Goal: Task Accomplishment & Management: Manage account settings

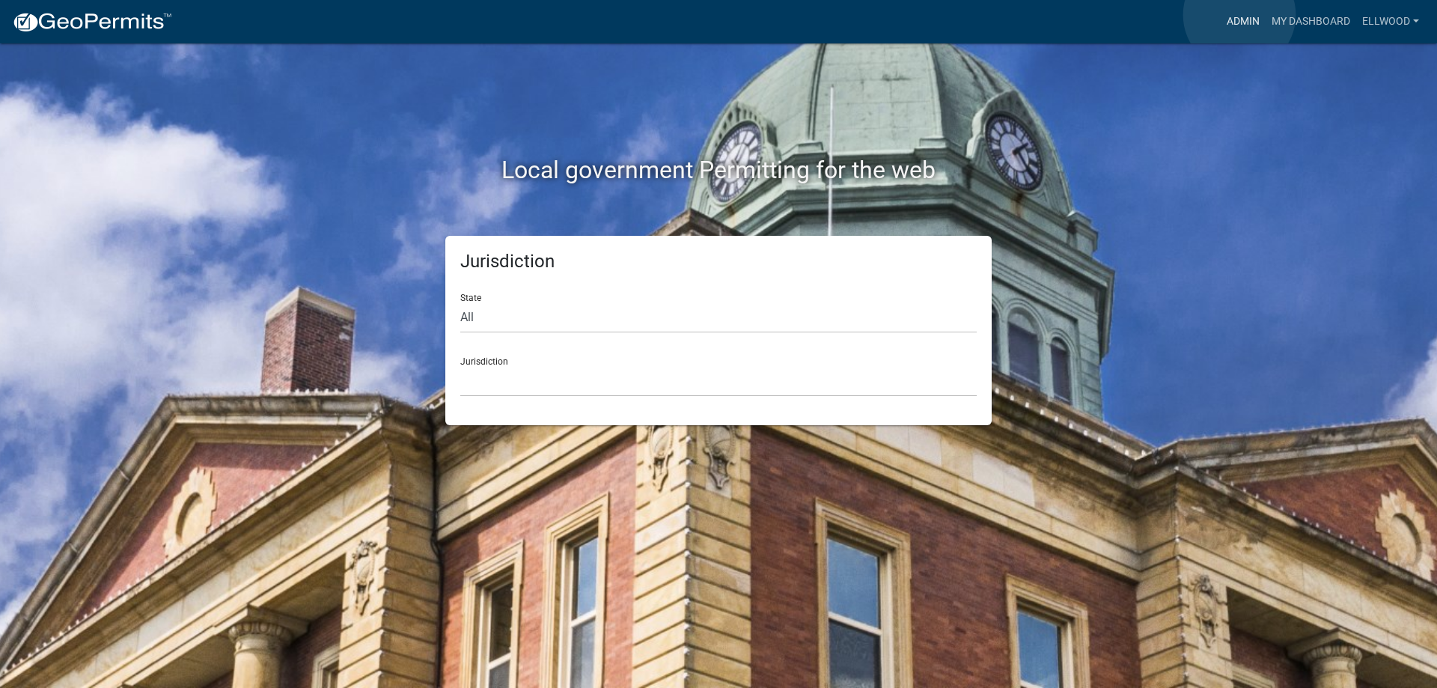
click at [1239, 15] on link "Admin" at bounding box center [1243, 21] width 45 height 28
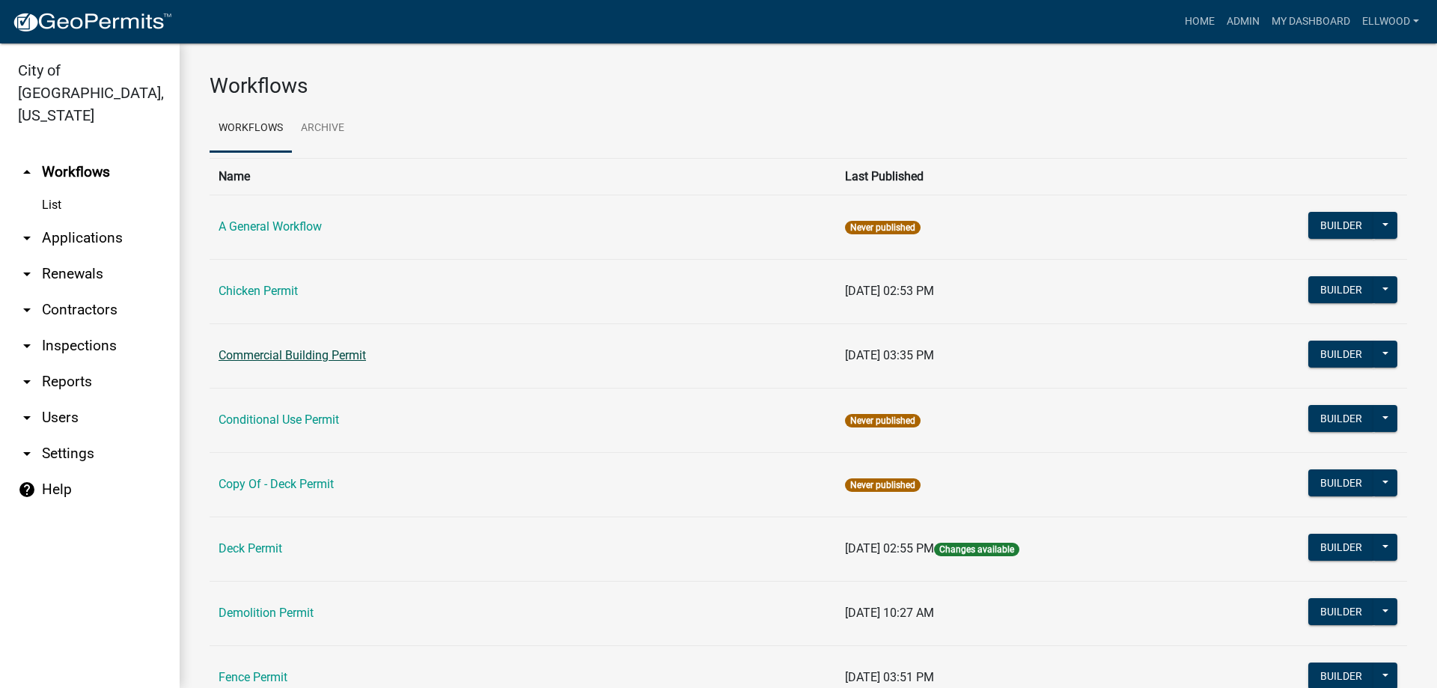
click at [262, 358] on link "Commercial Building Permit" at bounding box center [292, 355] width 147 height 14
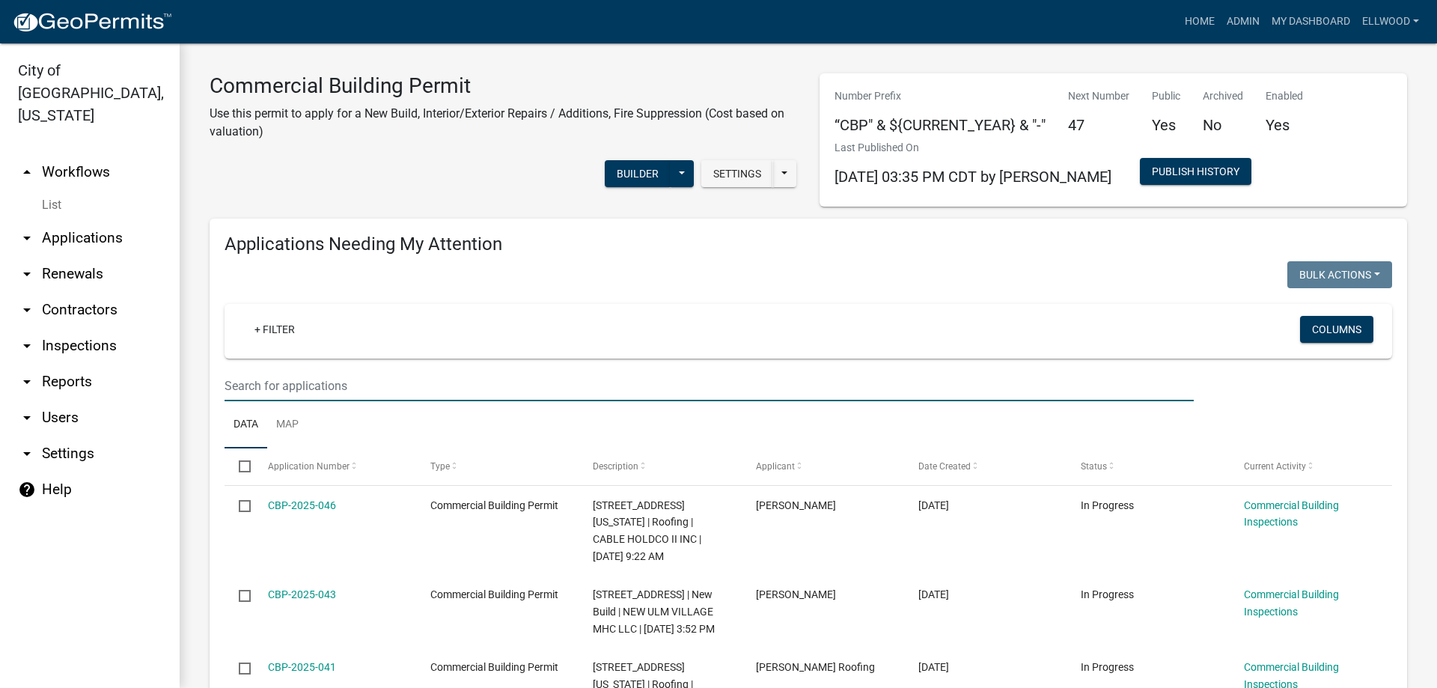
click at [286, 388] on input "text" at bounding box center [709, 385] width 969 height 31
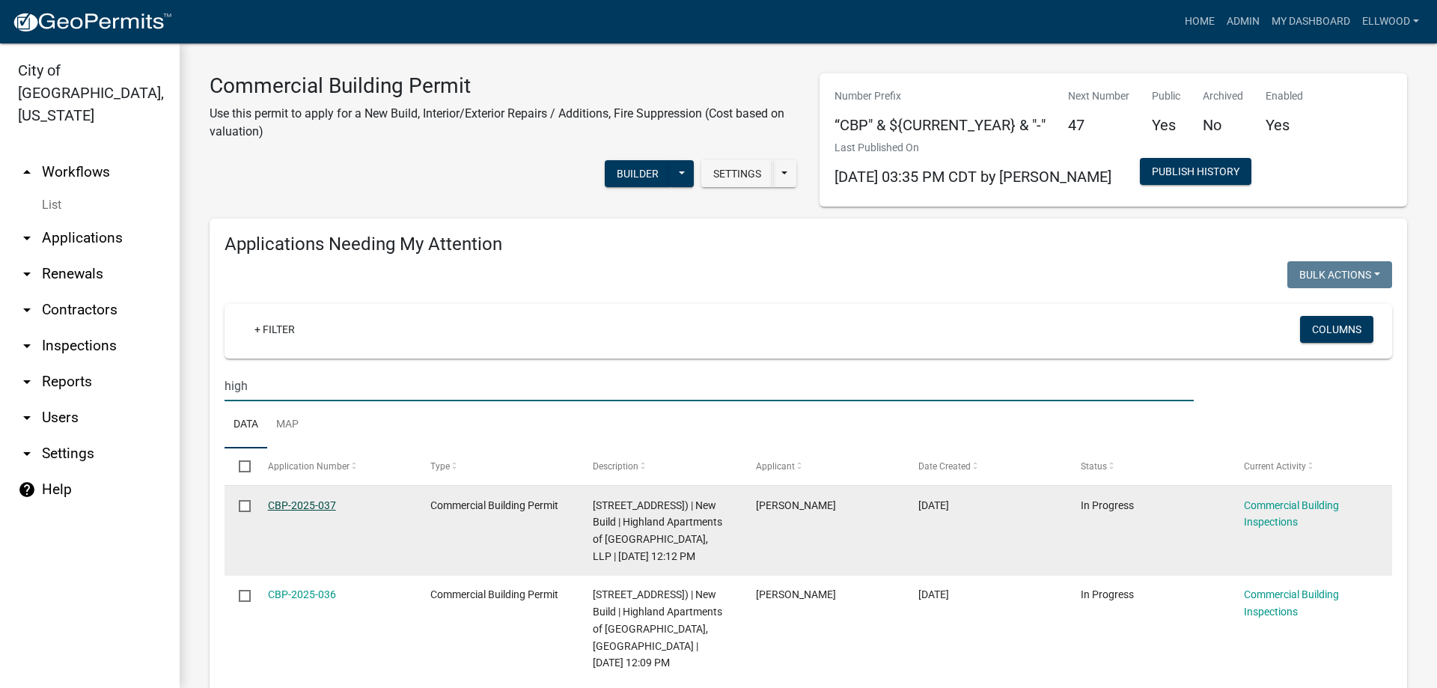
type input "high"
click at [314, 505] on link "CBP-2025-037" at bounding box center [302, 505] width 68 height 12
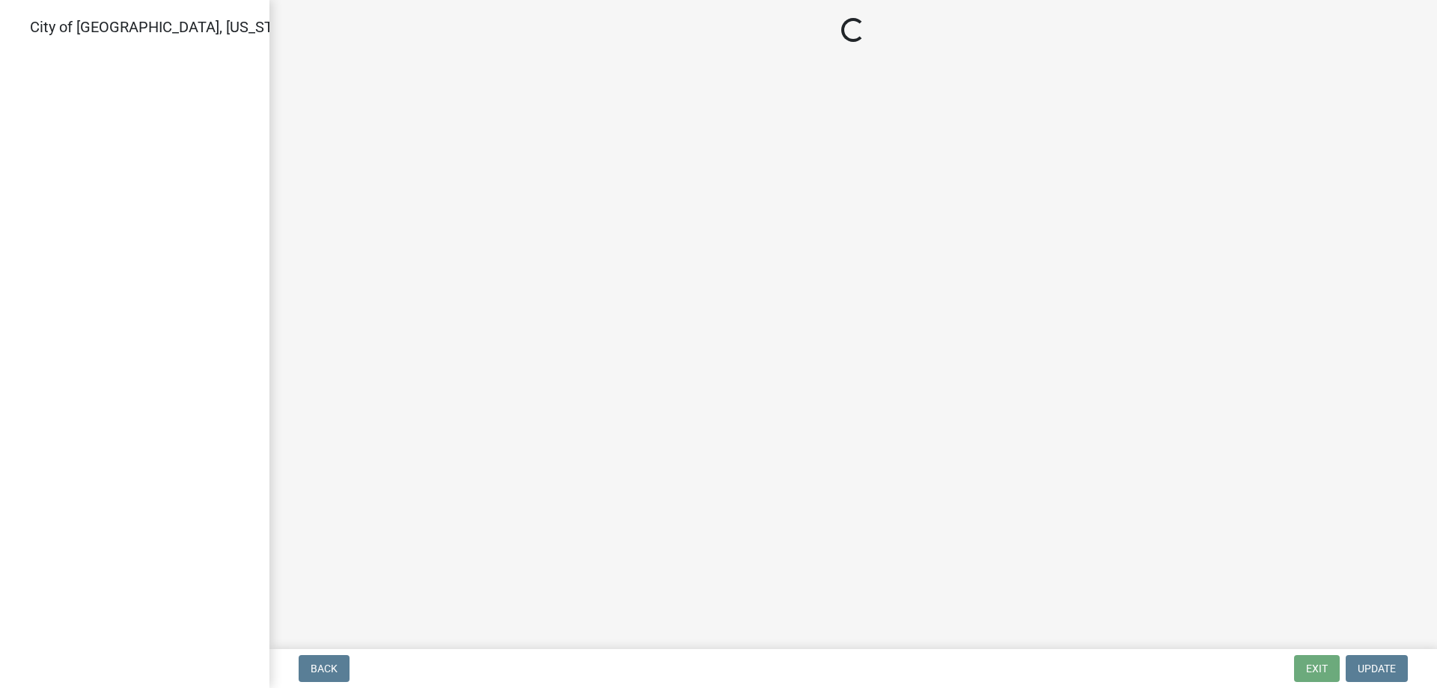
select select "805d55ac-e238-4e04-8f8e-acc067f36c3e"
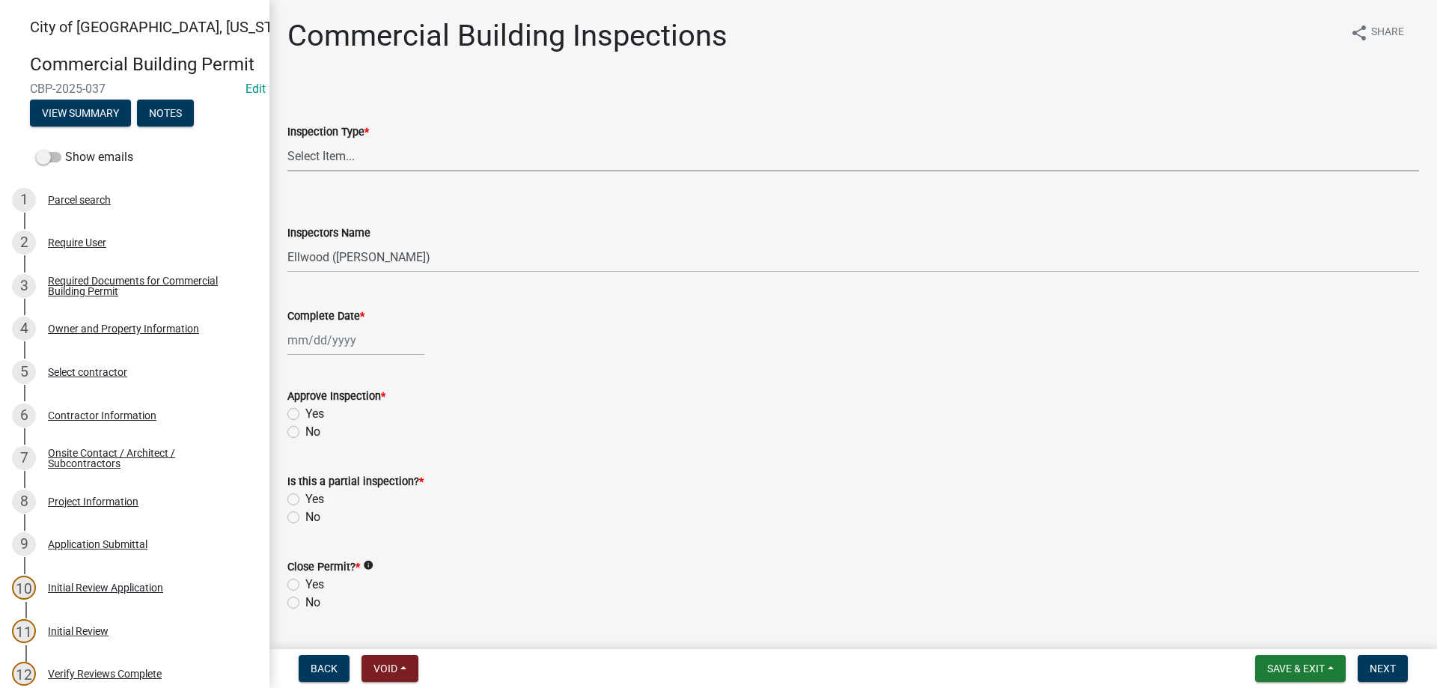
click at [287, 141] on select "Select Item... All Inspections Required 200 # 2Hr Hydro Test Meters (all) Attic…" at bounding box center [853, 156] width 1132 height 31
click option "Foundation" at bounding box center [0, 0] width 0 height 0
select select "753efa4b-e6fe-4faa-af1d-ce6bc9fe5ec0"
select select "10"
select select "2025"
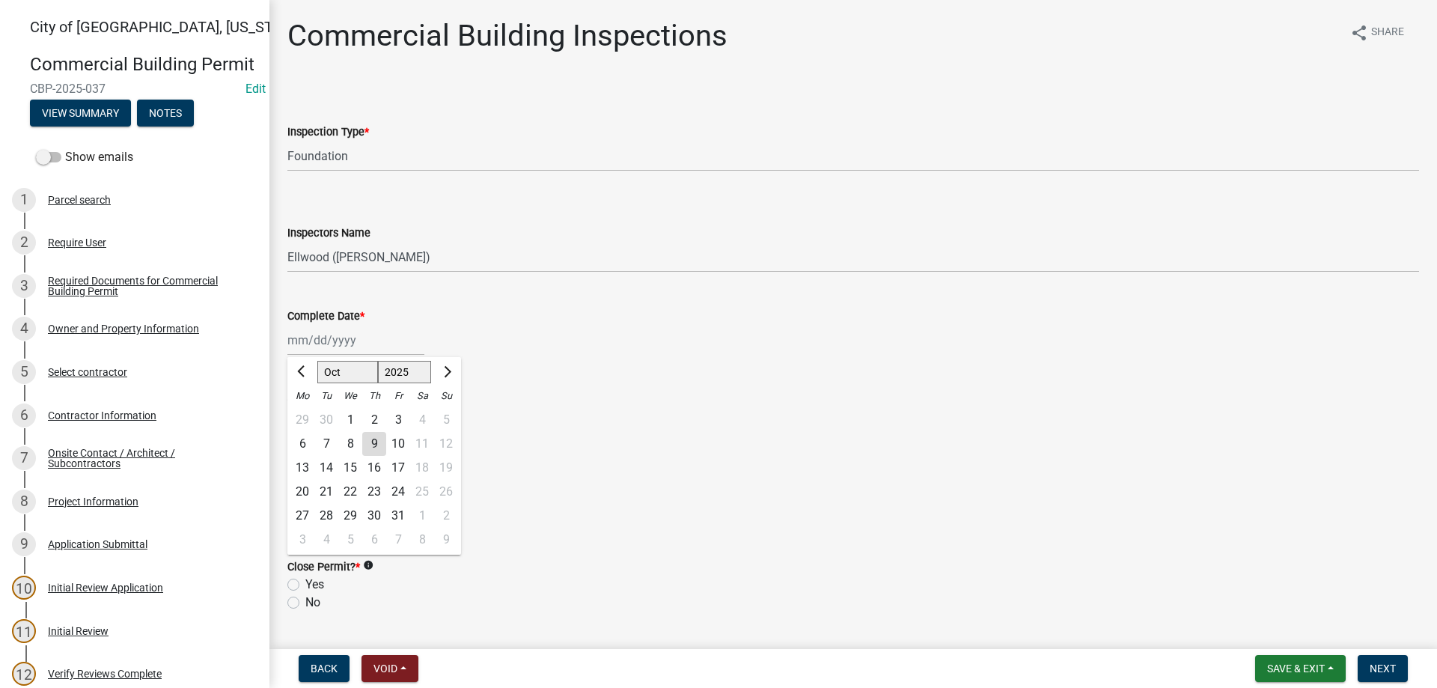
click at [323, 348] on input "Complete Date *" at bounding box center [355, 340] width 137 height 31
click at [329, 442] on div "7" at bounding box center [326, 444] width 24 height 24
type input "[DATE]"
click at [305, 414] on label "Yes" at bounding box center [314, 414] width 19 height 18
click at [305, 414] on input "Yes" at bounding box center [310, 410] width 10 height 10
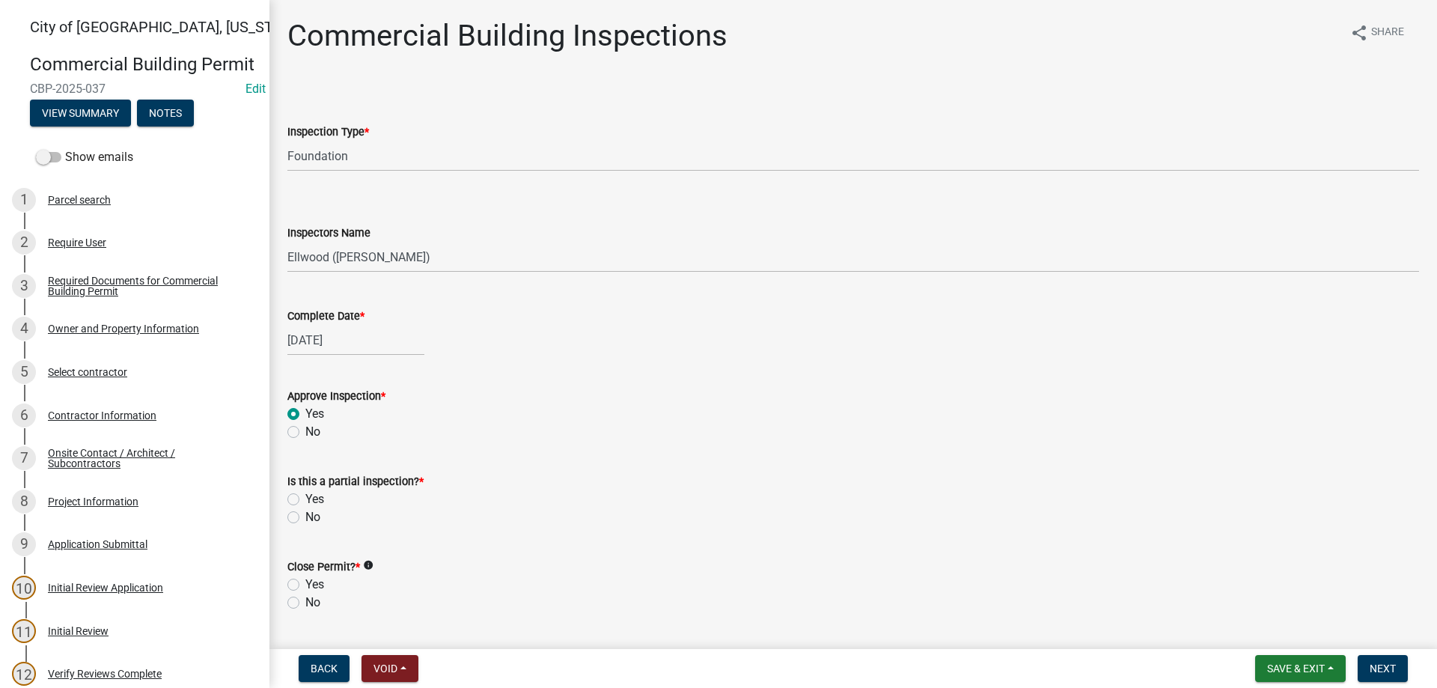
radio input "true"
click at [305, 514] on label "No" at bounding box center [312, 517] width 15 height 18
click at [305, 514] on input "No" at bounding box center [310, 513] width 10 height 10
radio input "true"
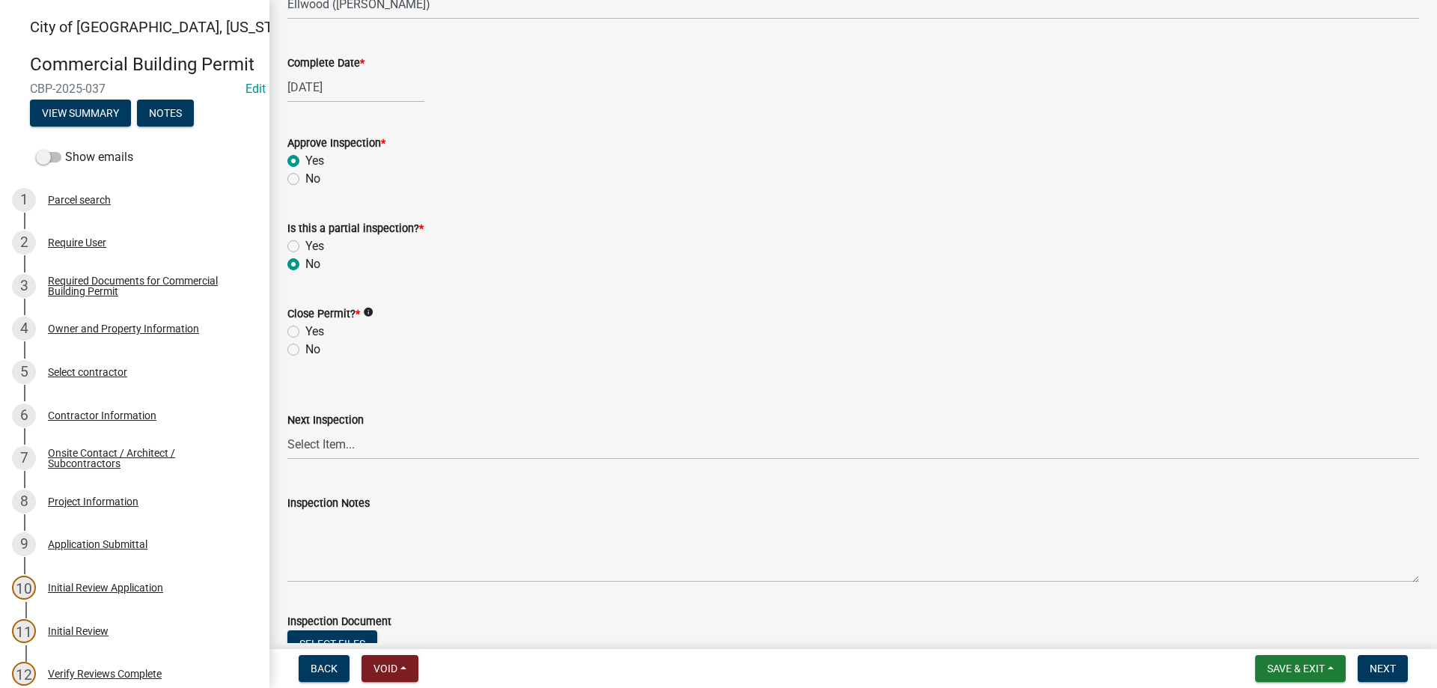
scroll to position [256, 0]
click at [305, 348] on label "No" at bounding box center [312, 347] width 15 height 18
click at [305, 347] on input "No" at bounding box center [310, 343] width 10 height 10
radio input "true"
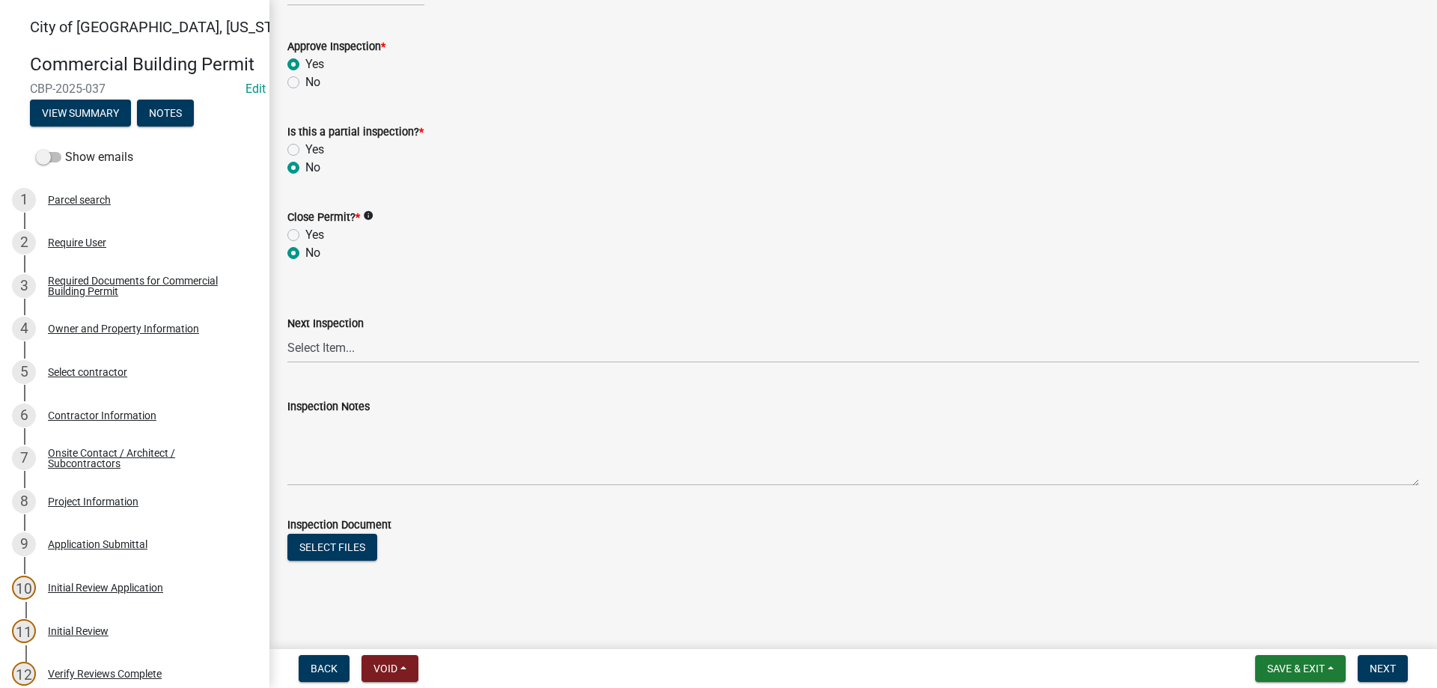
scroll to position [355, 0]
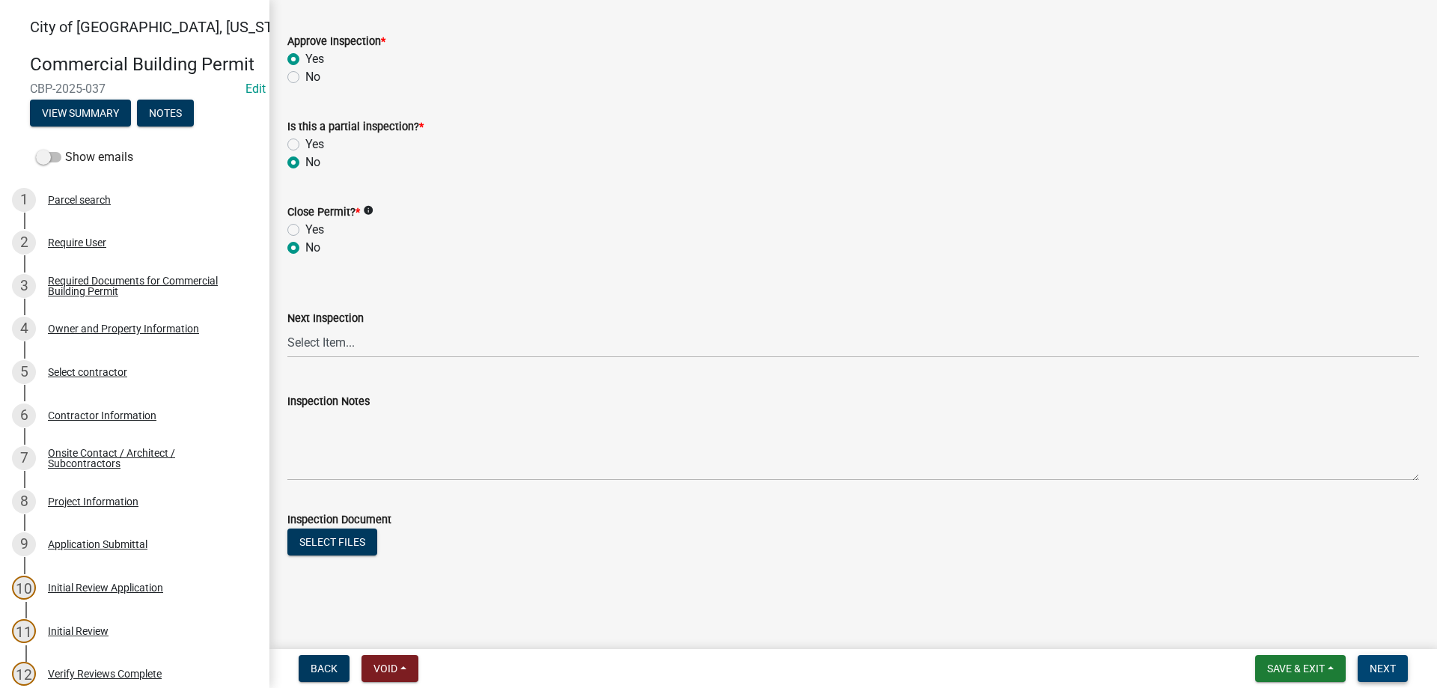
click at [1392, 665] on span "Next" at bounding box center [1383, 668] width 26 height 12
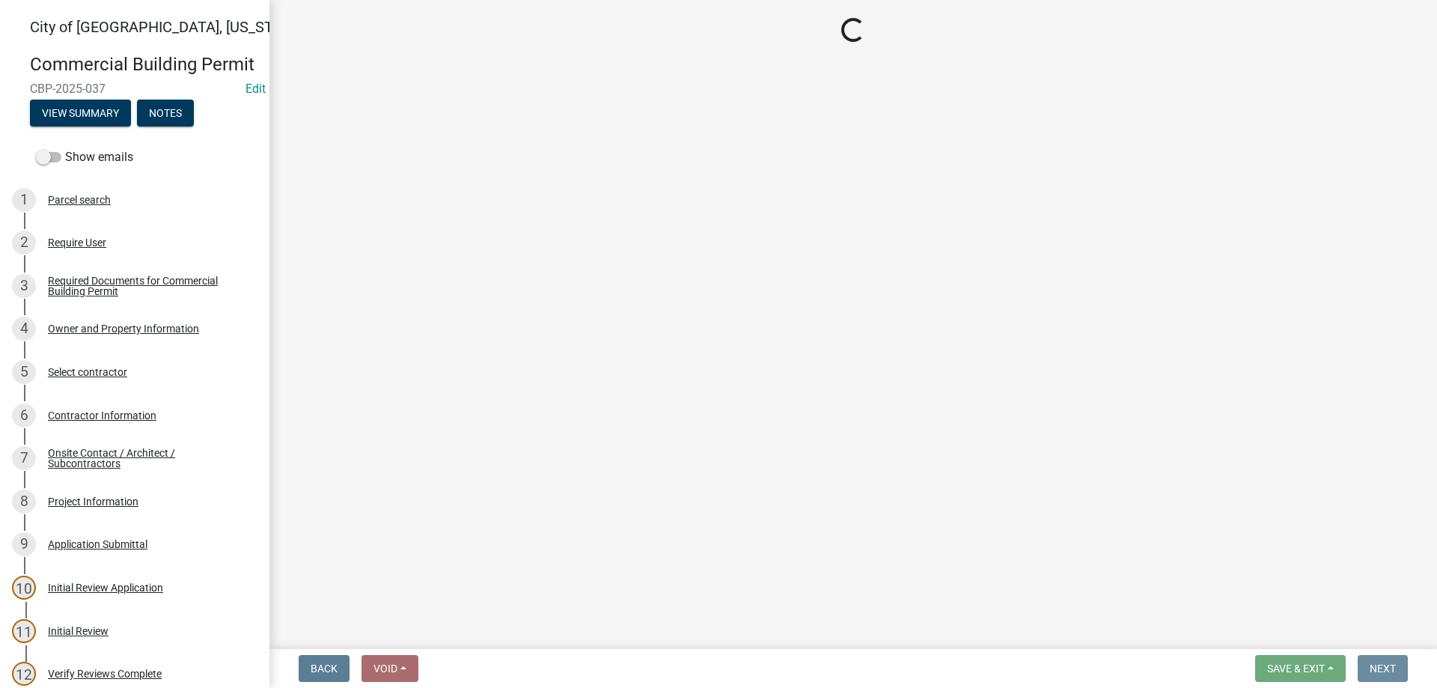
scroll to position [0, 0]
select select "805d55ac-e238-4e04-8f8e-acc067f36c3e"
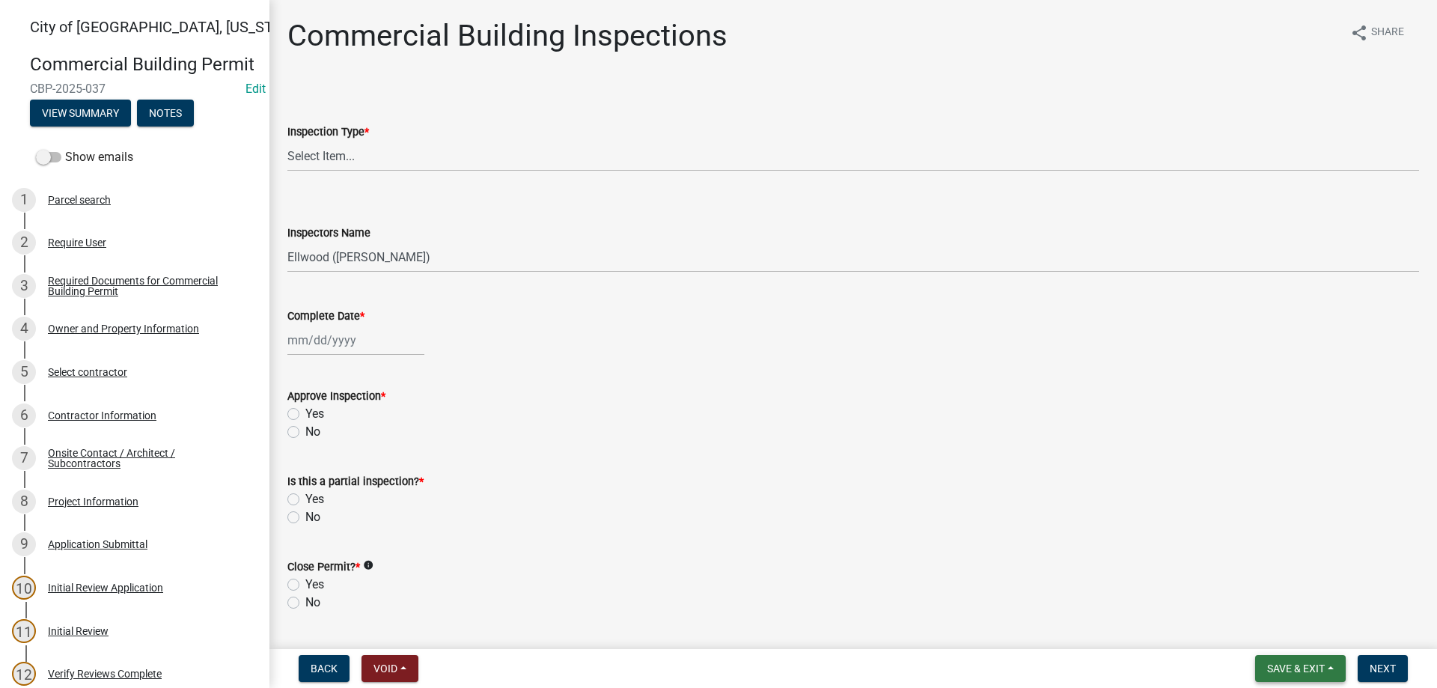
click at [1306, 662] on span "Save & Exit" at bounding box center [1296, 668] width 58 height 12
click at [1286, 634] on button "Save & Exit" at bounding box center [1286, 629] width 120 height 36
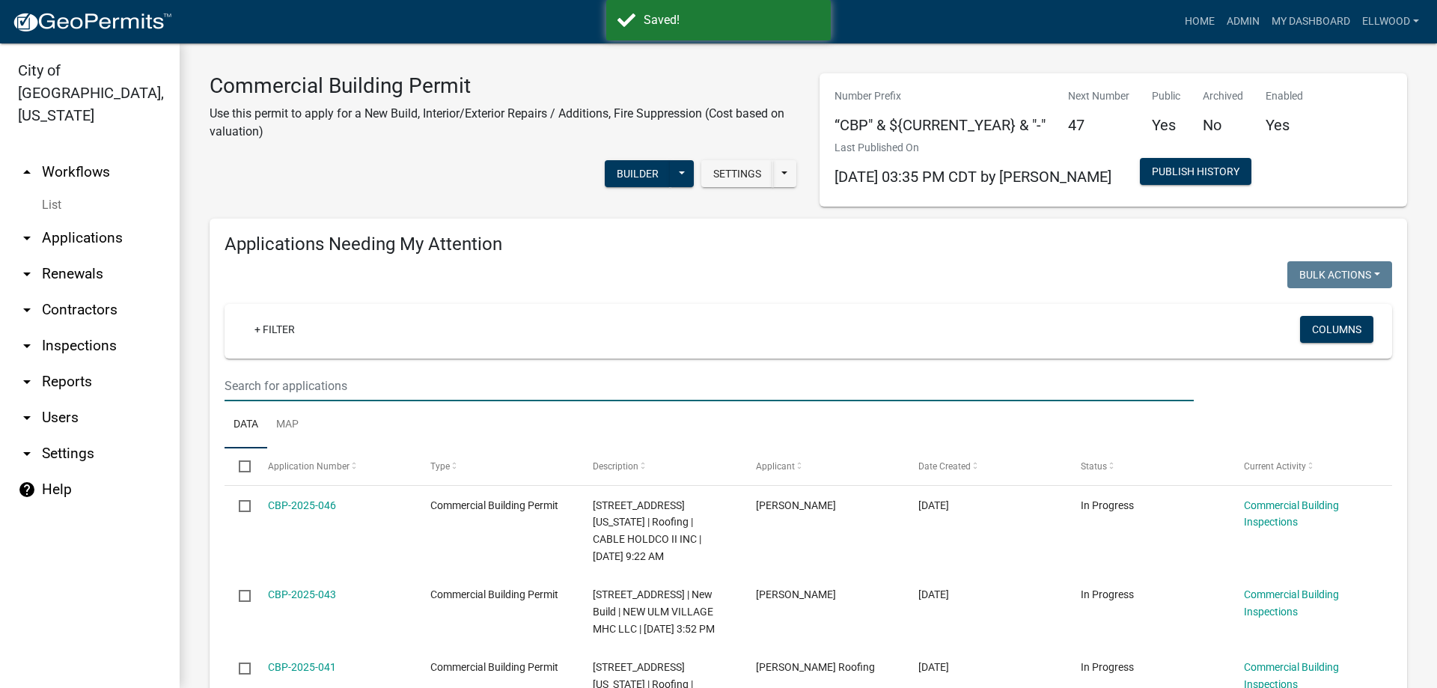
click at [297, 387] on input "text" at bounding box center [709, 385] width 969 height 31
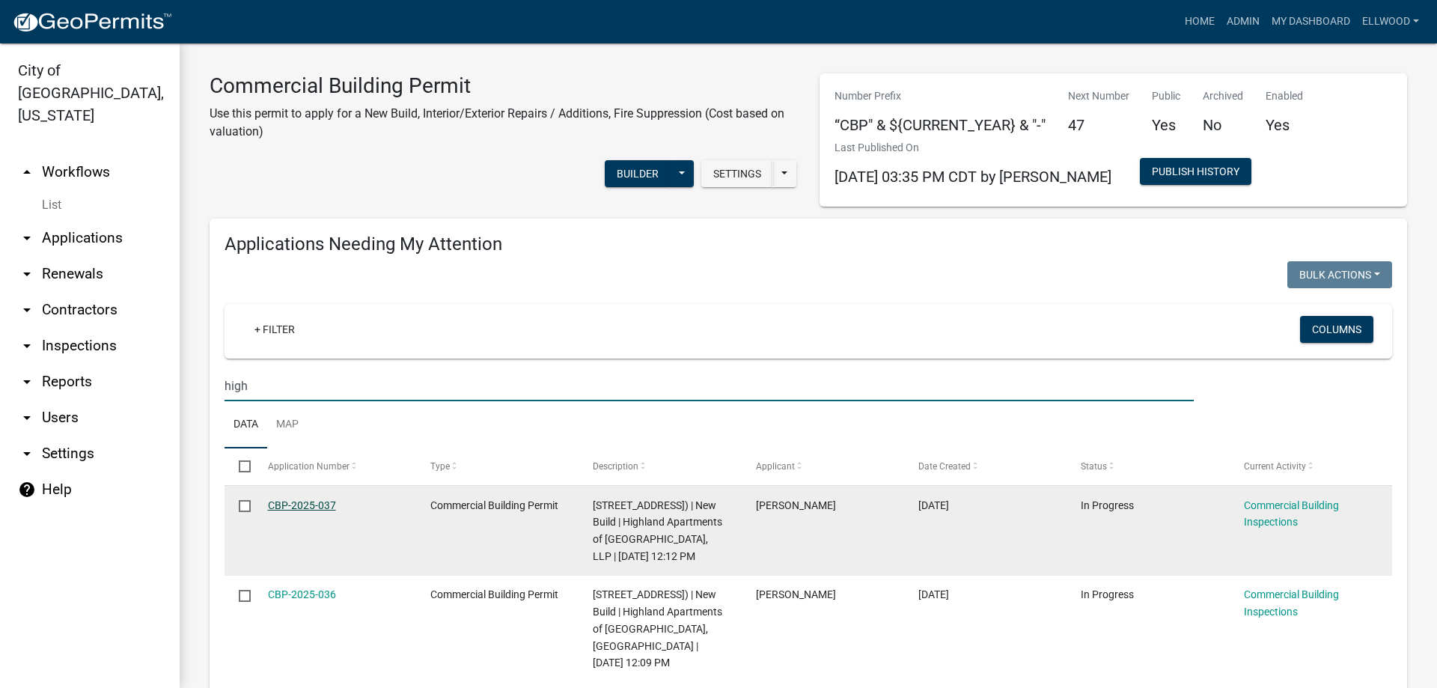
type input "high"
click at [293, 500] on link "CBP-2025-037" at bounding box center [302, 505] width 68 height 12
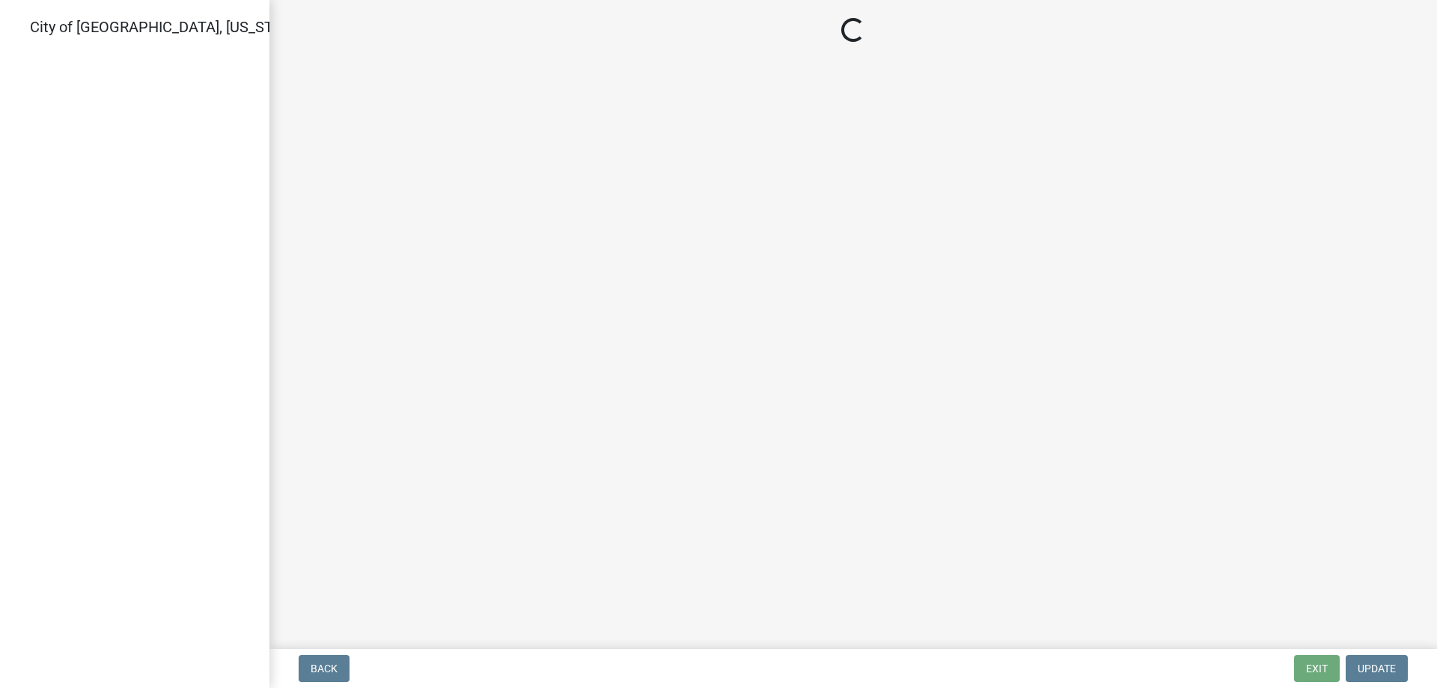
select select "805d55ac-e238-4e04-8f8e-acc067f36c3e"
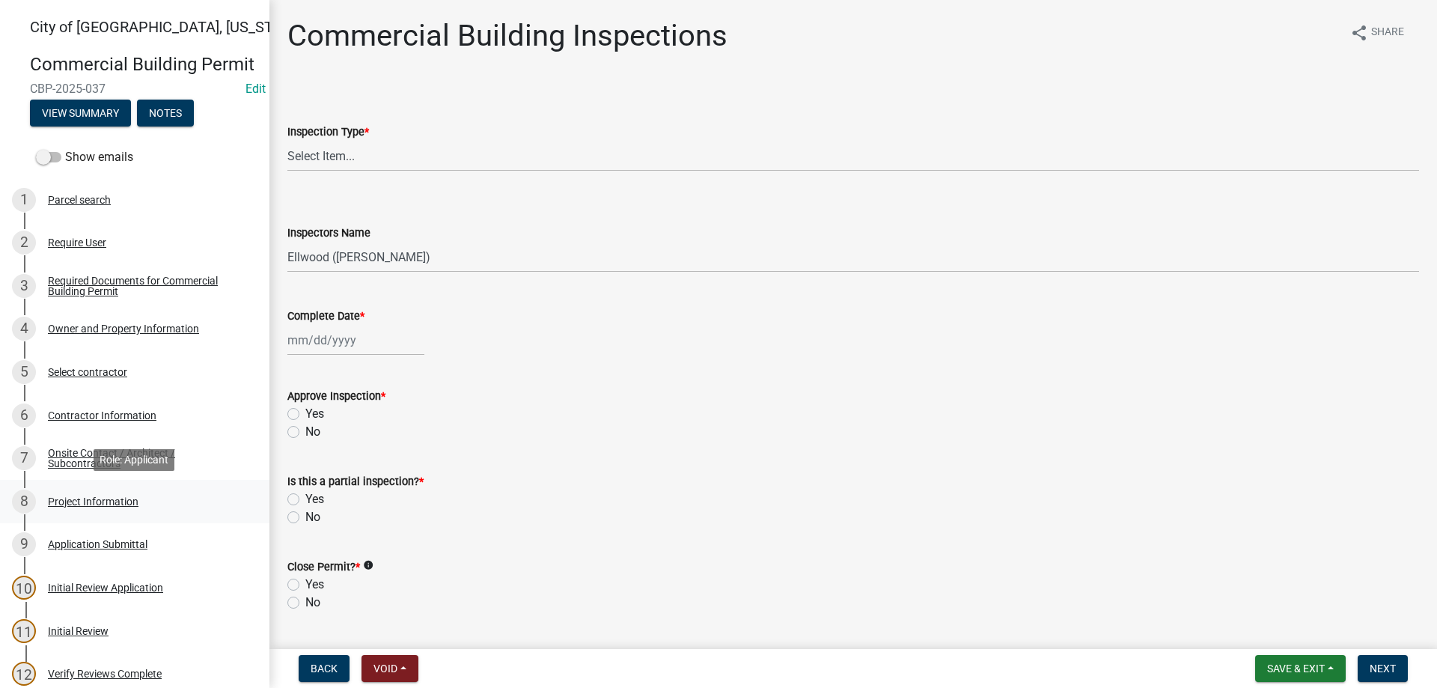
click at [107, 496] on div "Project Information" at bounding box center [93, 501] width 91 height 10
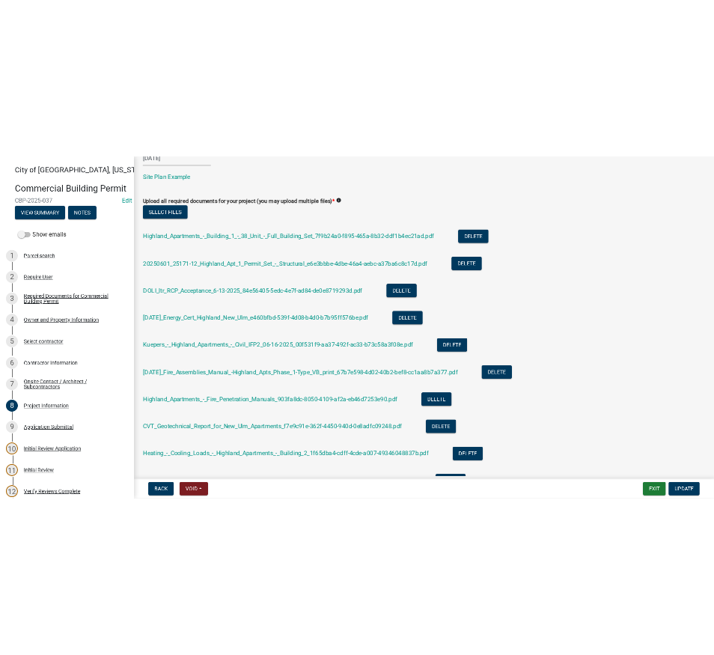
scroll to position [727, 0]
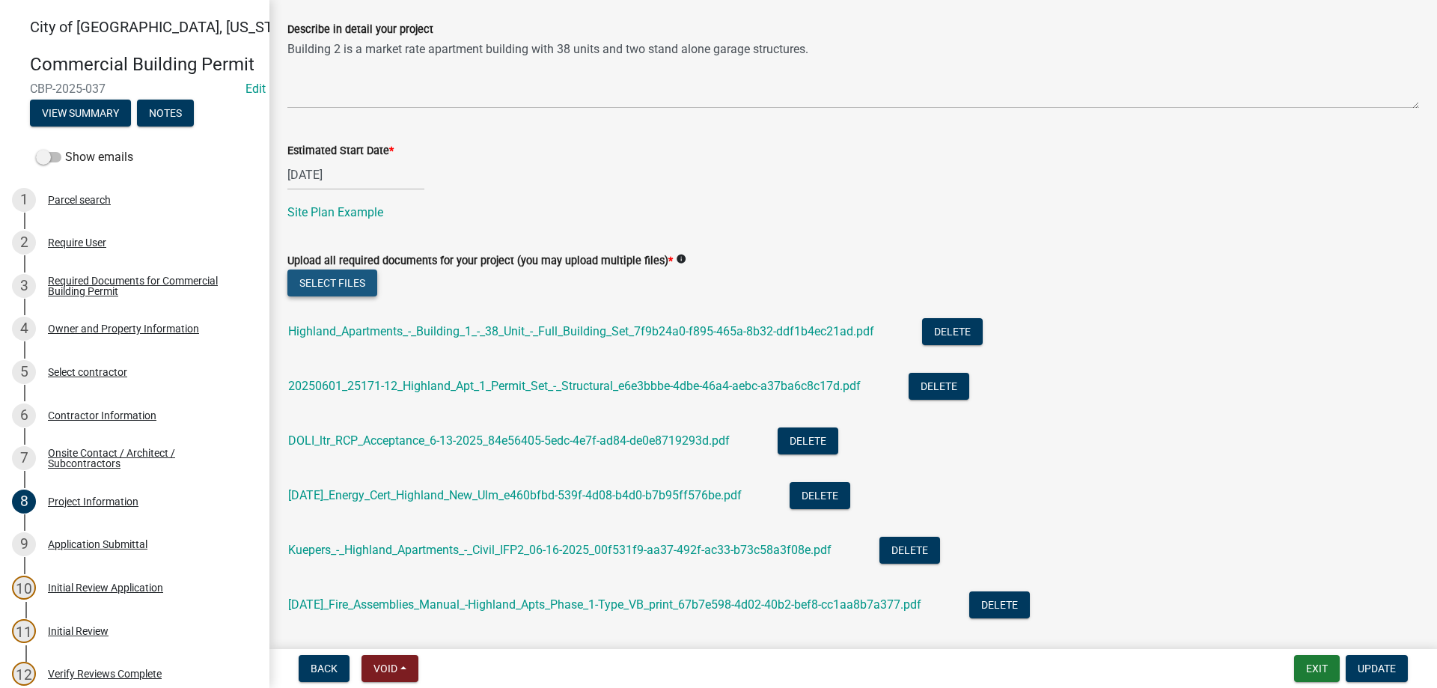
click at [332, 278] on button "Select files" at bounding box center [332, 282] width 90 height 27
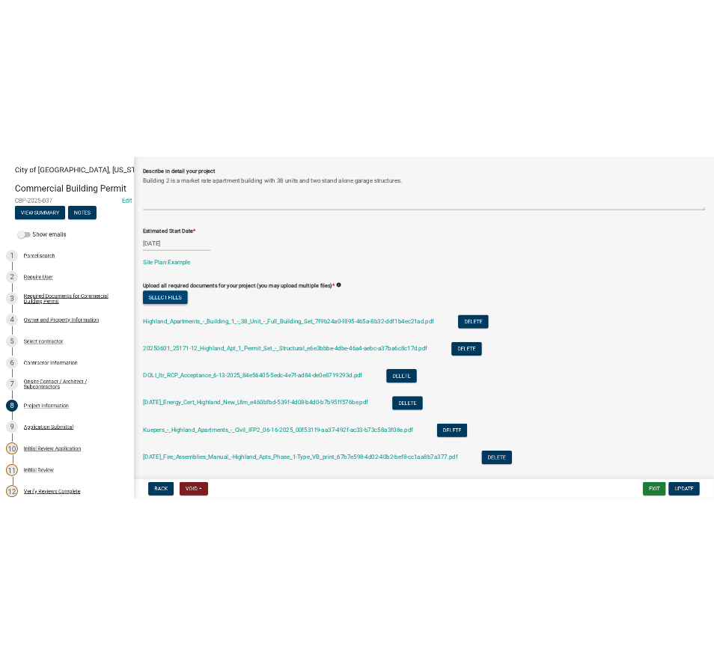
scroll to position [834, 0]
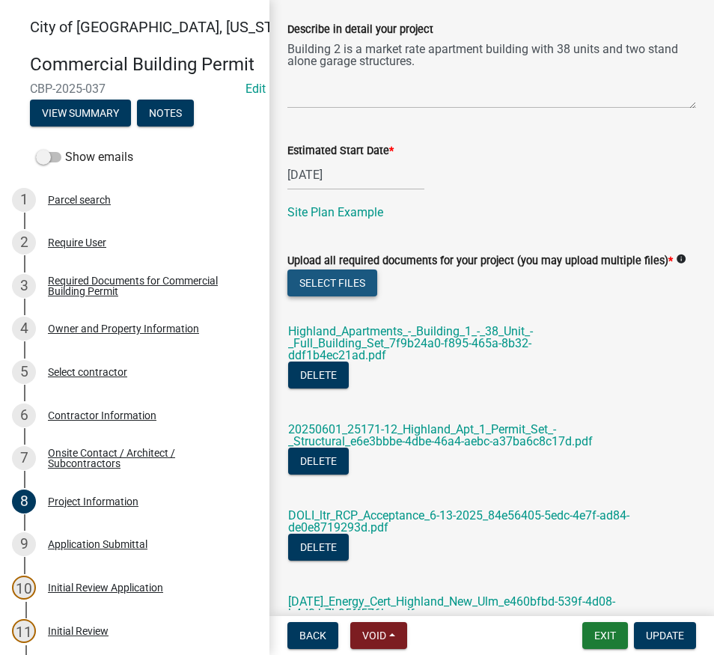
click at [340, 293] on button "Select files" at bounding box center [332, 282] width 90 height 27
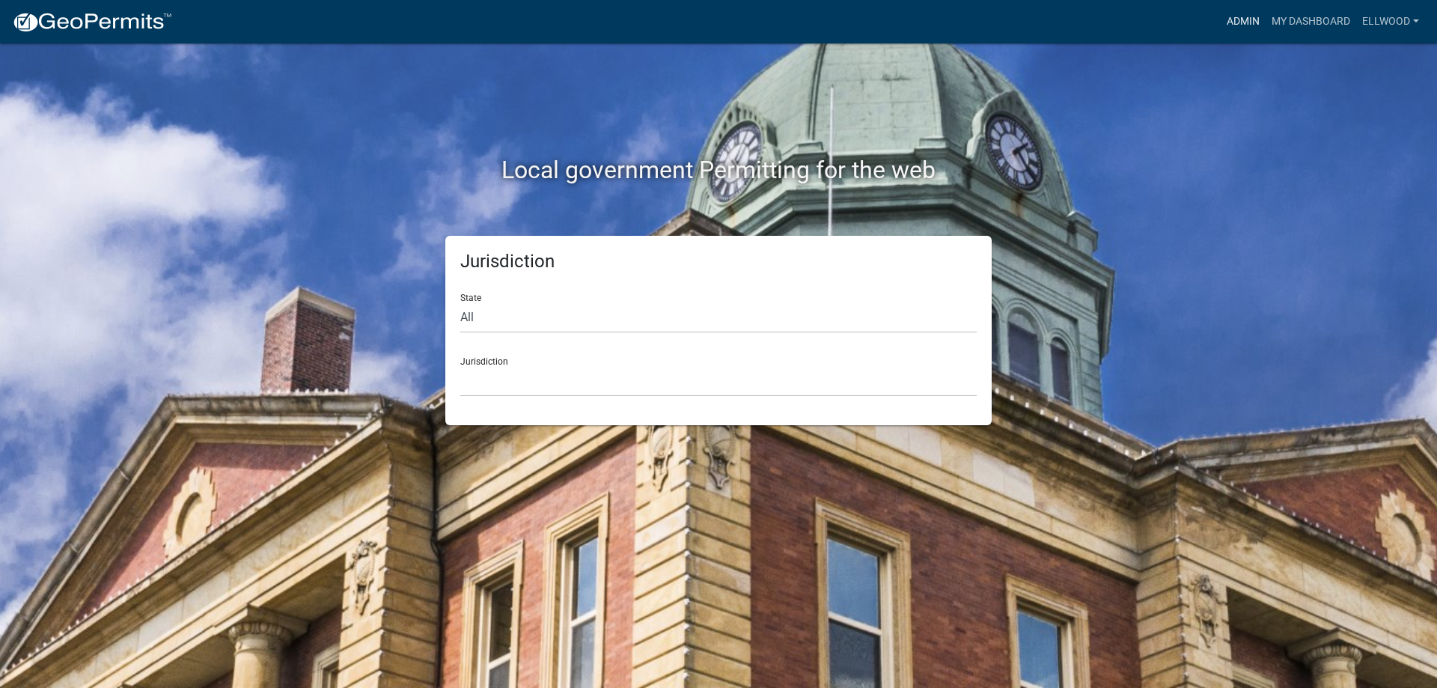
click at [1240, 10] on link "Admin" at bounding box center [1243, 21] width 45 height 28
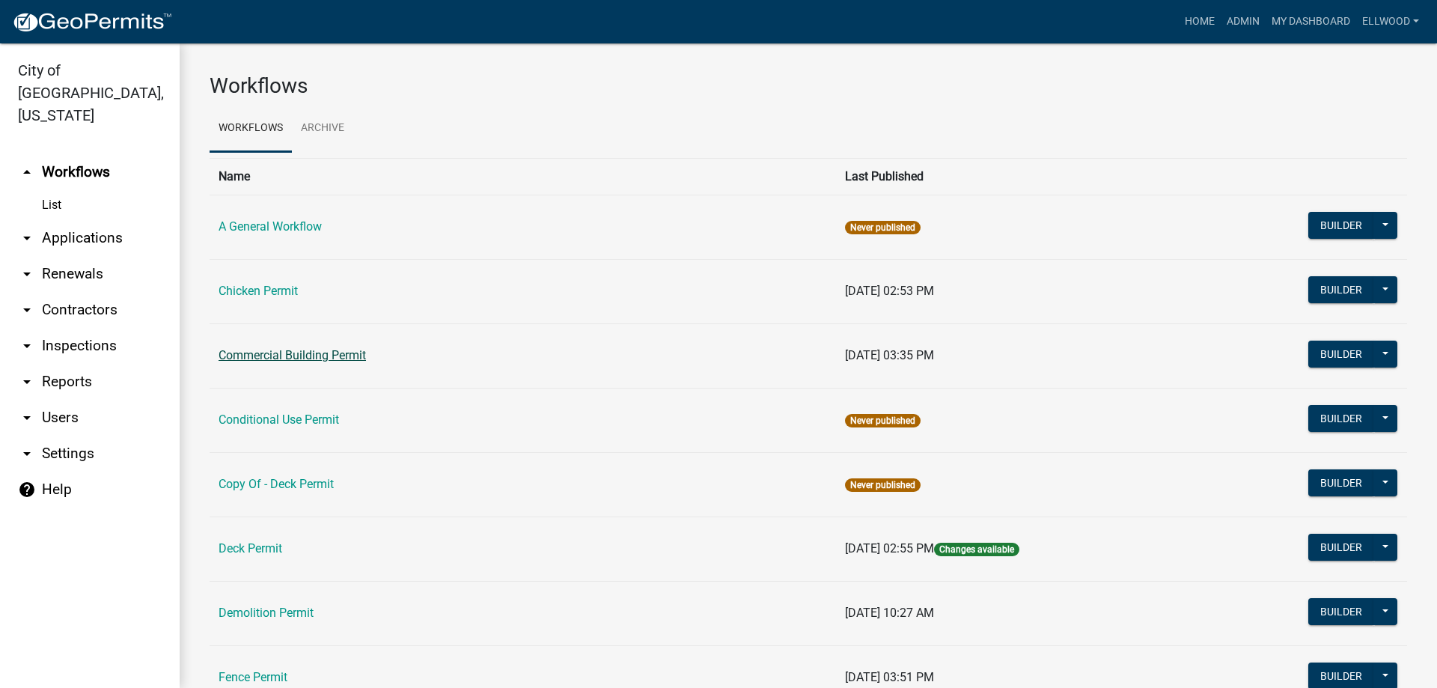
click at [265, 358] on link "Commercial Building Permit" at bounding box center [292, 355] width 147 height 14
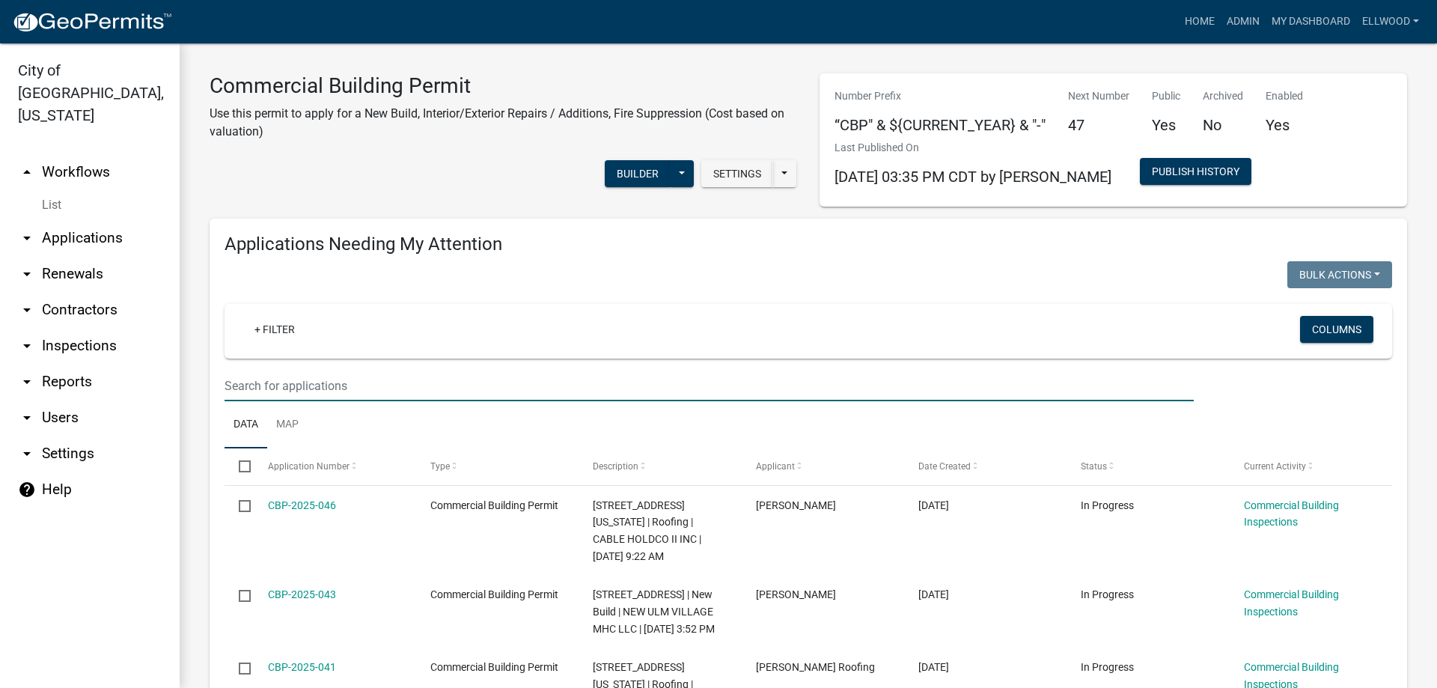
click at [275, 383] on input "text" at bounding box center [709, 385] width 969 height 31
type input "spring"
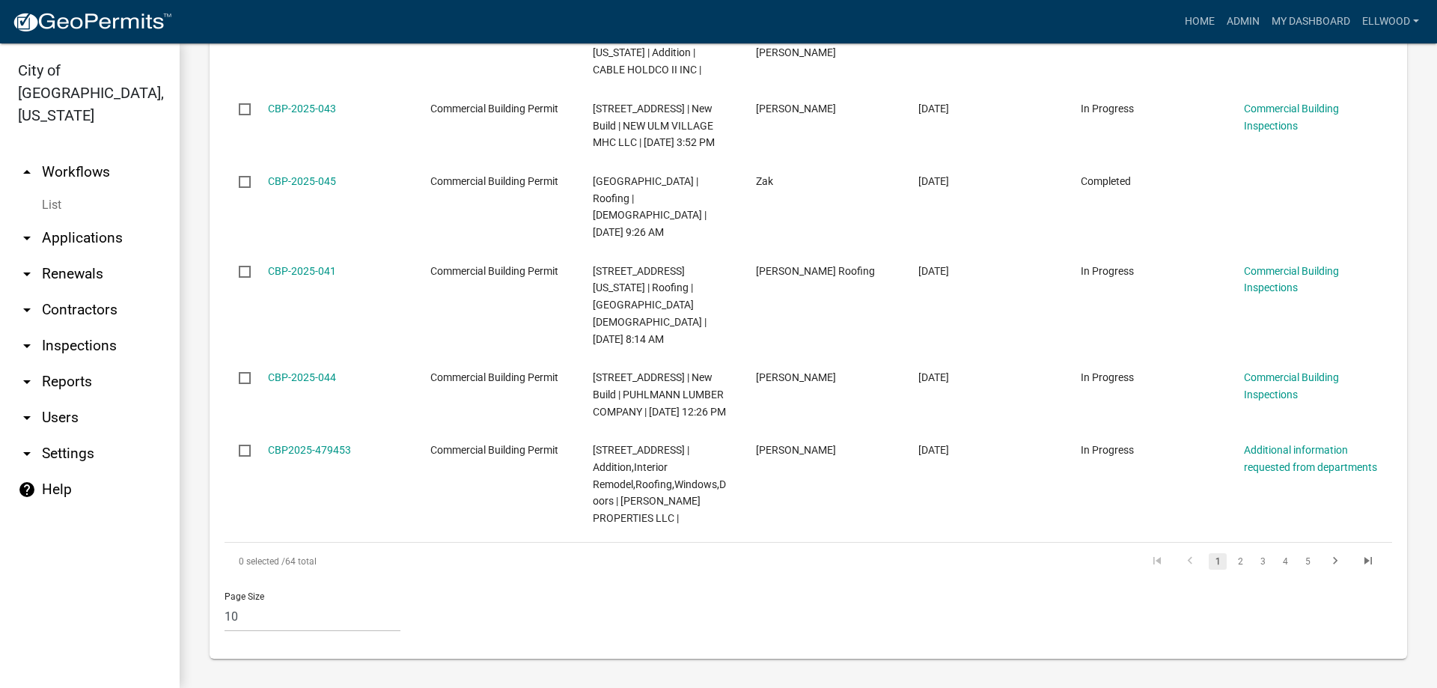
scroll to position [1113, 0]
click at [1239, 559] on link "2" at bounding box center [1240, 560] width 18 height 16
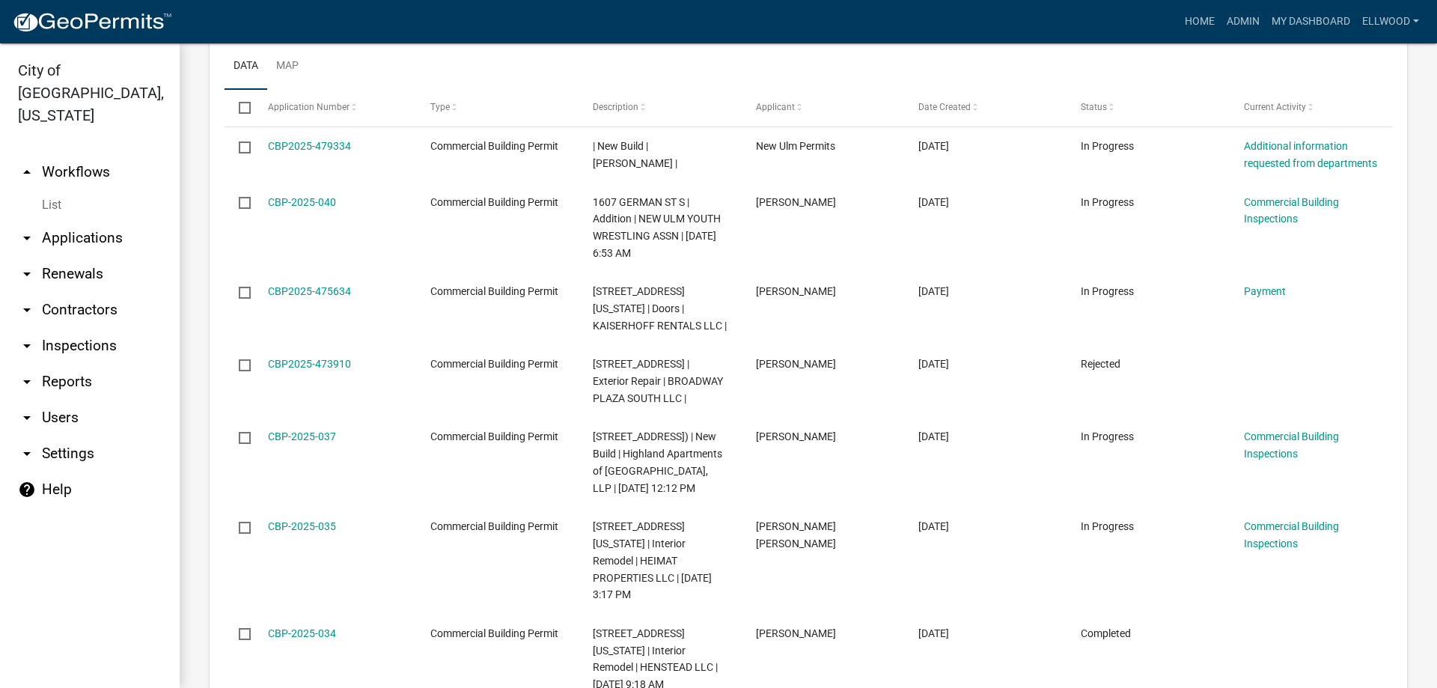
scroll to position [1130, 0]
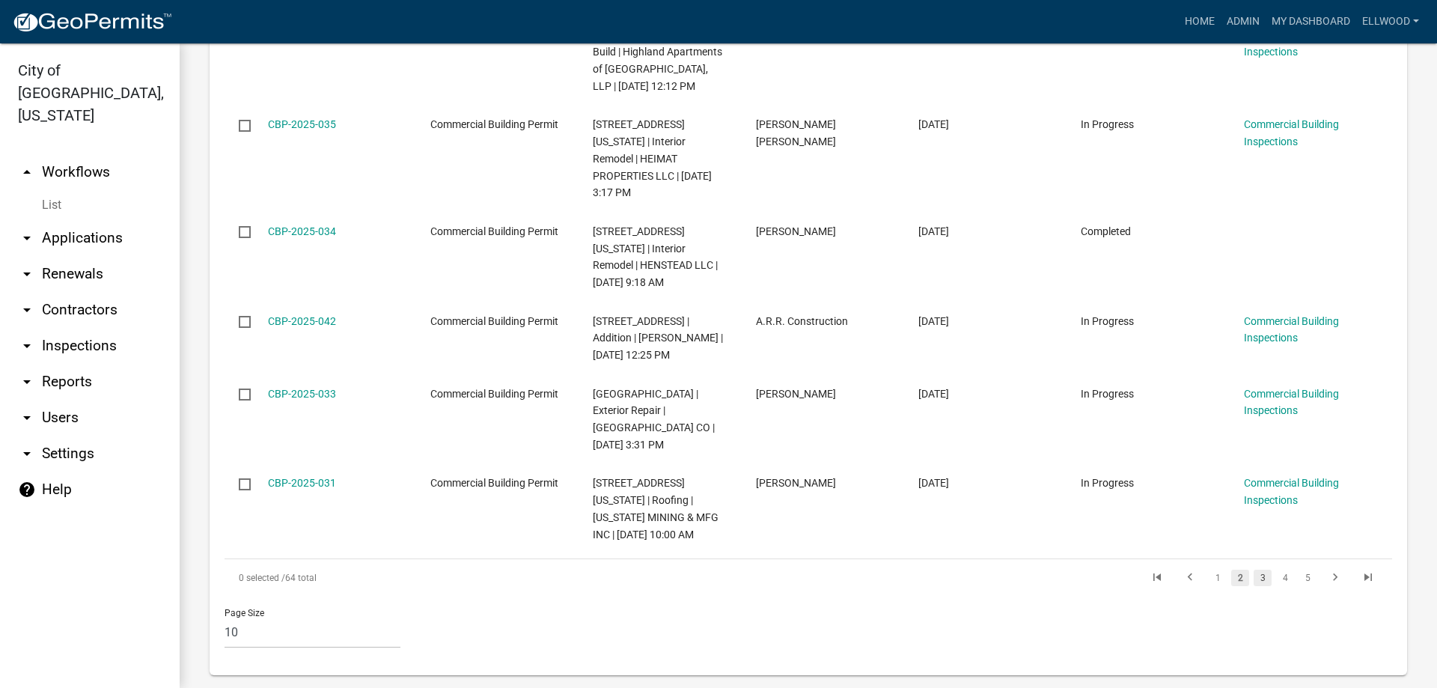
click at [1266, 570] on link "3" at bounding box center [1263, 578] width 18 height 16
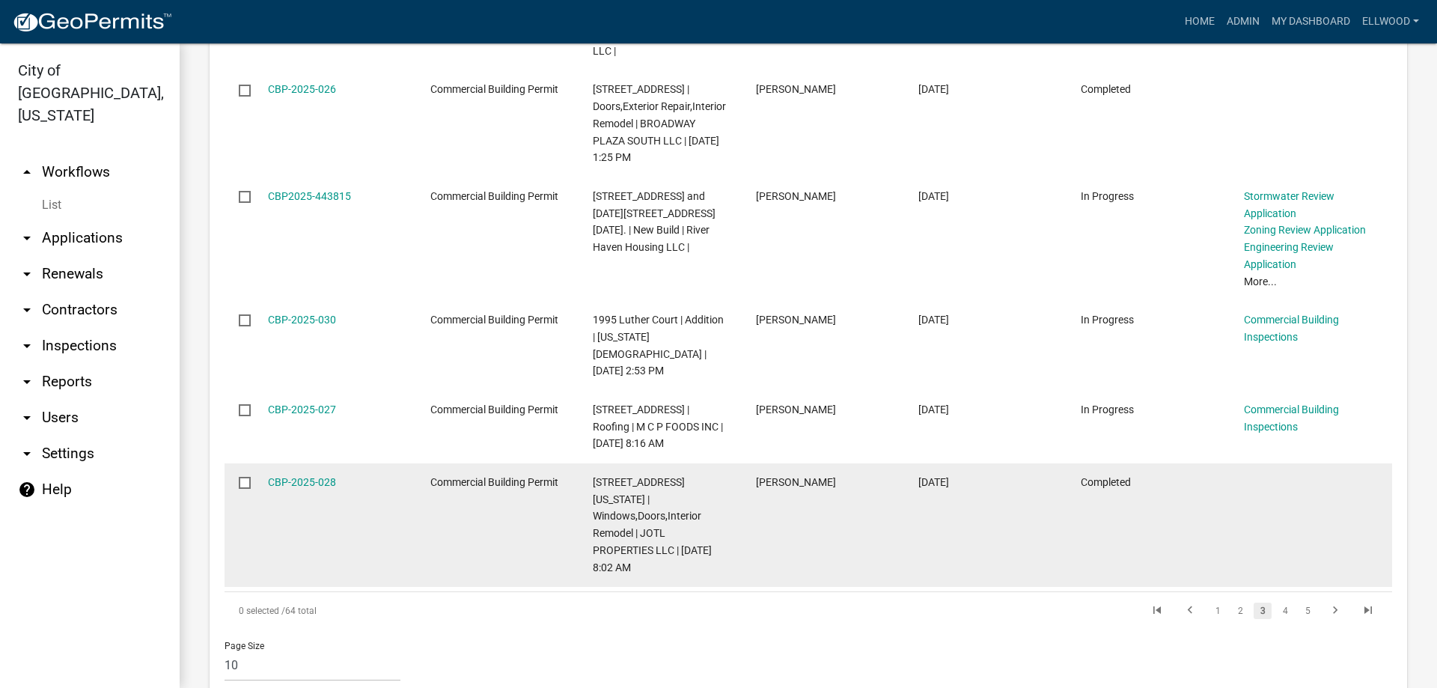
scroll to position [1249, 0]
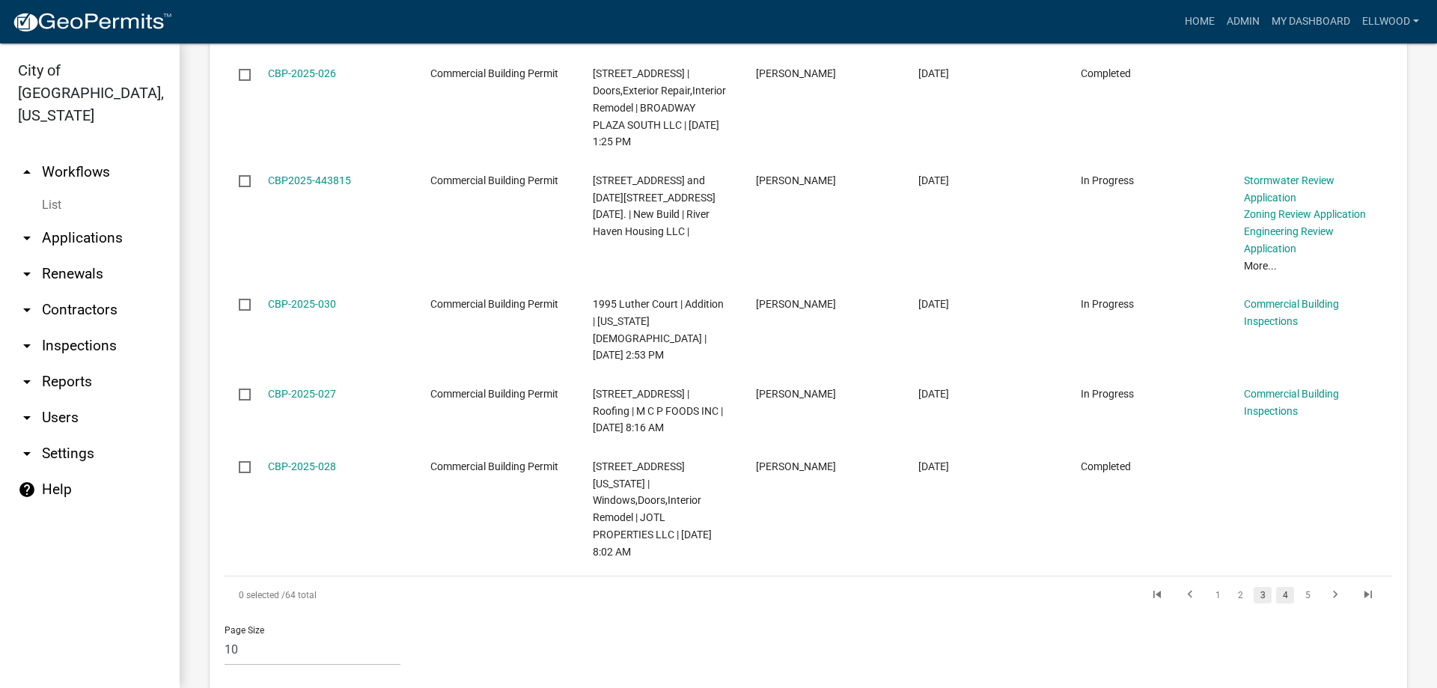
click at [1286, 587] on link "4" at bounding box center [1285, 595] width 18 height 16
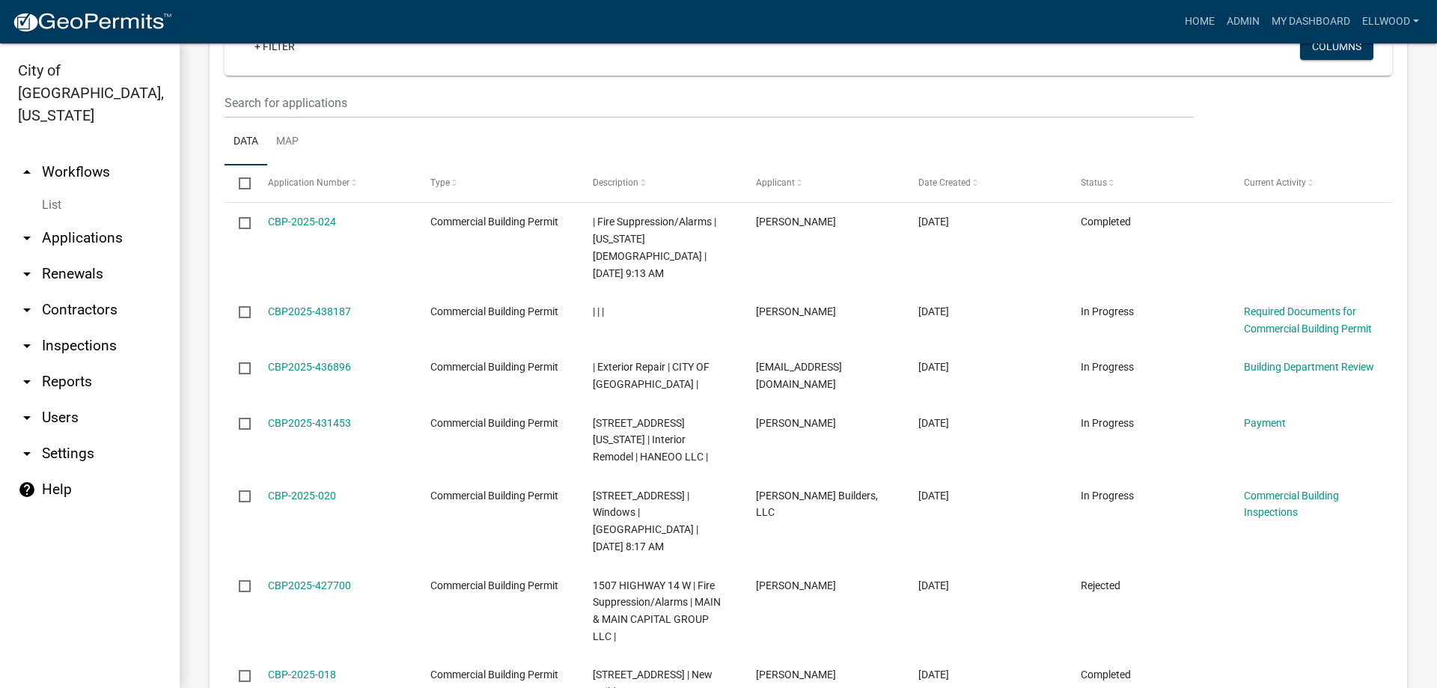
scroll to position [1079, 0]
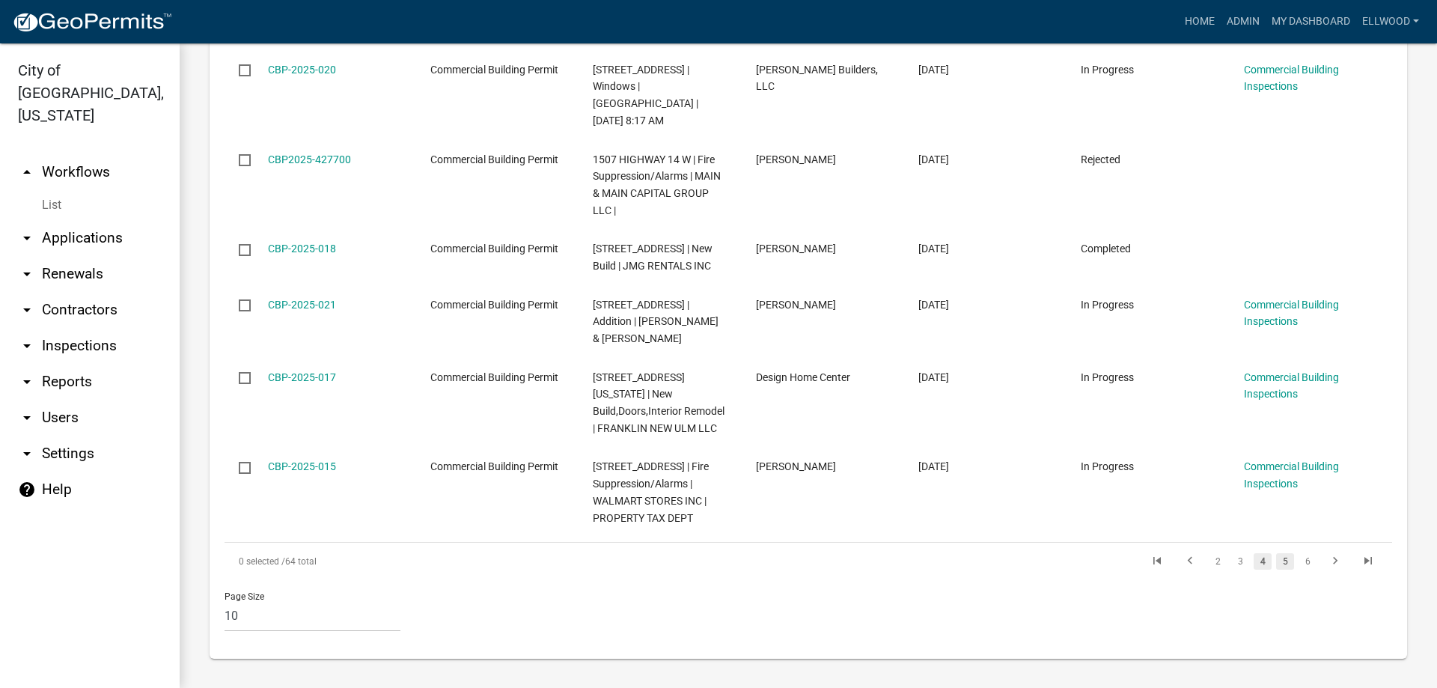
click at [1282, 559] on link "5" at bounding box center [1285, 561] width 18 height 16
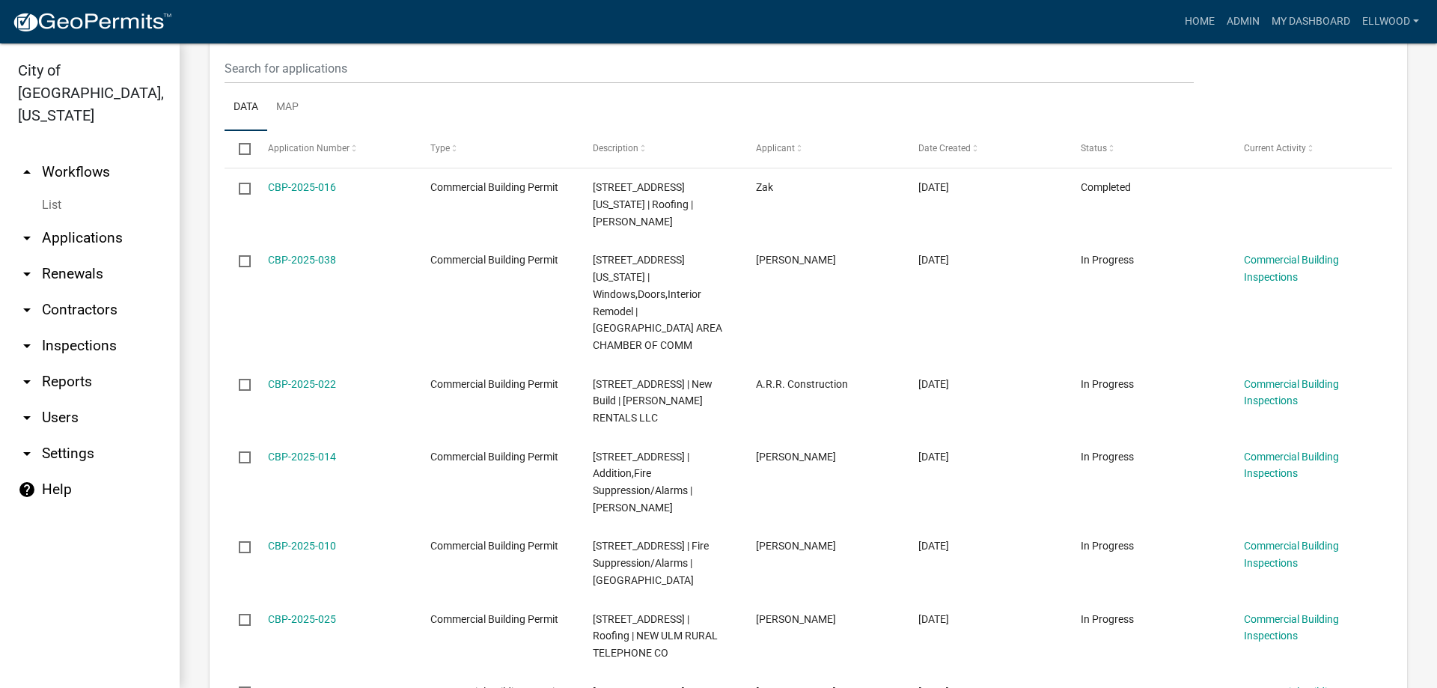
scroll to position [1028, 0]
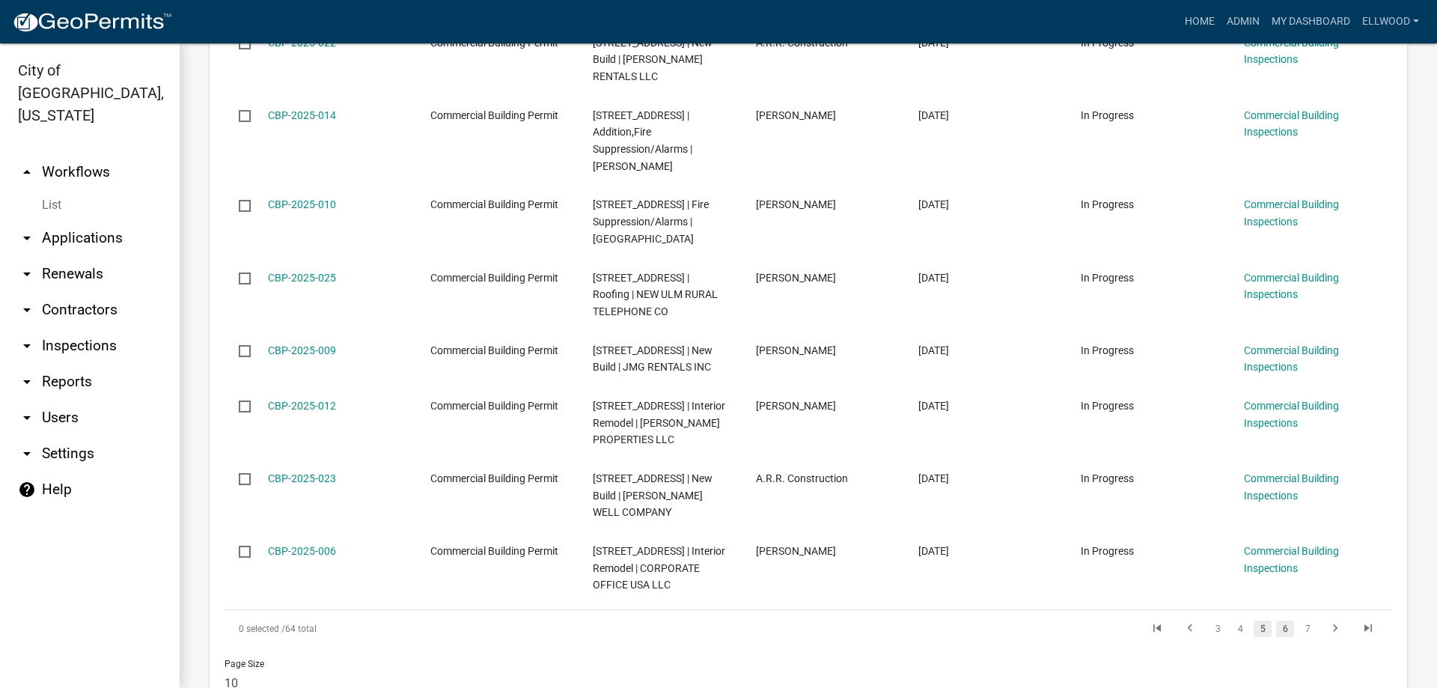
click at [1289, 620] on link "6" at bounding box center [1285, 628] width 18 height 16
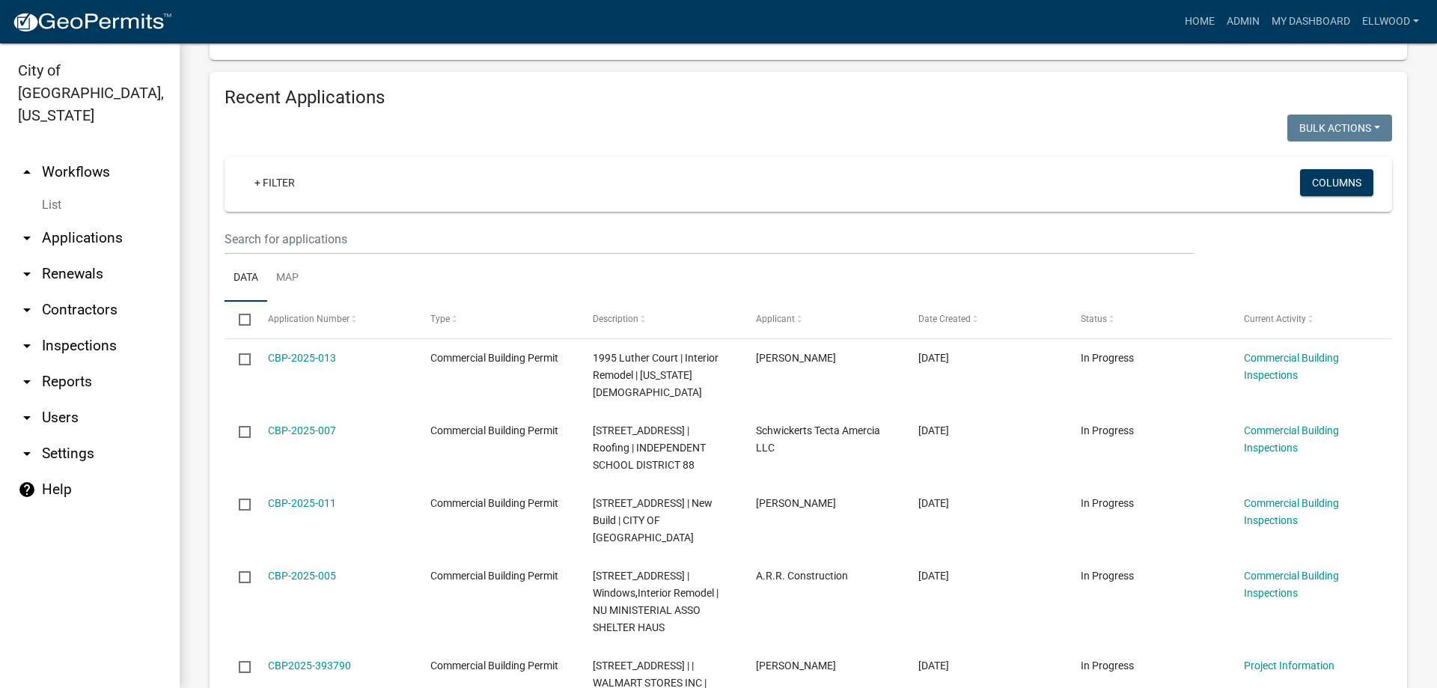
scroll to position [943, 0]
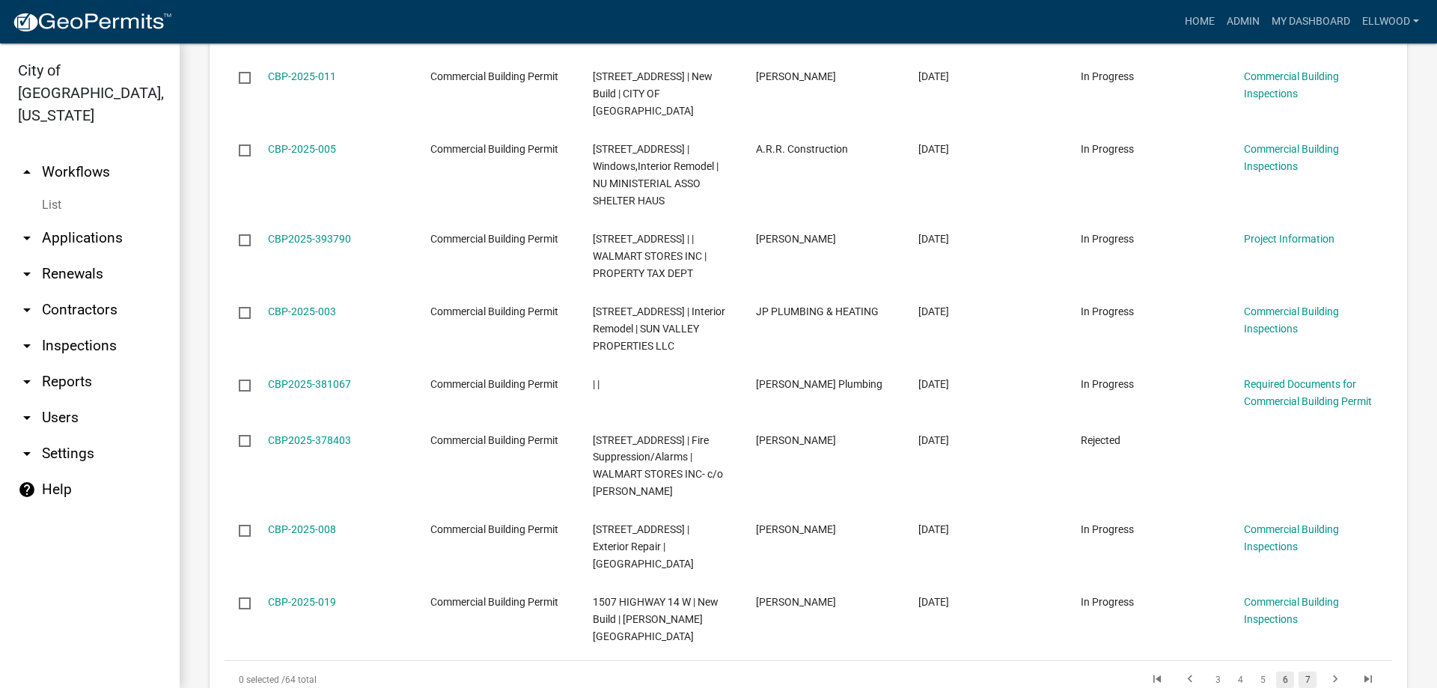
click at [1309, 671] on link "7" at bounding box center [1307, 679] width 18 height 16
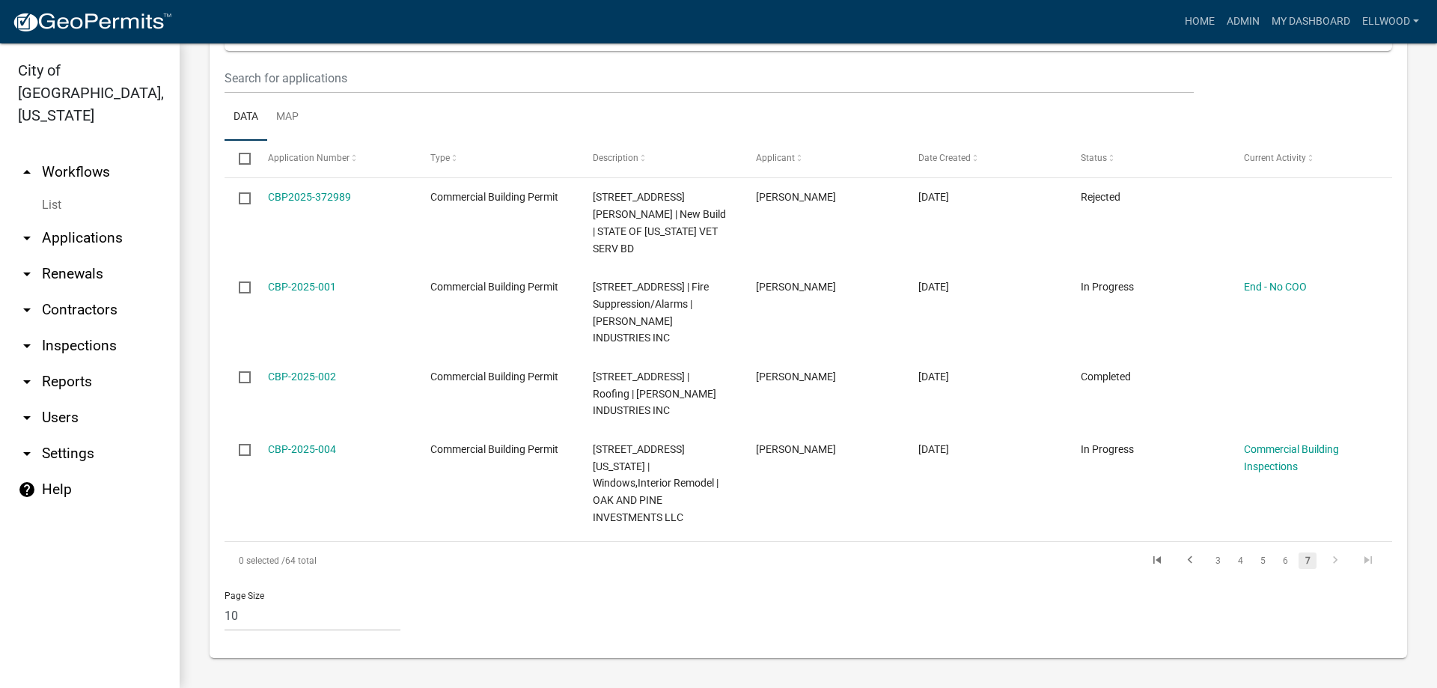
scroll to position [609, 0]
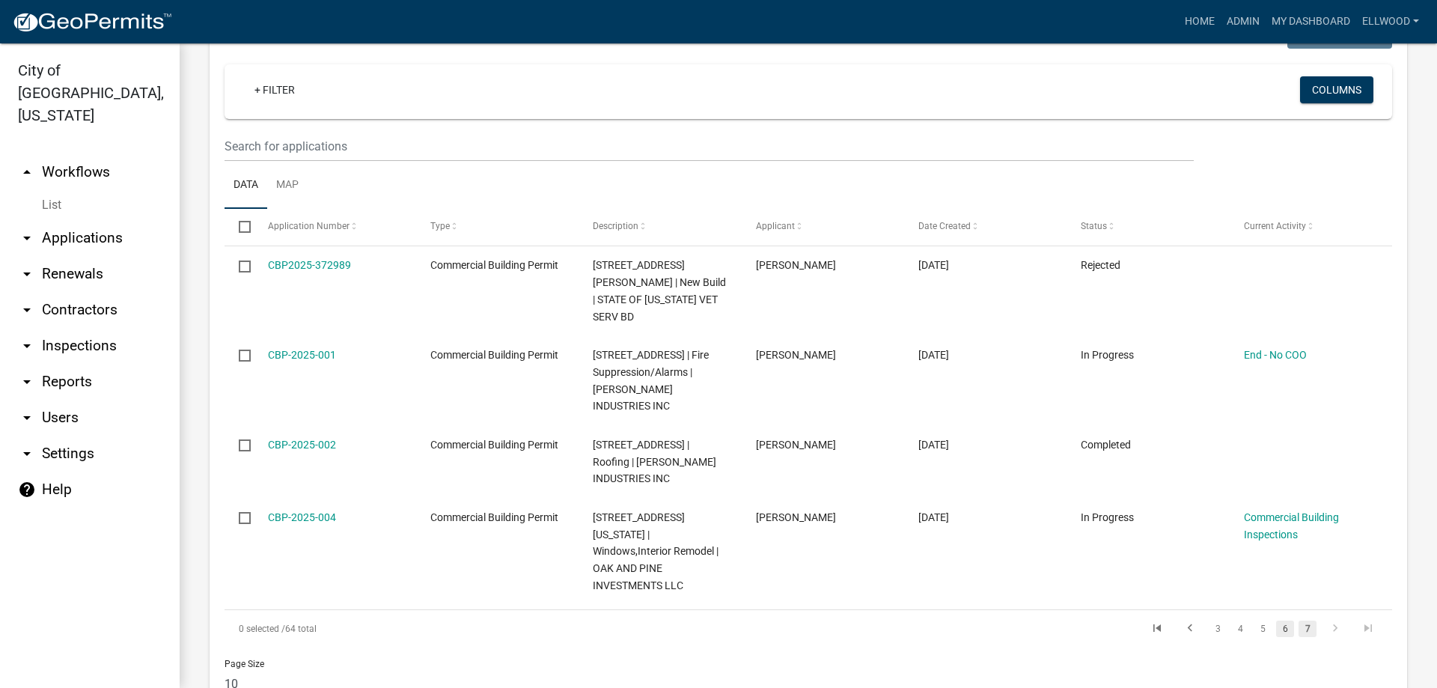
click at [1278, 620] on link "6" at bounding box center [1285, 628] width 18 height 16
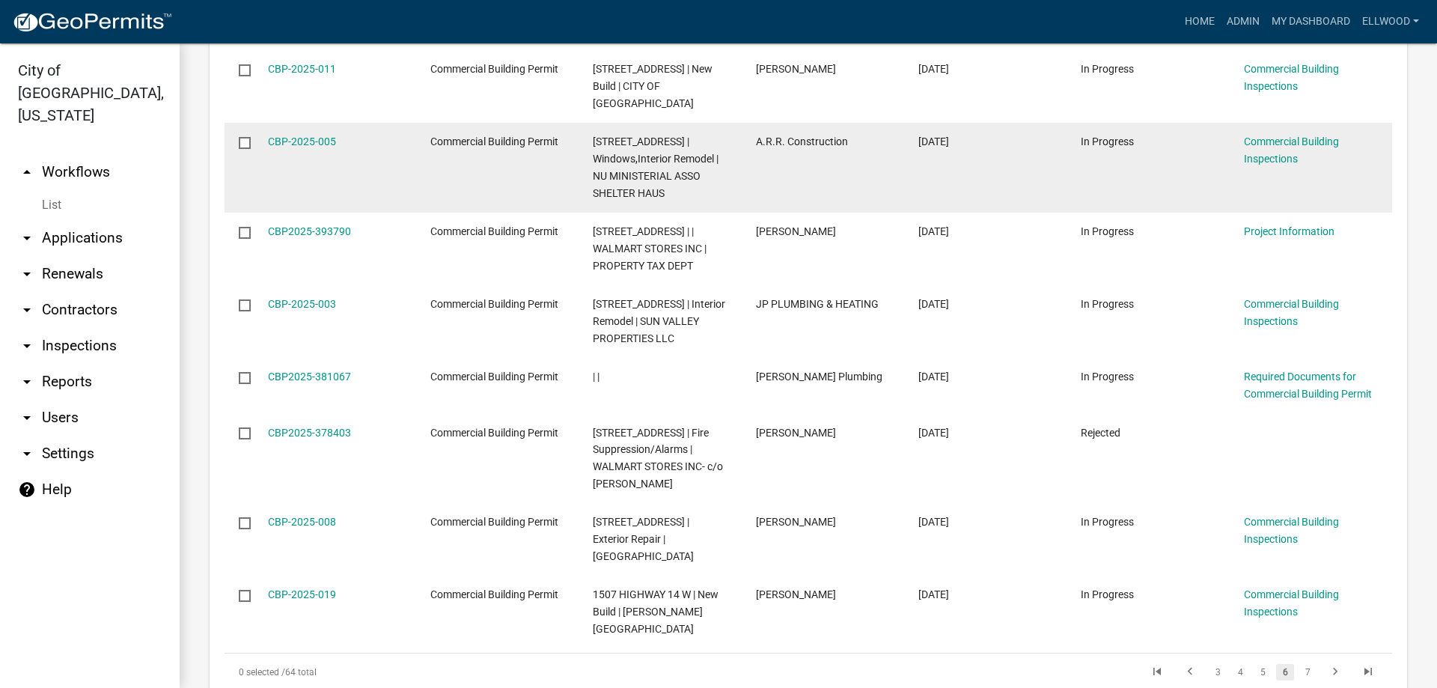
scroll to position [1028, 0]
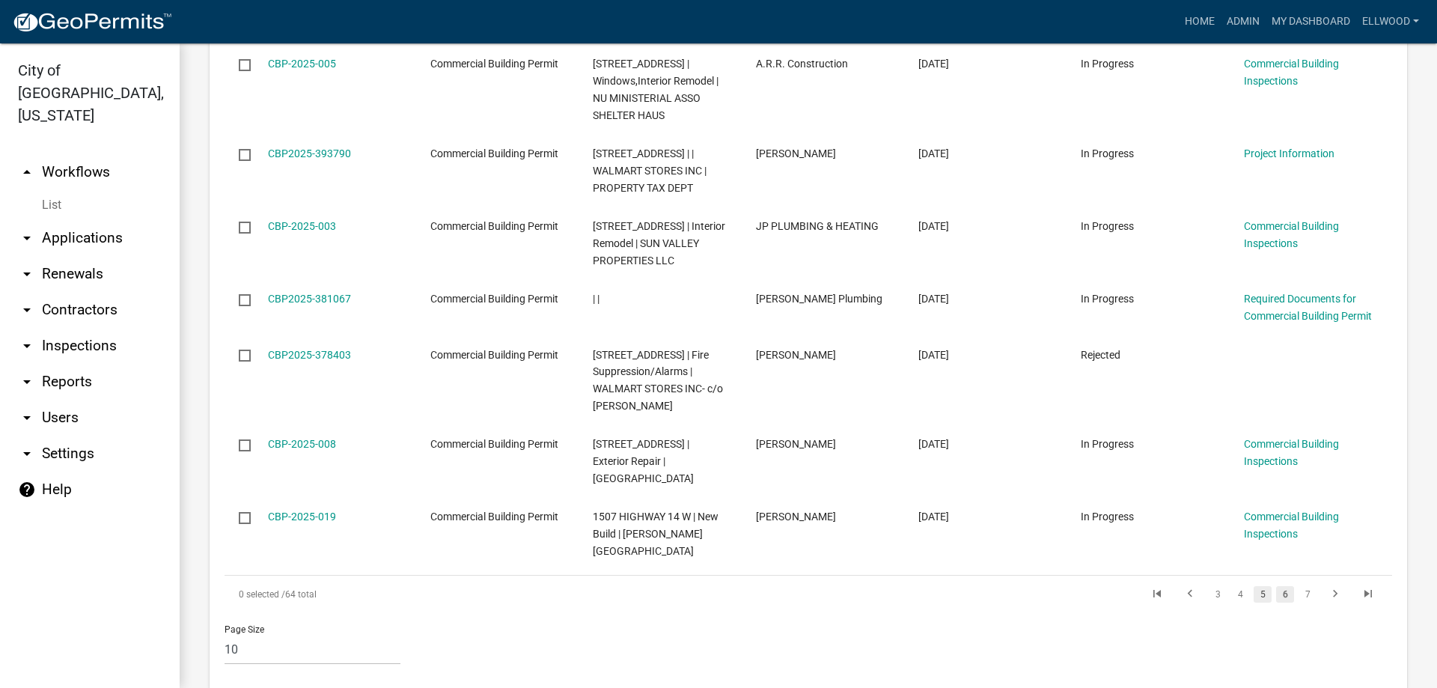
click at [1257, 586] on link "5" at bounding box center [1263, 594] width 18 height 16
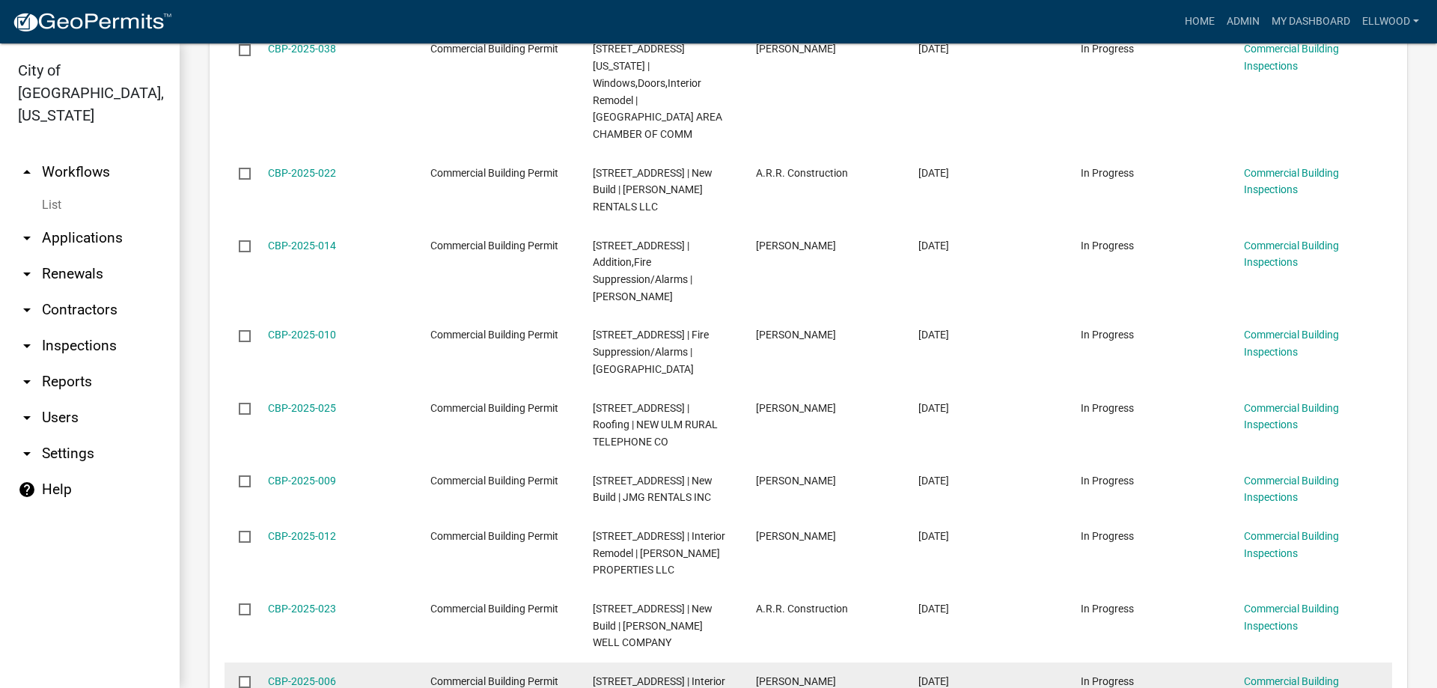
scroll to position [858, 0]
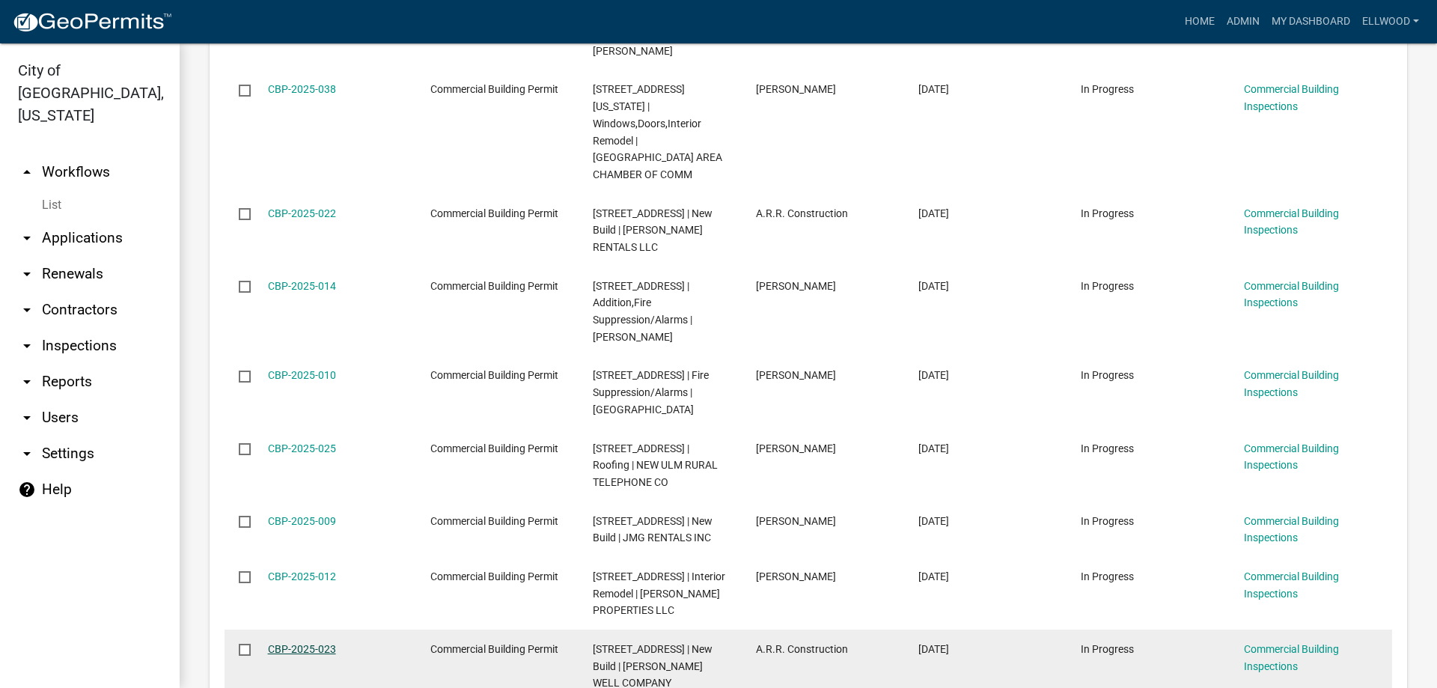
click at [306, 643] on link "CBP-2025-023" at bounding box center [302, 649] width 68 height 12
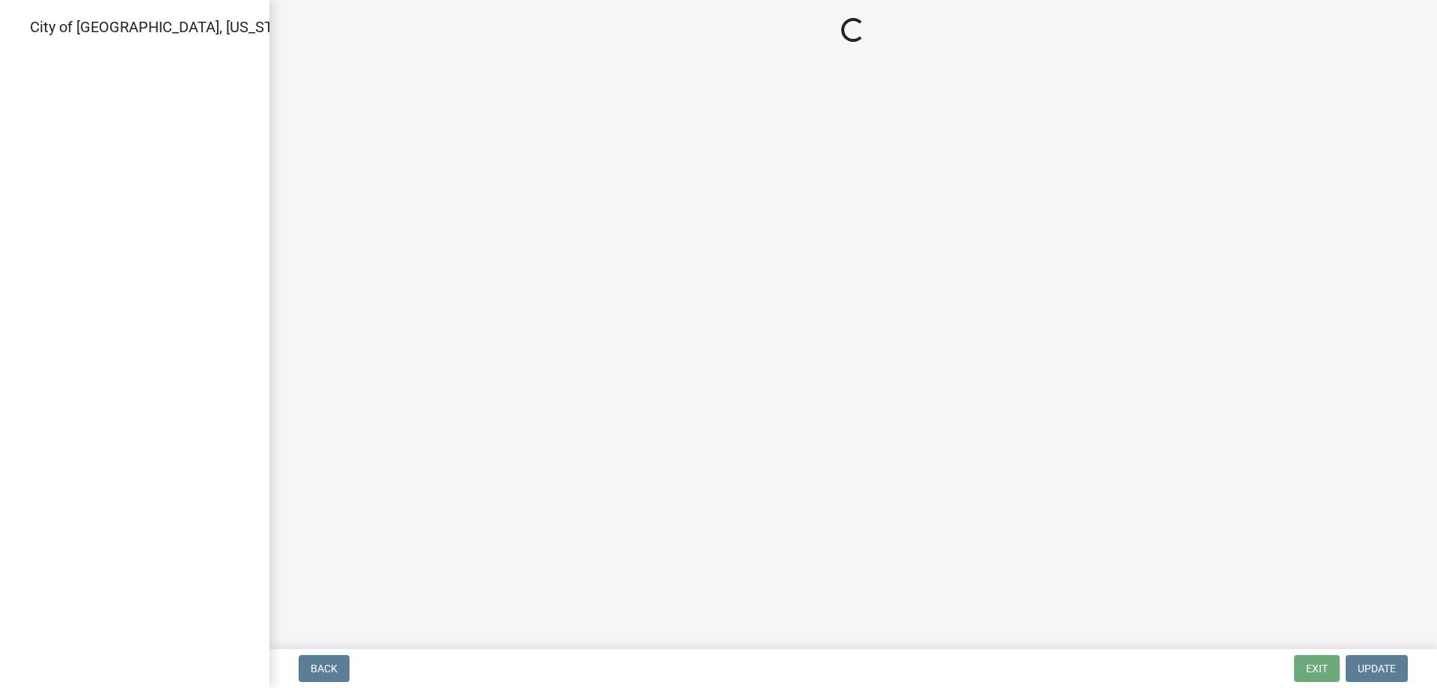
select select "805d55ac-e238-4e04-8f8e-acc067f36c3e"
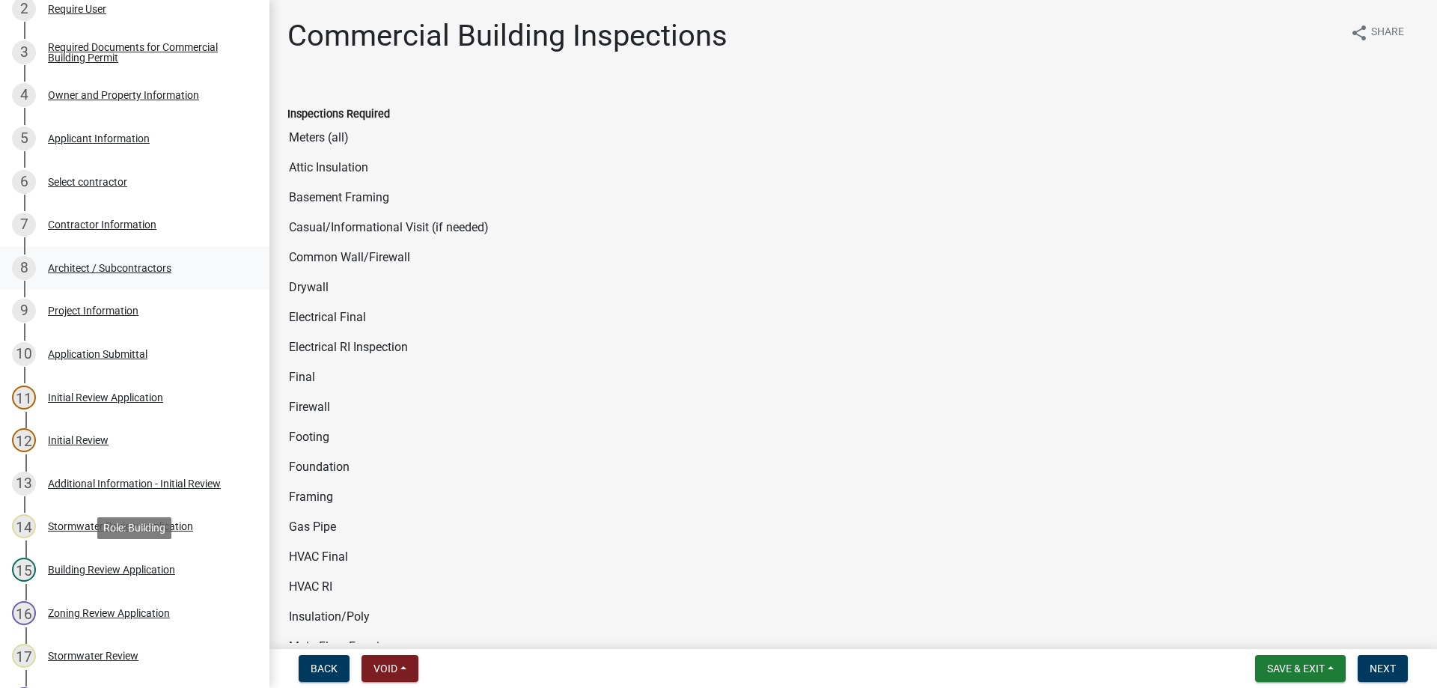
scroll to position [153, 0]
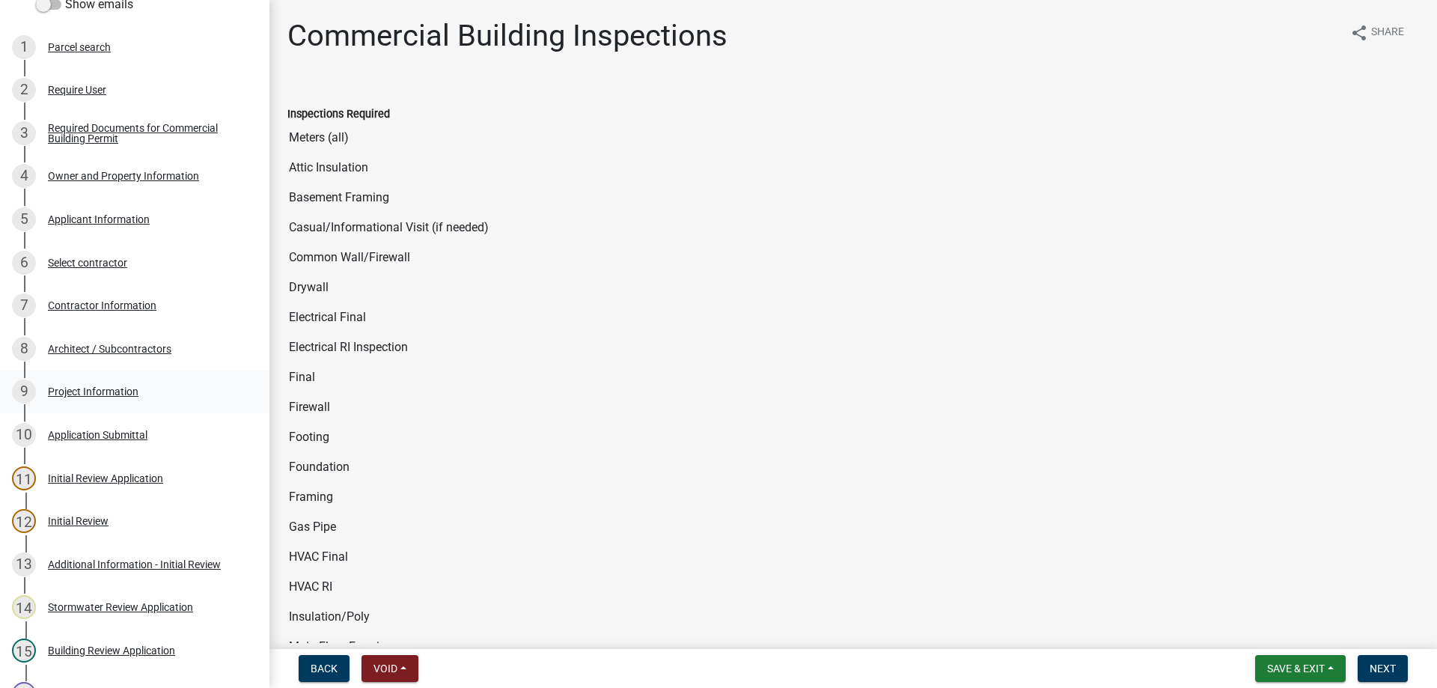
click at [88, 383] on div "9 Project Information" at bounding box center [129, 391] width 234 height 24
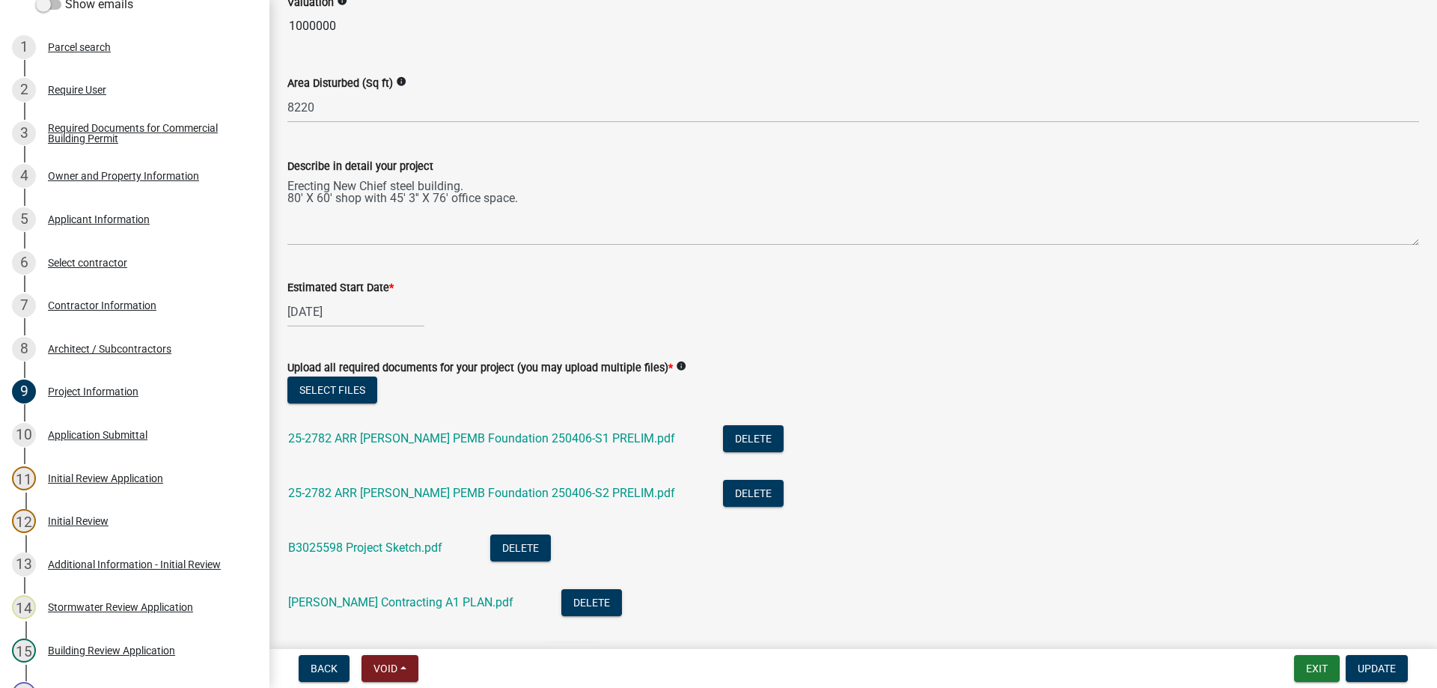
scroll to position [683, 0]
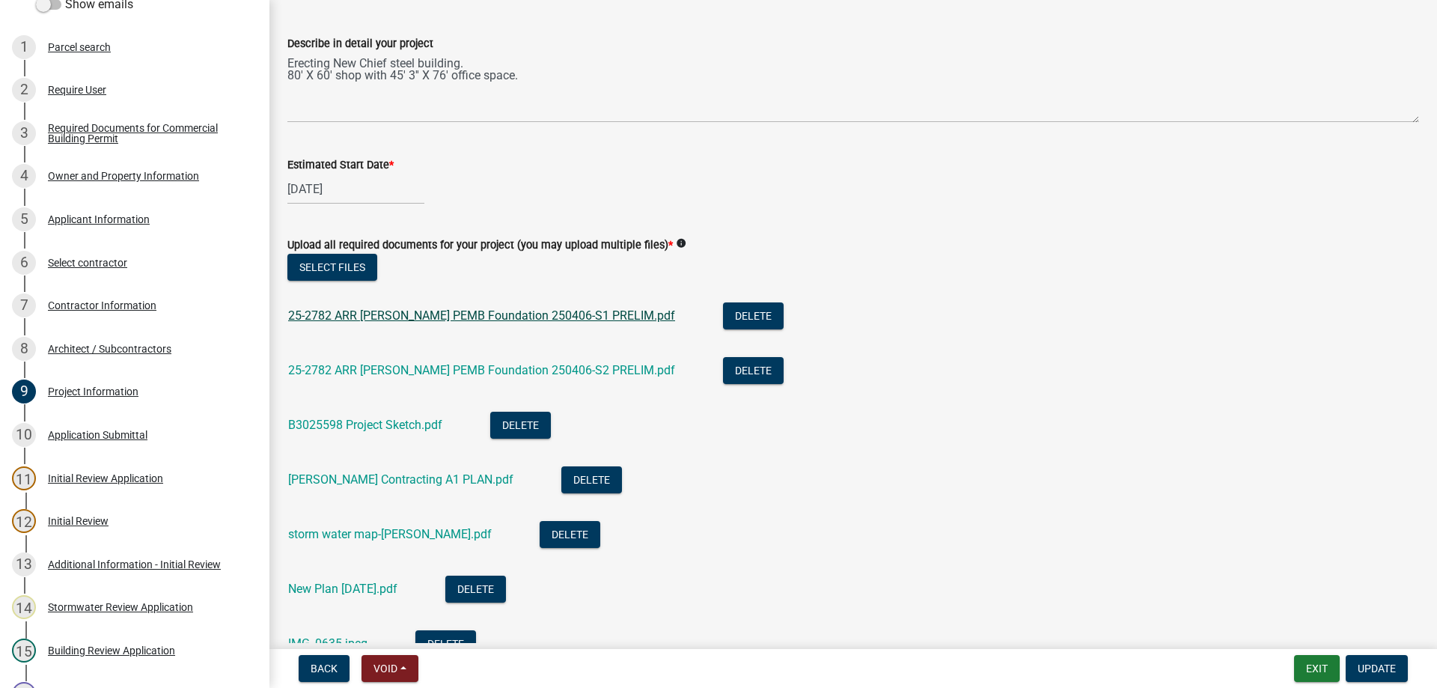
click at [418, 315] on link "25-2782 ARR [PERSON_NAME] PEMB Foundation 250406-S1 PRELIM.pdf" at bounding box center [481, 315] width 387 height 14
click at [466, 364] on div "25-2782 ARR [PERSON_NAME] PEMB Foundation 250406-S2 PRELIM.pdf" at bounding box center [493, 372] width 411 height 31
click at [466, 368] on link "25-2782 ARR [PERSON_NAME] PEMB Foundation 250406-S2 PRELIM.pdf" at bounding box center [481, 370] width 387 height 14
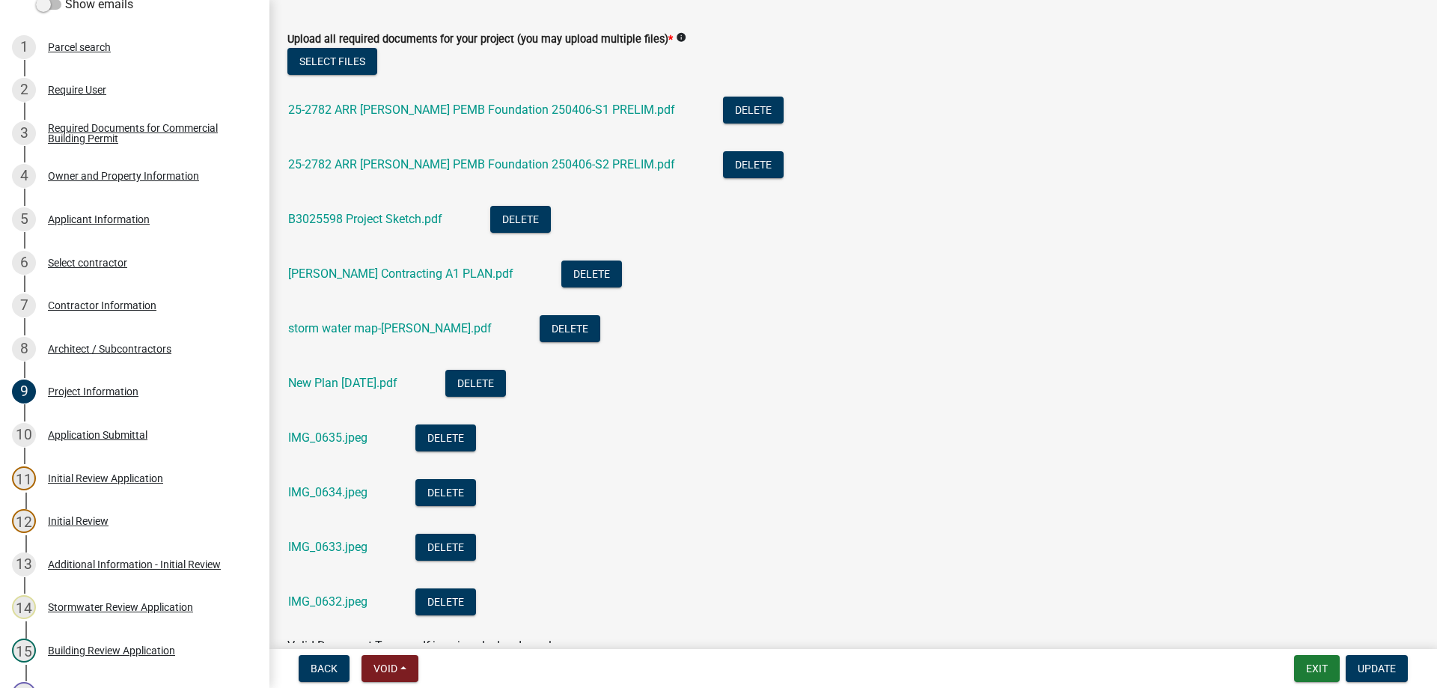
scroll to position [974, 0]
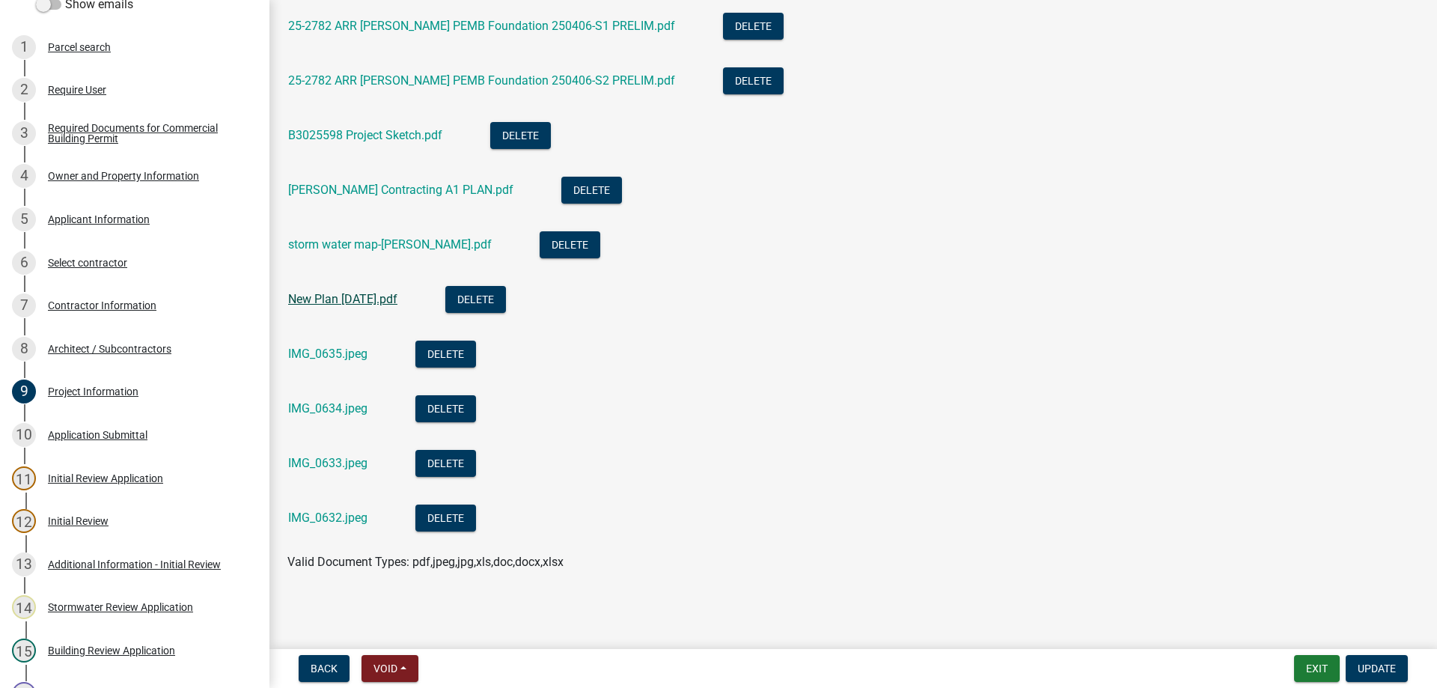
click at [356, 299] on link "New Plan [DATE].pdf" at bounding box center [342, 299] width 109 height 14
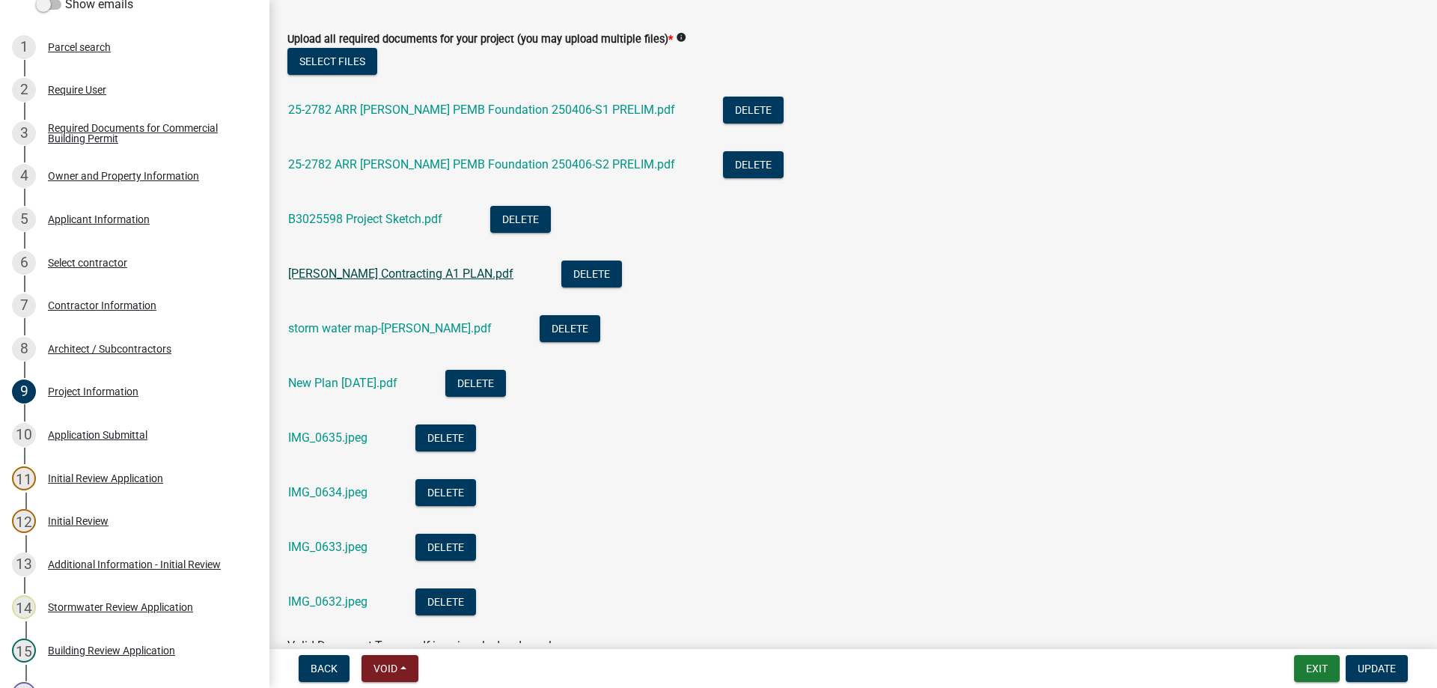
click at [379, 274] on link "[PERSON_NAME] Contracting A1 PLAN.pdf" at bounding box center [400, 273] width 225 height 14
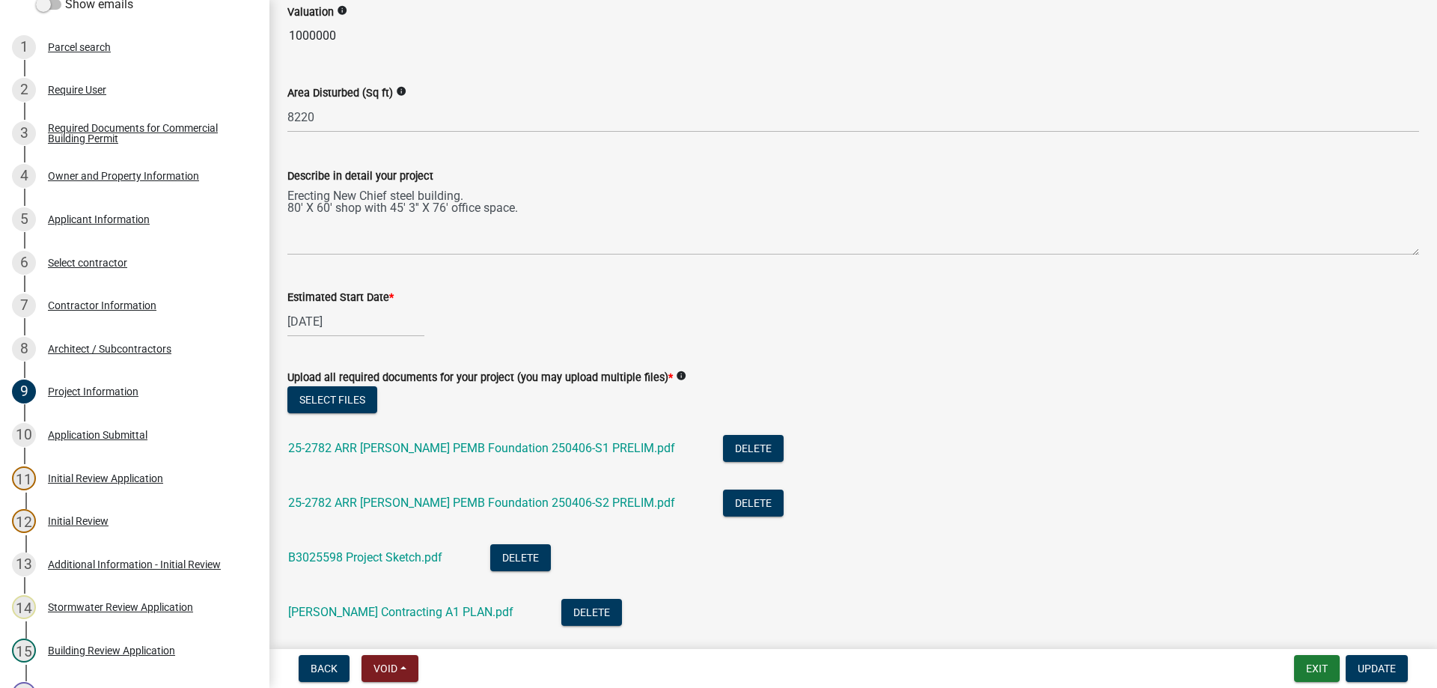
scroll to position [597, 0]
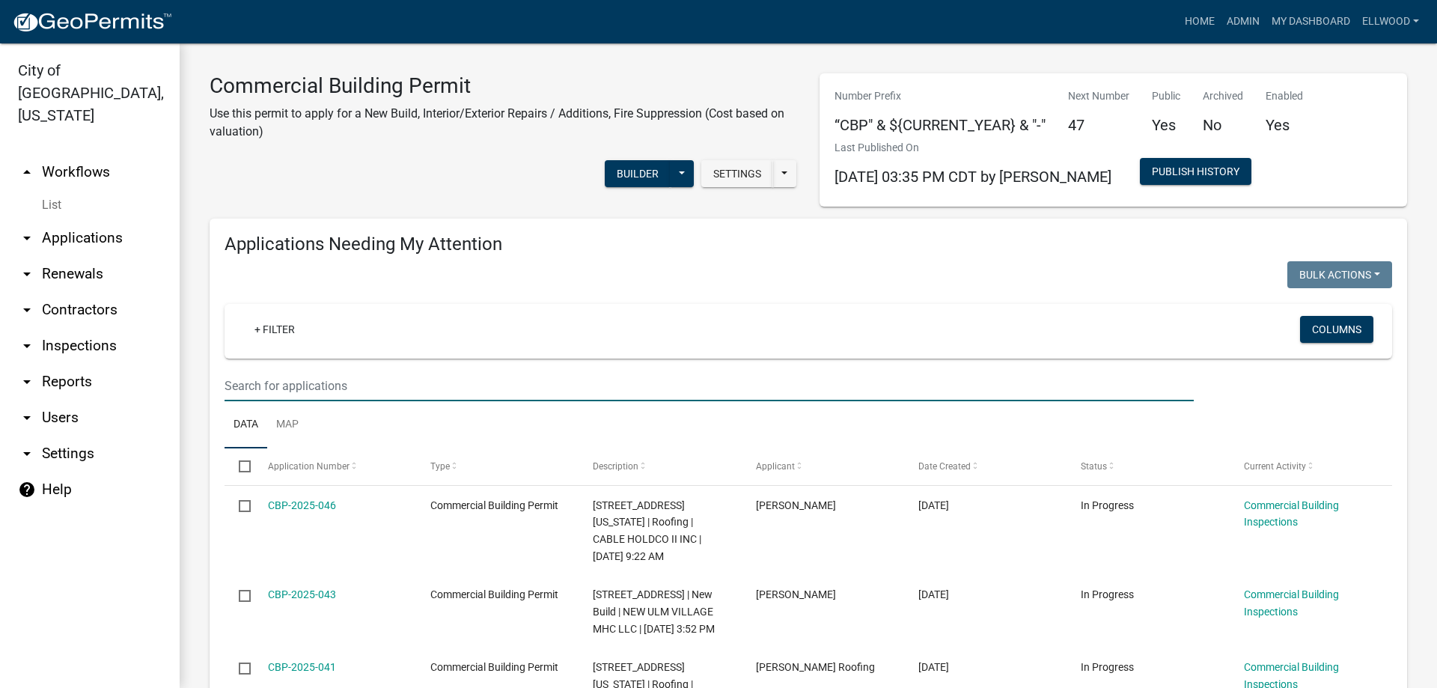
click at [281, 388] on input "text" at bounding box center [709, 385] width 969 height 31
type input "city"
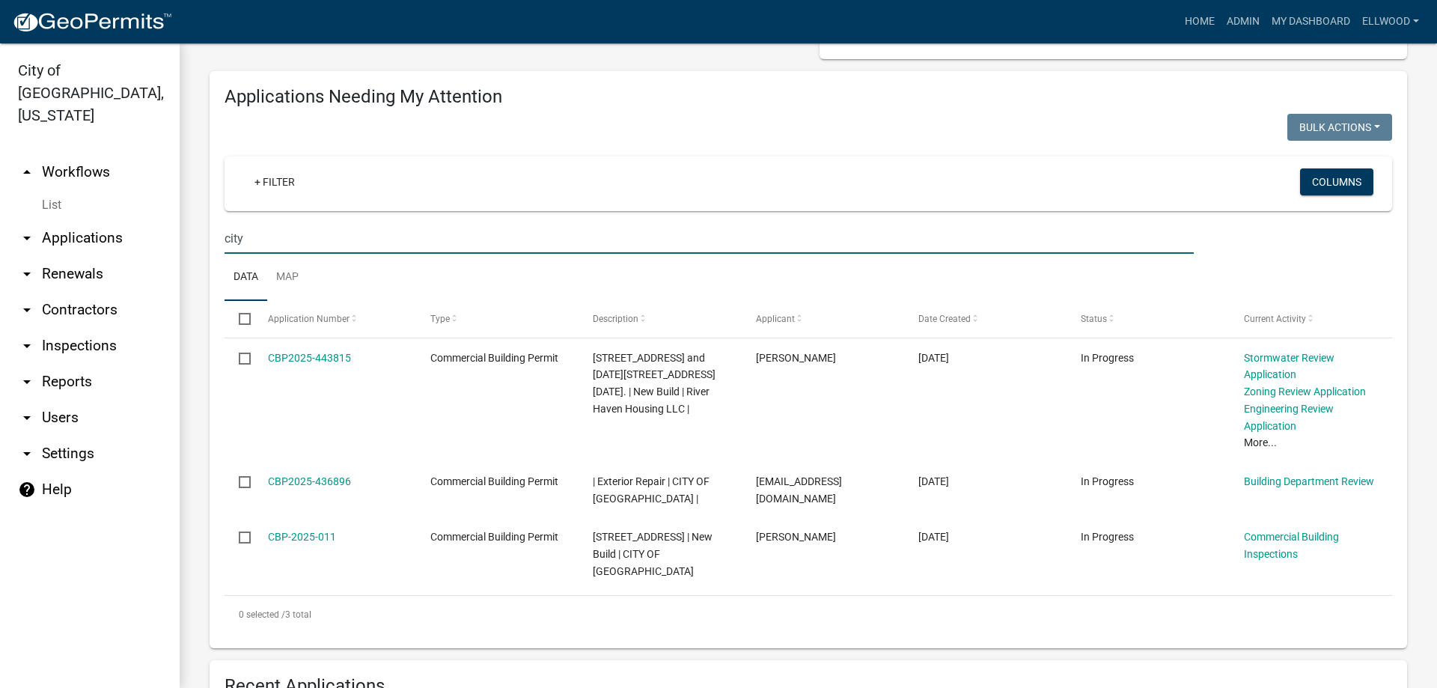
scroll to position [171, 0]
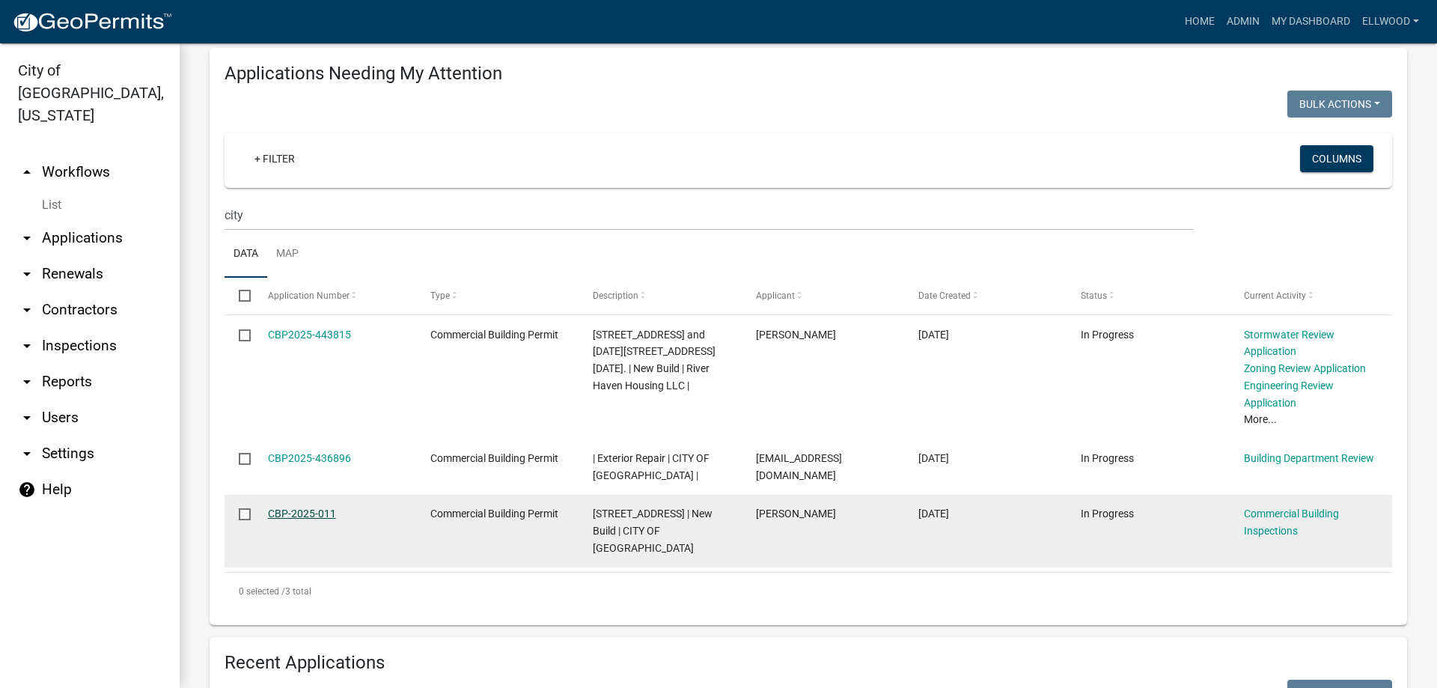
click at [302, 513] on link "CBP-2025-011" at bounding box center [302, 513] width 68 height 12
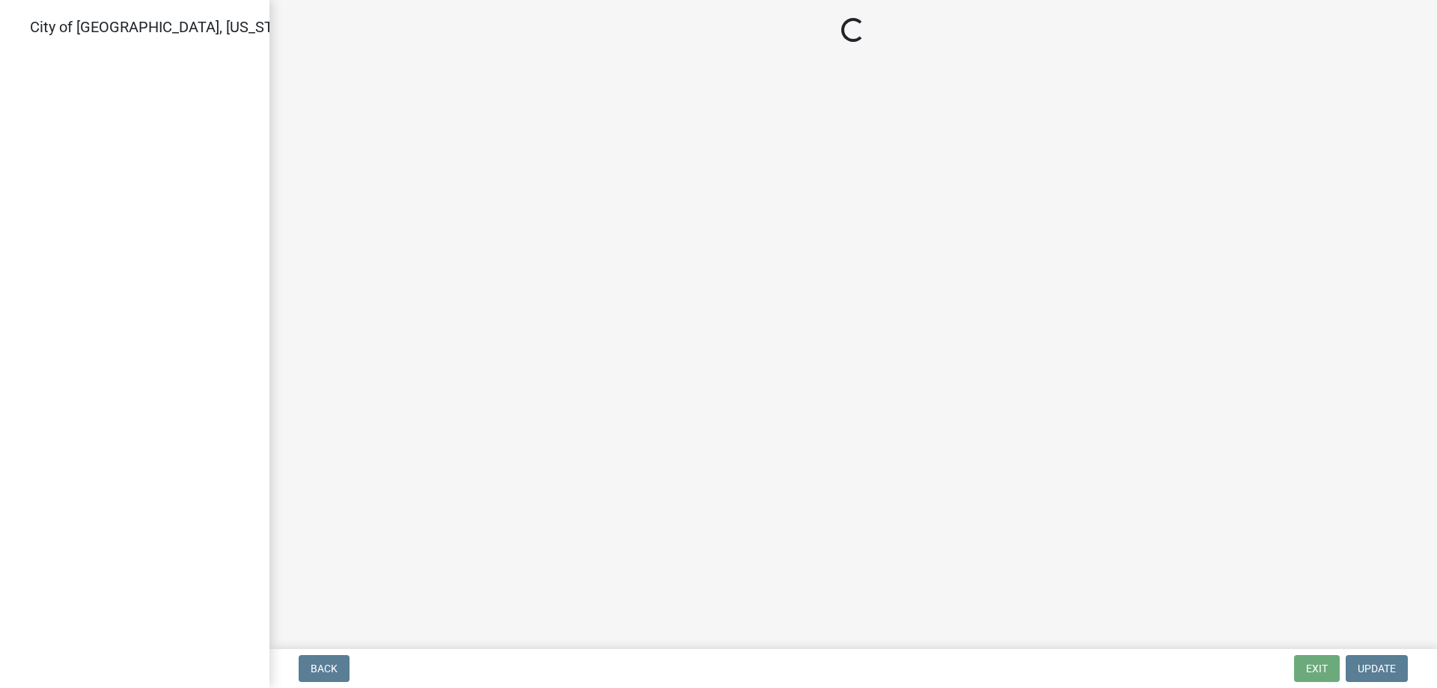
select select "805d55ac-e238-4e04-8f8e-acc067f36c3e"
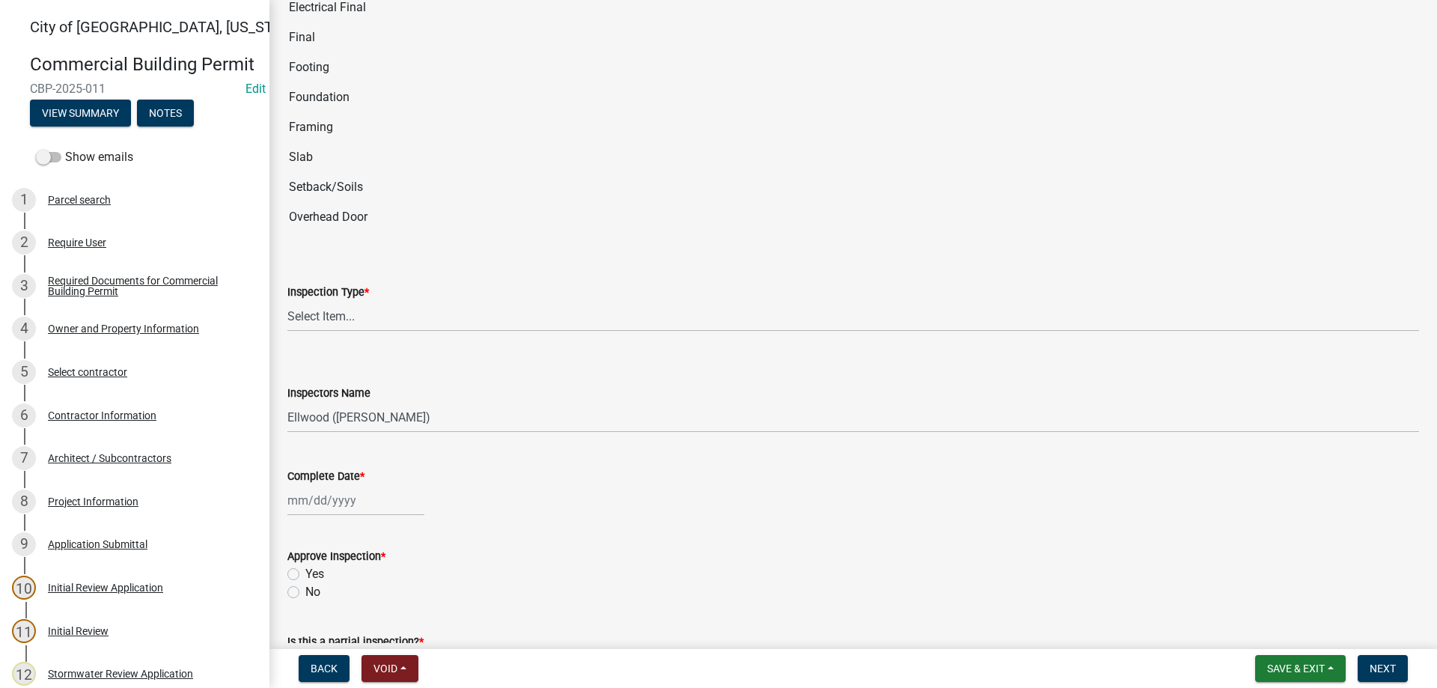
scroll to position [171, 0]
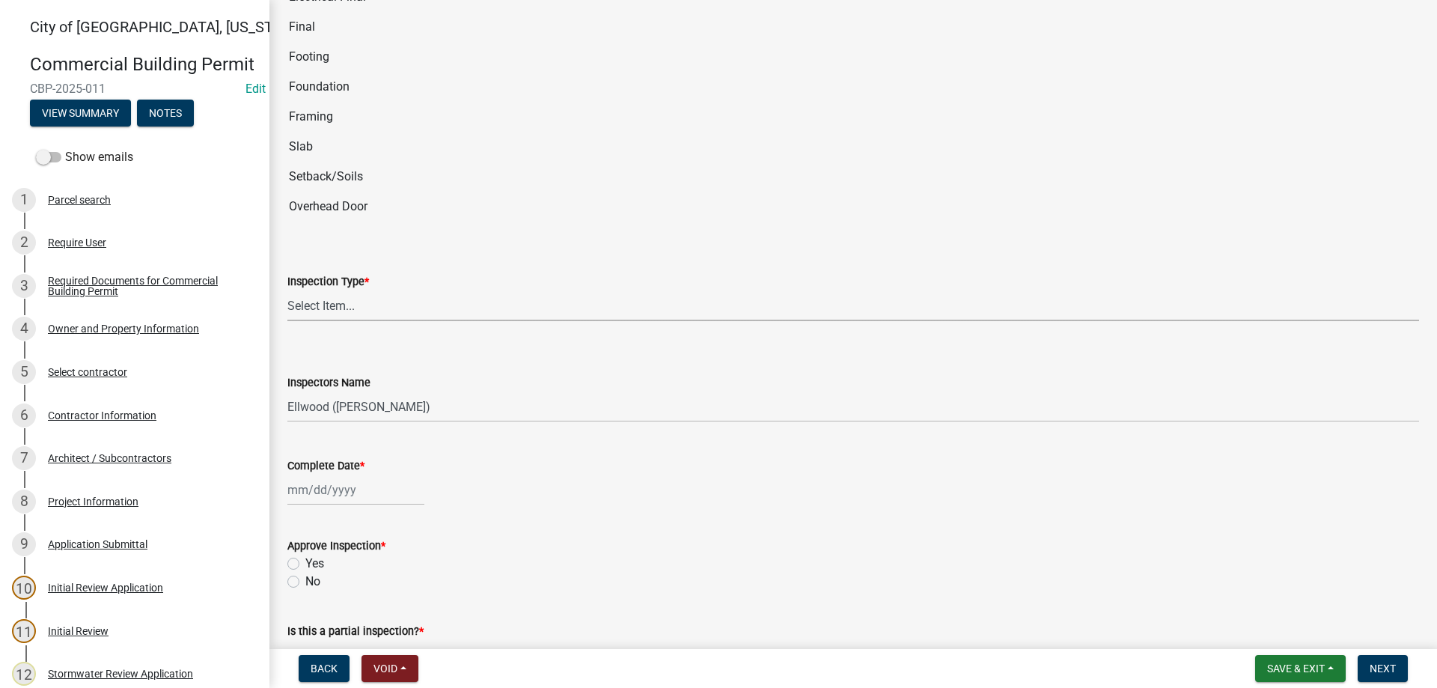
click at [287, 290] on select "Select Item... All Inspections Required 200 # 2Hr Hydro Test Meters (all) Attic…" at bounding box center [853, 305] width 1132 height 31
click option "Framing" at bounding box center [0, 0] width 0 height 0
select select "96145e97-ca93-45ba-9038-e18929e86128"
select select "10"
select select "2025"
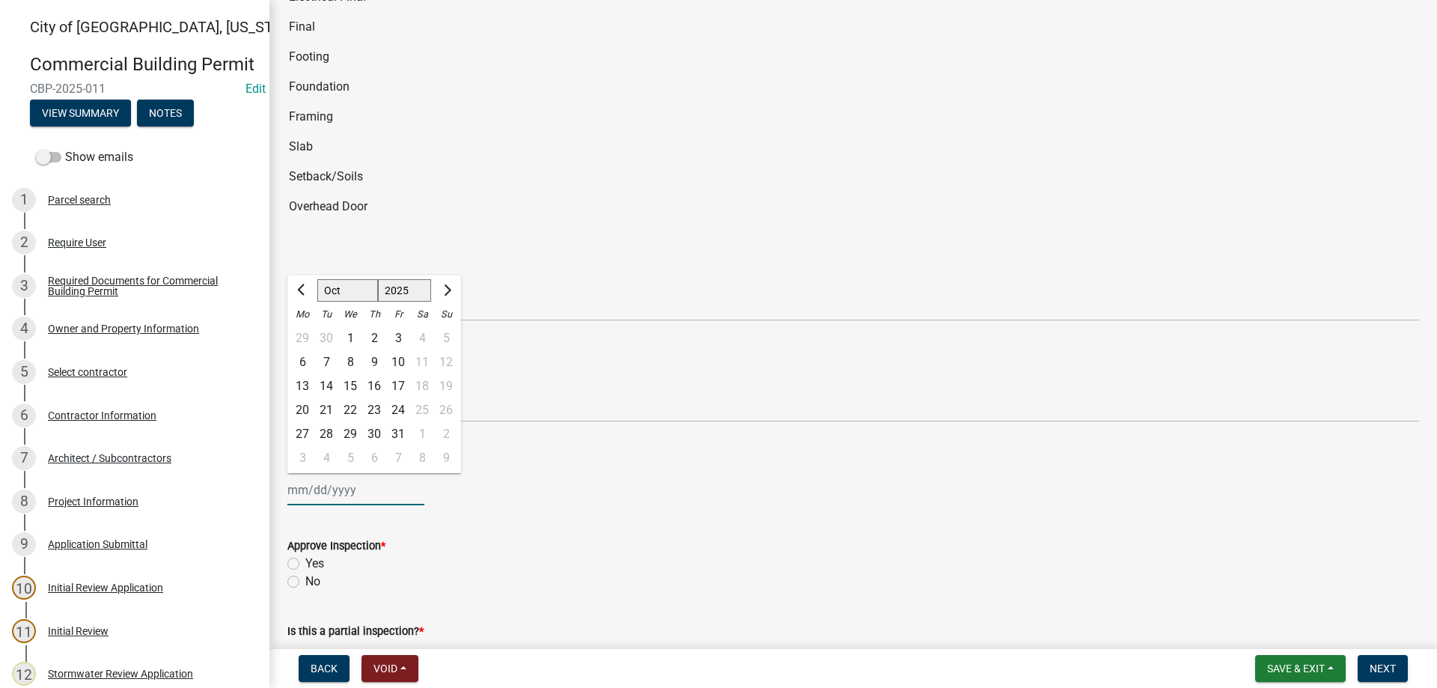
click at [353, 492] on input "Complete Date *" at bounding box center [355, 489] width 137 height 31
click at [330, 360] on div "7" at bounding box center [326, 362] width 24 height 24
type input "[DATE]"
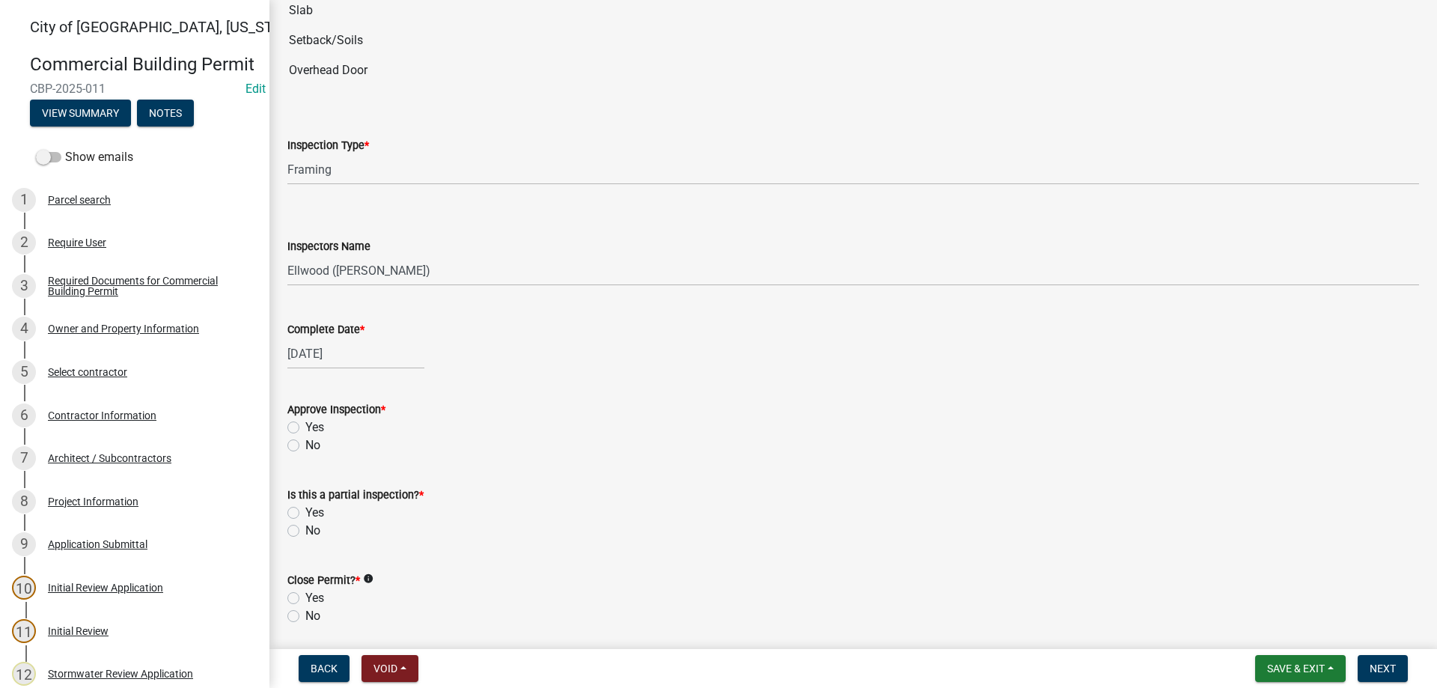
scroll to position [341, 0]
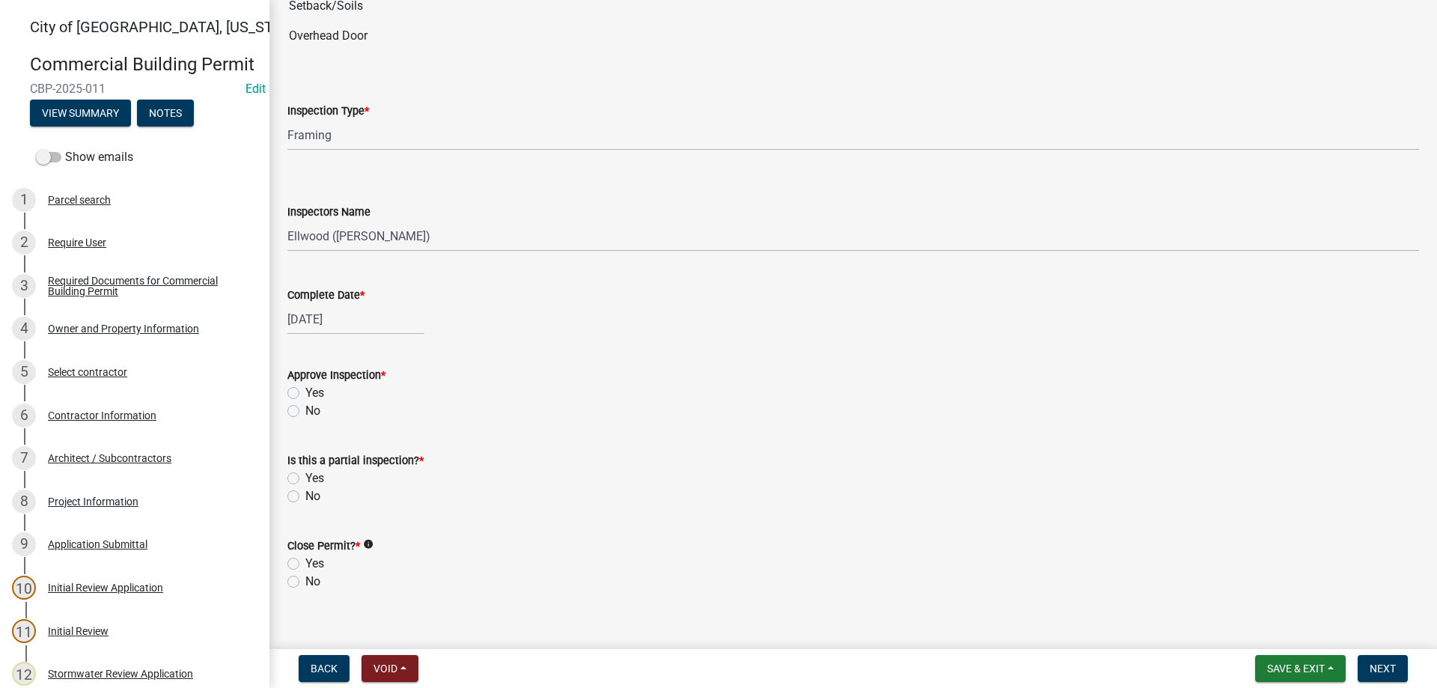
click at [305, 392] on label "Yes" at bounding box center [314, 393] width 19 height 18
click at [305, 392] on input "Yes" at bounding box center [310, 389] width 10 height 10
radio input "true"
click at [305, 499] on label "No" at bounding box center [312, 496] width 15 height 18
click at [305, 497] on input "No" at bounding box center [310, 492] width 10 height 10
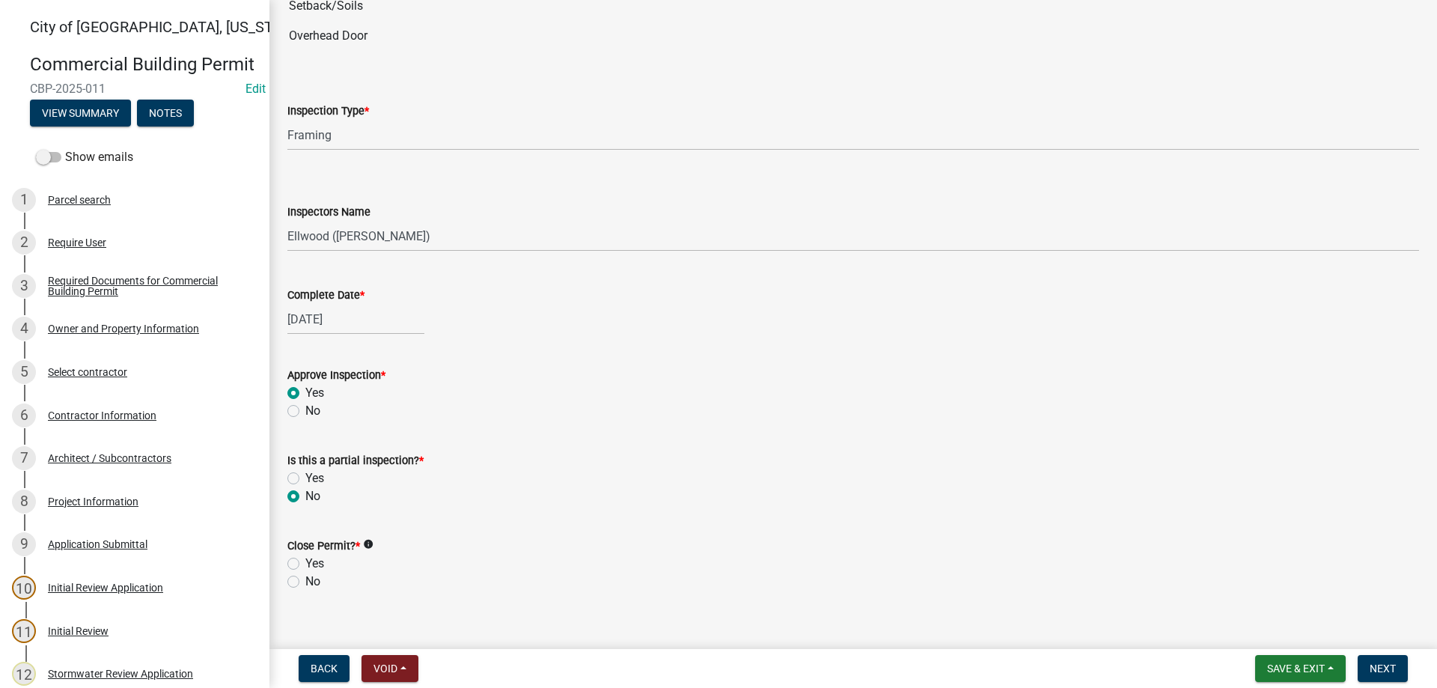
radio input "true"
click at [305, 585] on label "No" at bounding box center [312, 582] width 15 height 18
click at [305, 582] on input "No" at bounding box center [310, 578] width 10 height 10
radio input "true"
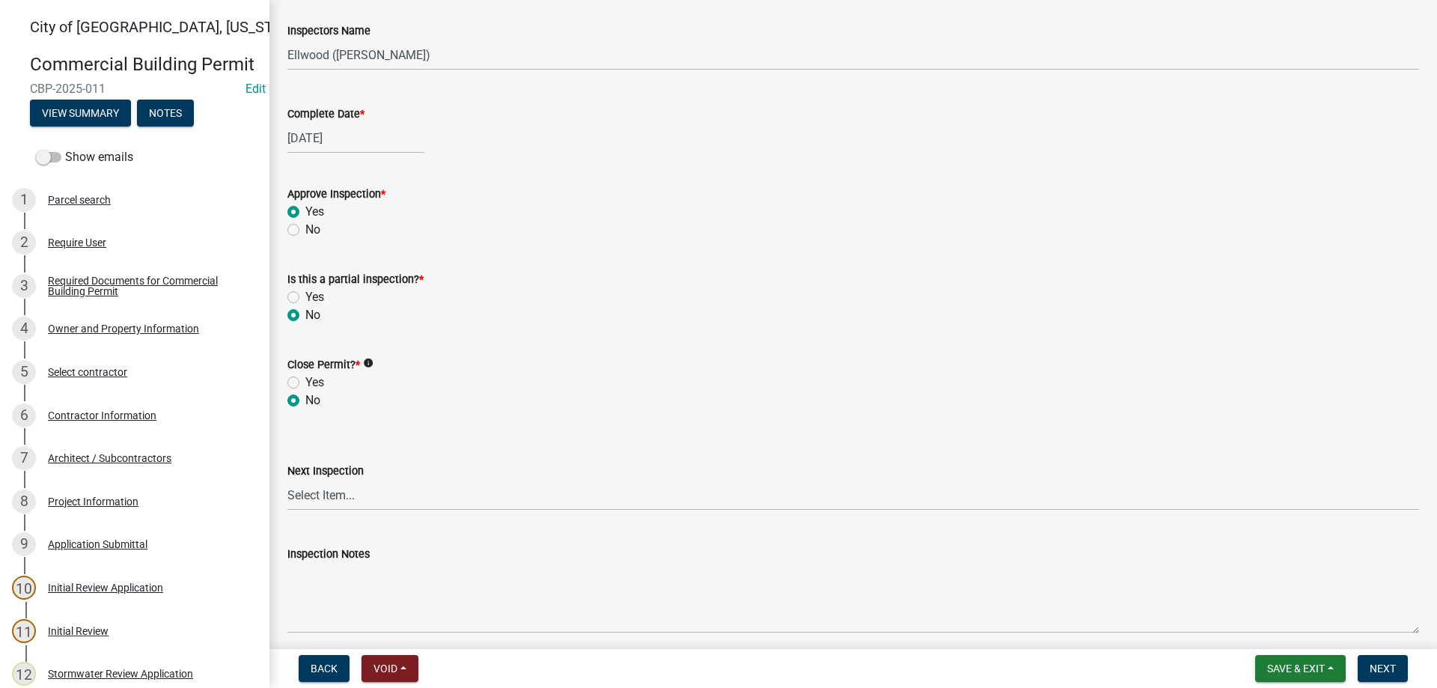
scroll to position [597, 0]
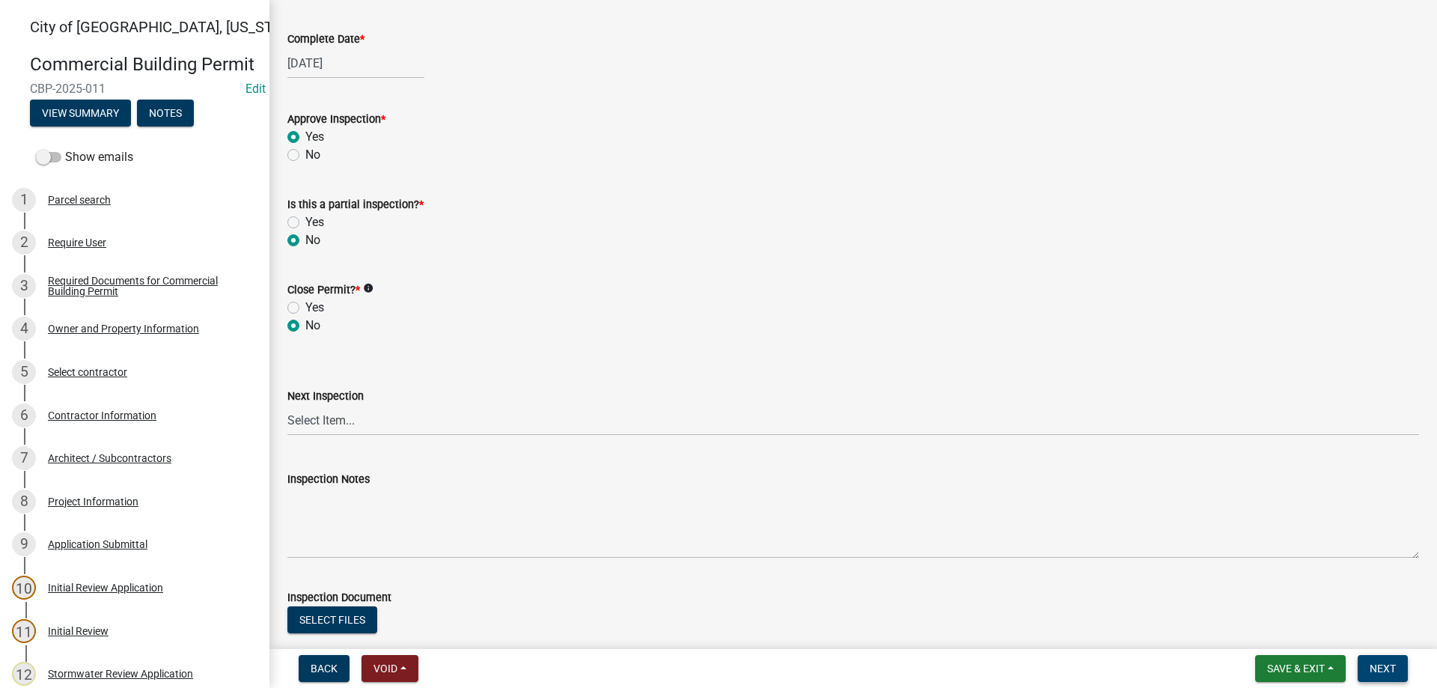
click at [1385, 665] on span "Next" at bounding box center [1383, 668] width 26 height 12
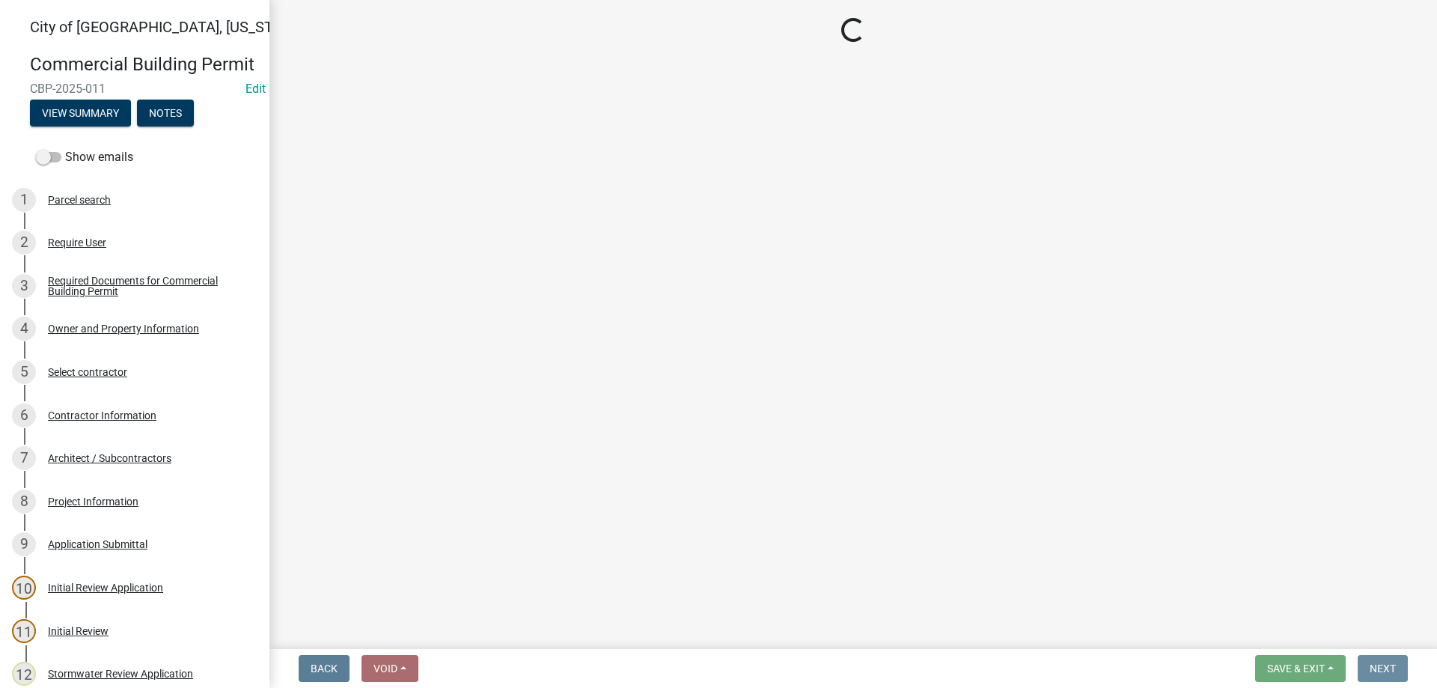
scroll to position [0, 0]
select select "805d55ac-e238-4e04-8f8e-acc067f36c3e"
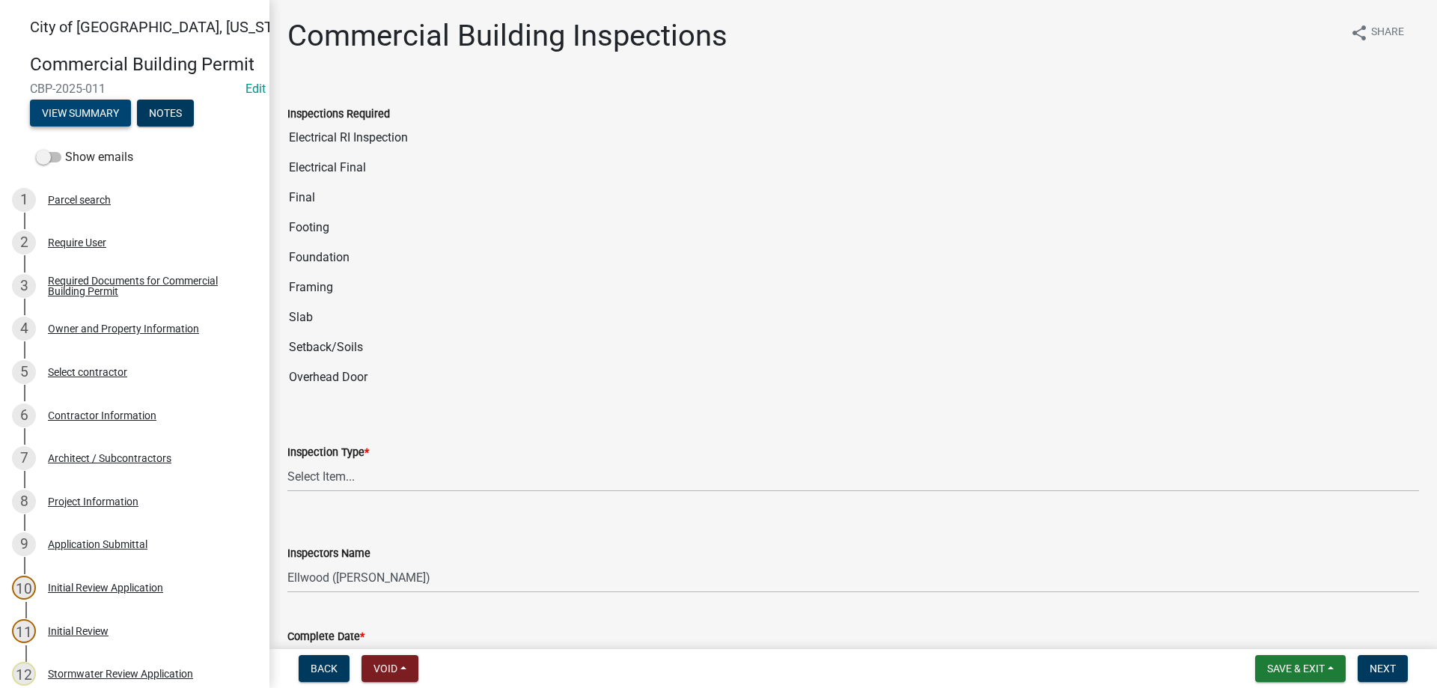
click at [85, 118] on button "View Summary" at bounding box center [80, 113] width 101 height 27
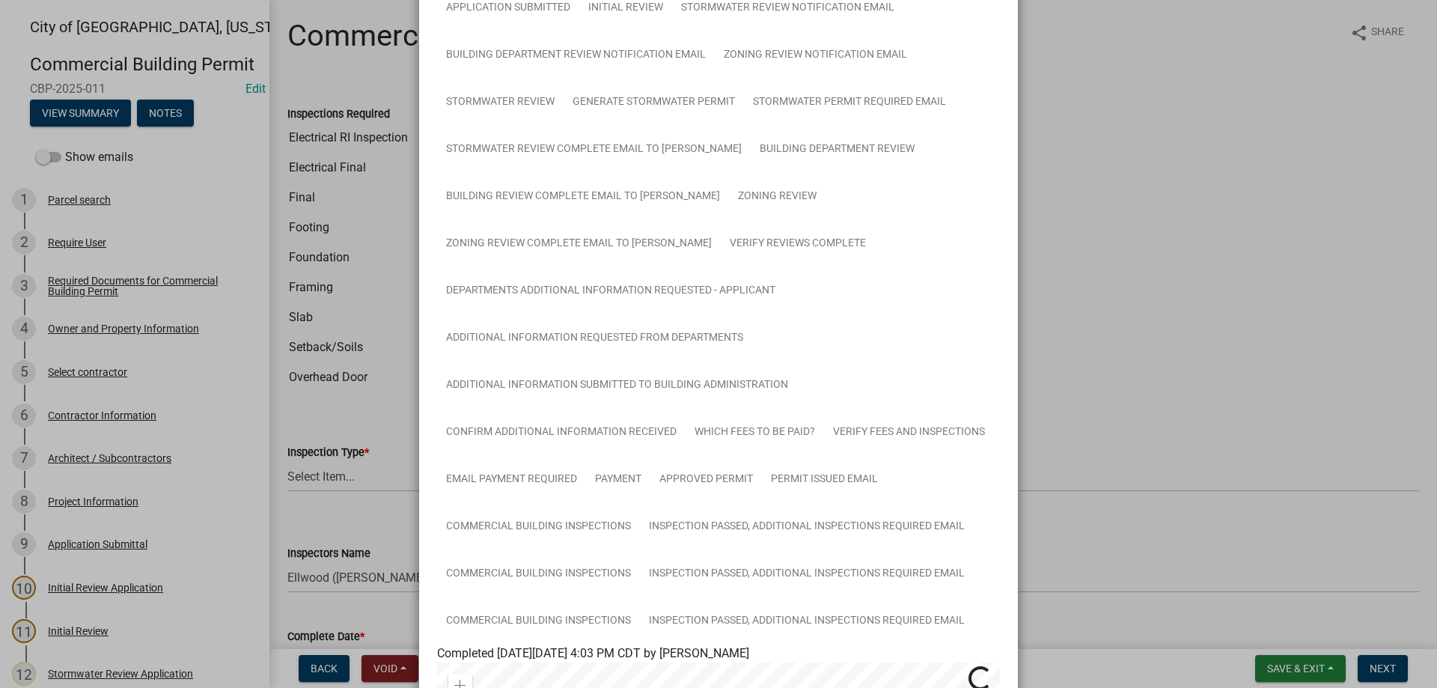
scroll to position [341, 0]
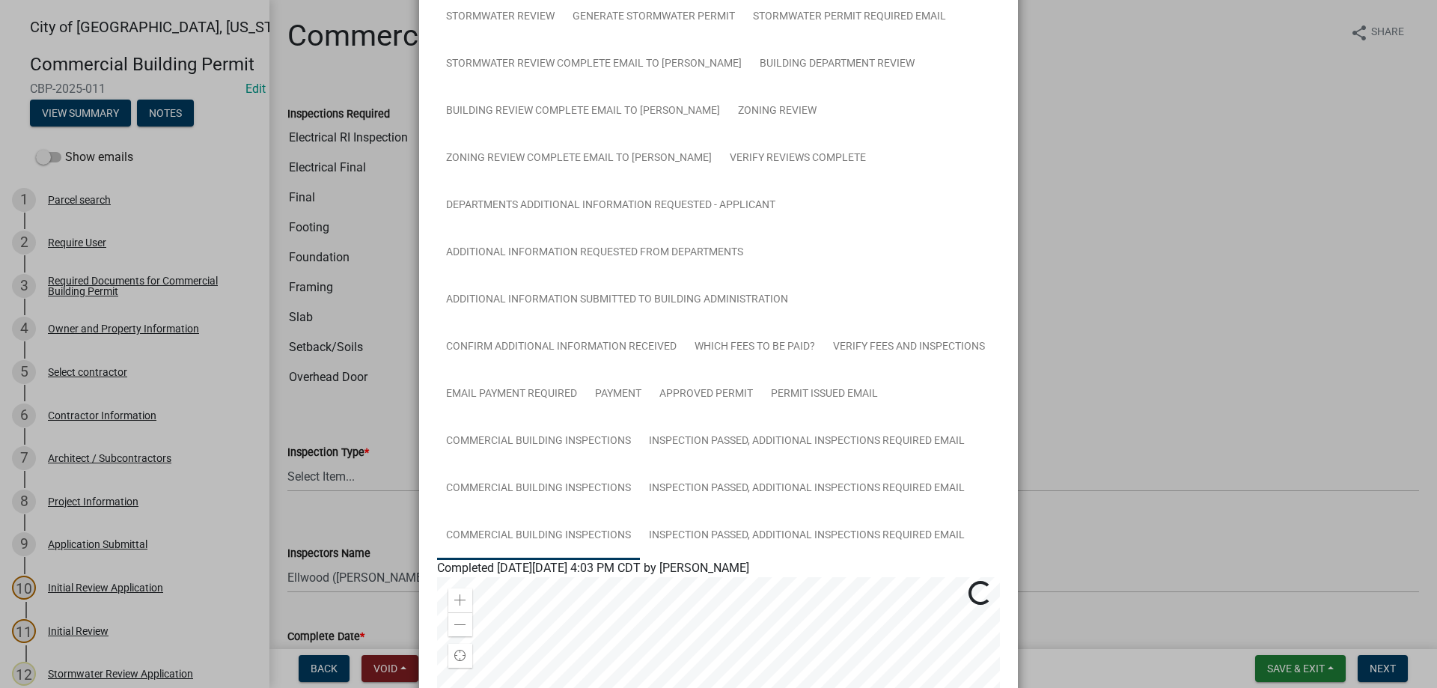
click at [566, 526] on link "Commercial Building Inspections" at bounding box center [538, 536] width 203 height 48
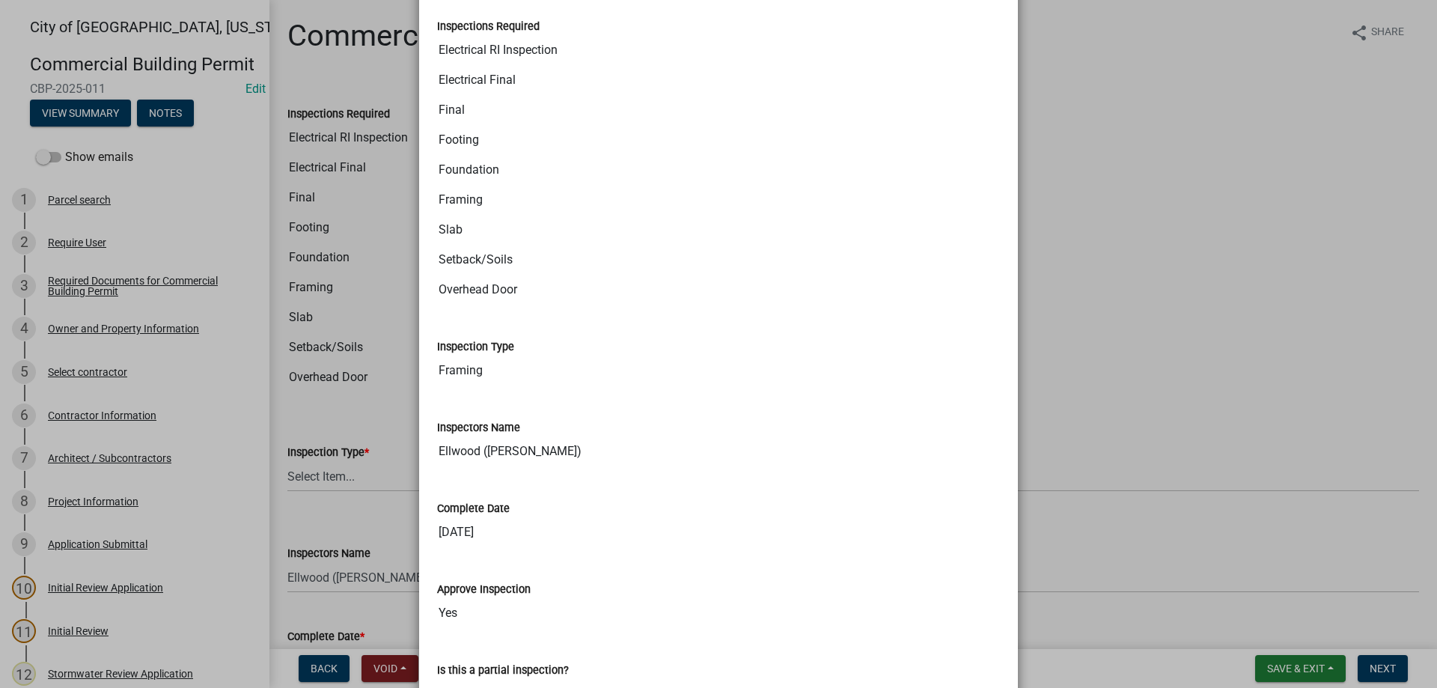
scroll to position [495, 0]
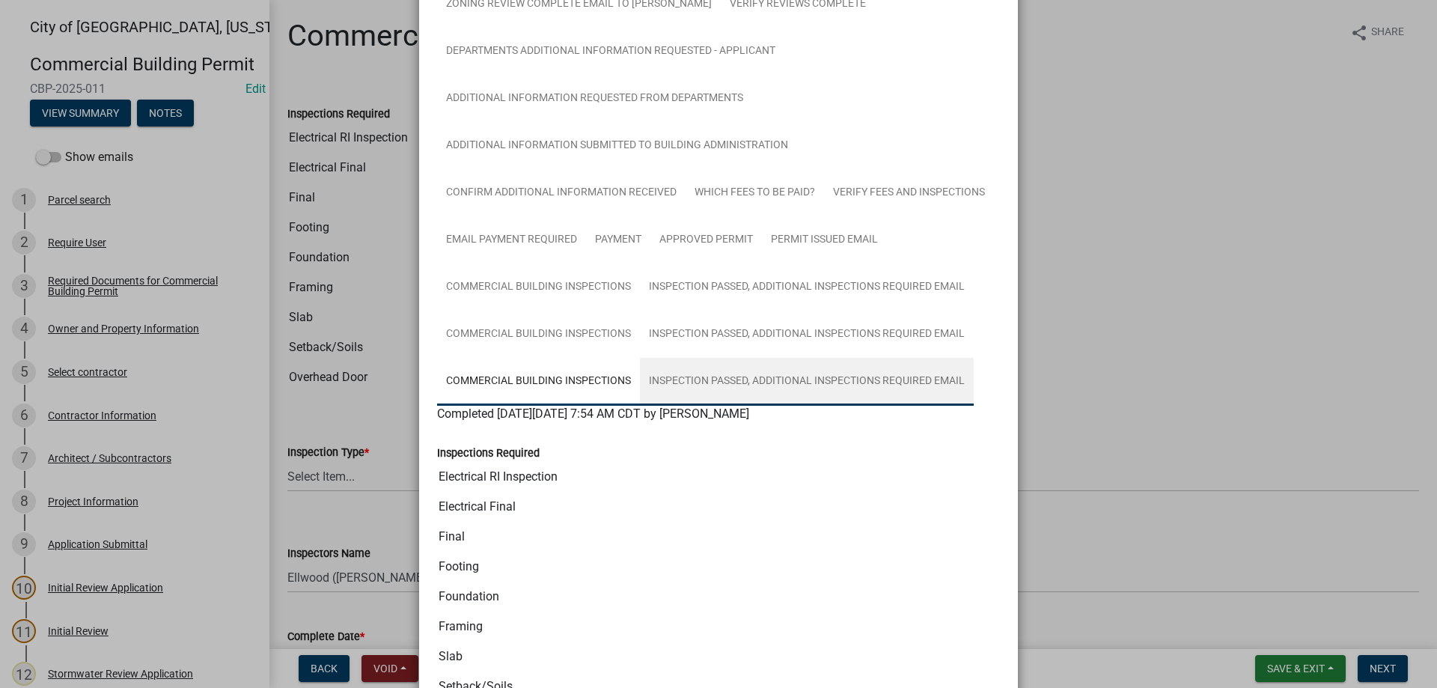
click at [724, 370] on link "Inspection Passed, Additional Inspections Required Email" at bounding box center [807, 382] width 334 height 48
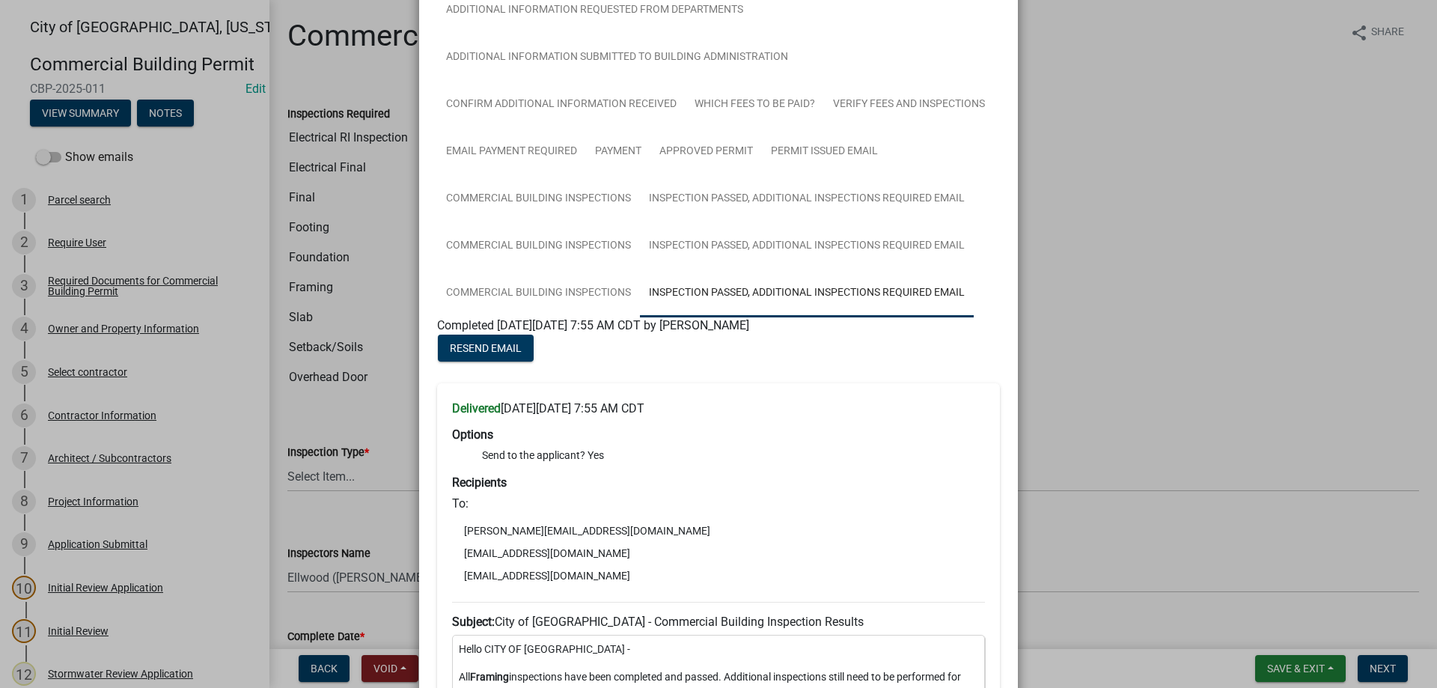
scroll to position [581, 0]
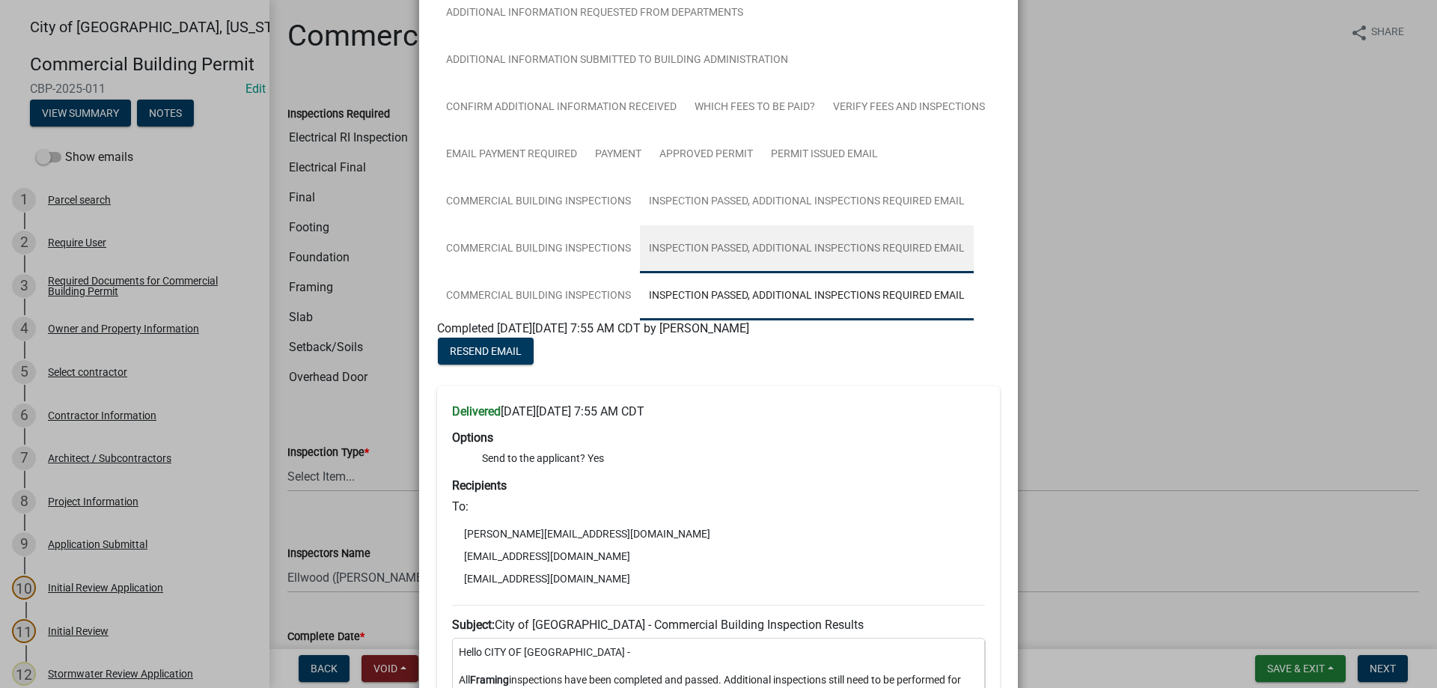
click at [727, 249] on link "Inspection Passed, Additional Inspections Required Email" at bounding box center [807, 249] width 334 height 48
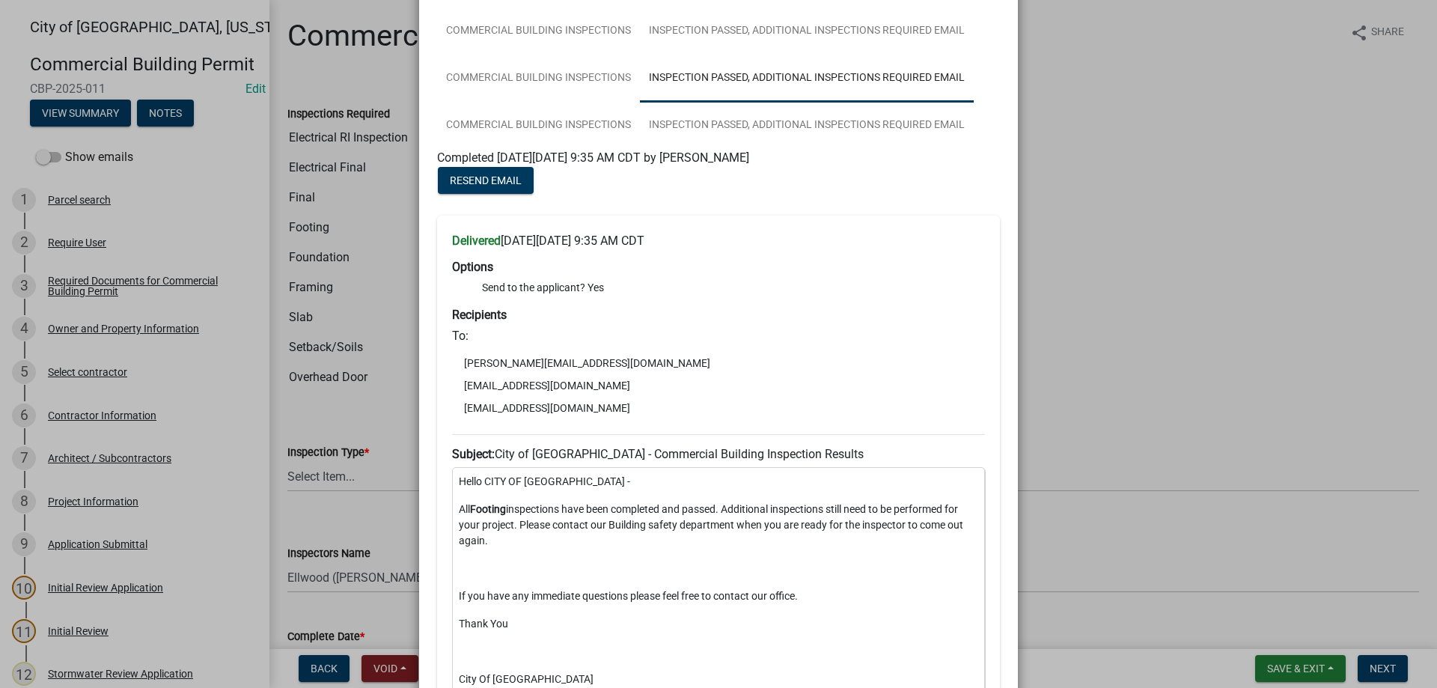
scroll to position [325, 0]
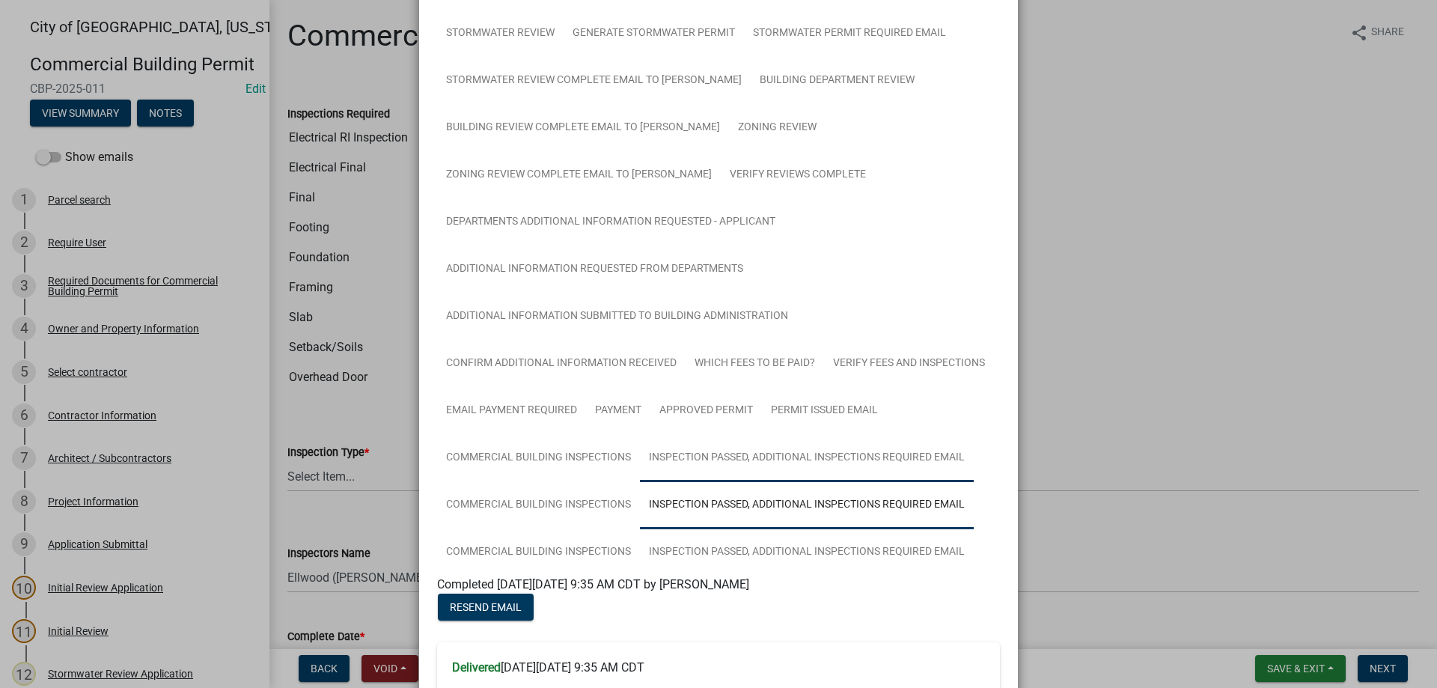
click at [734, 457] on link "Inspection Passed, Additional Inspections Required Email" at bounding box center [807, 458] width 334 height 48
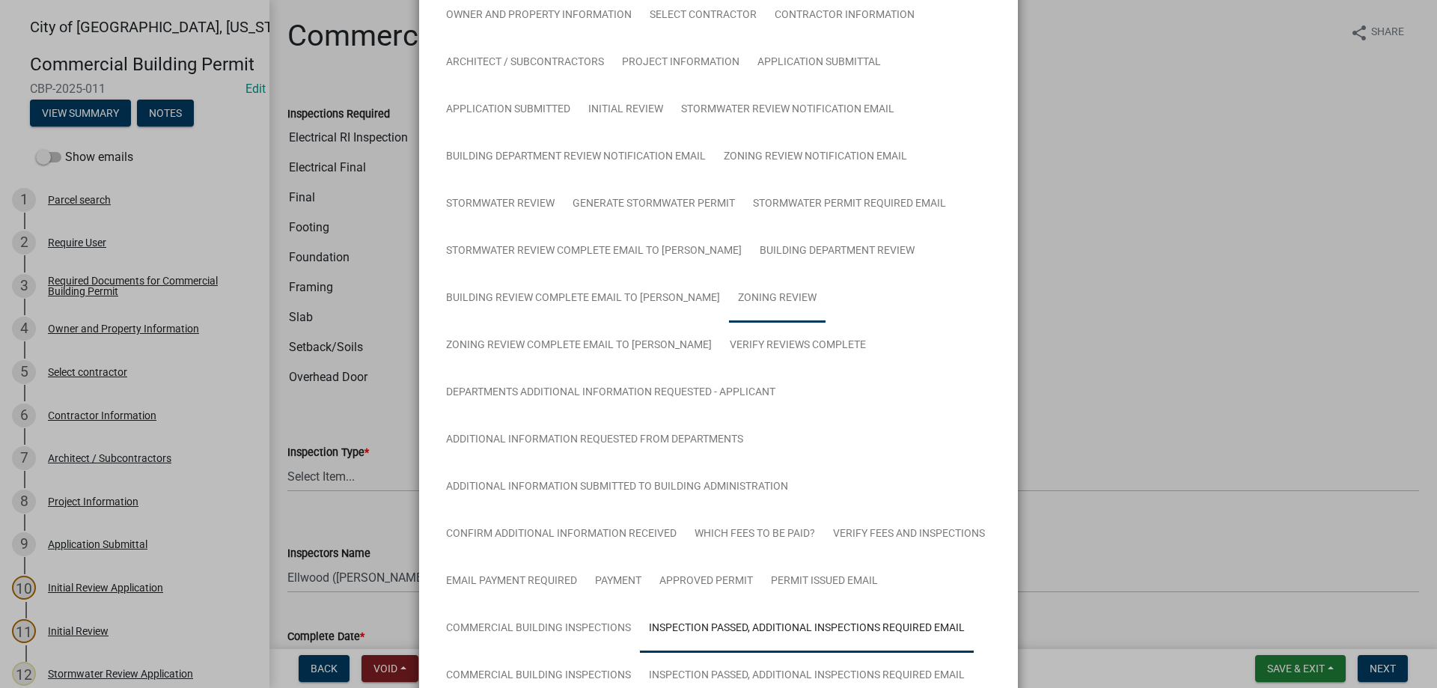
scroll to position [0, 0]
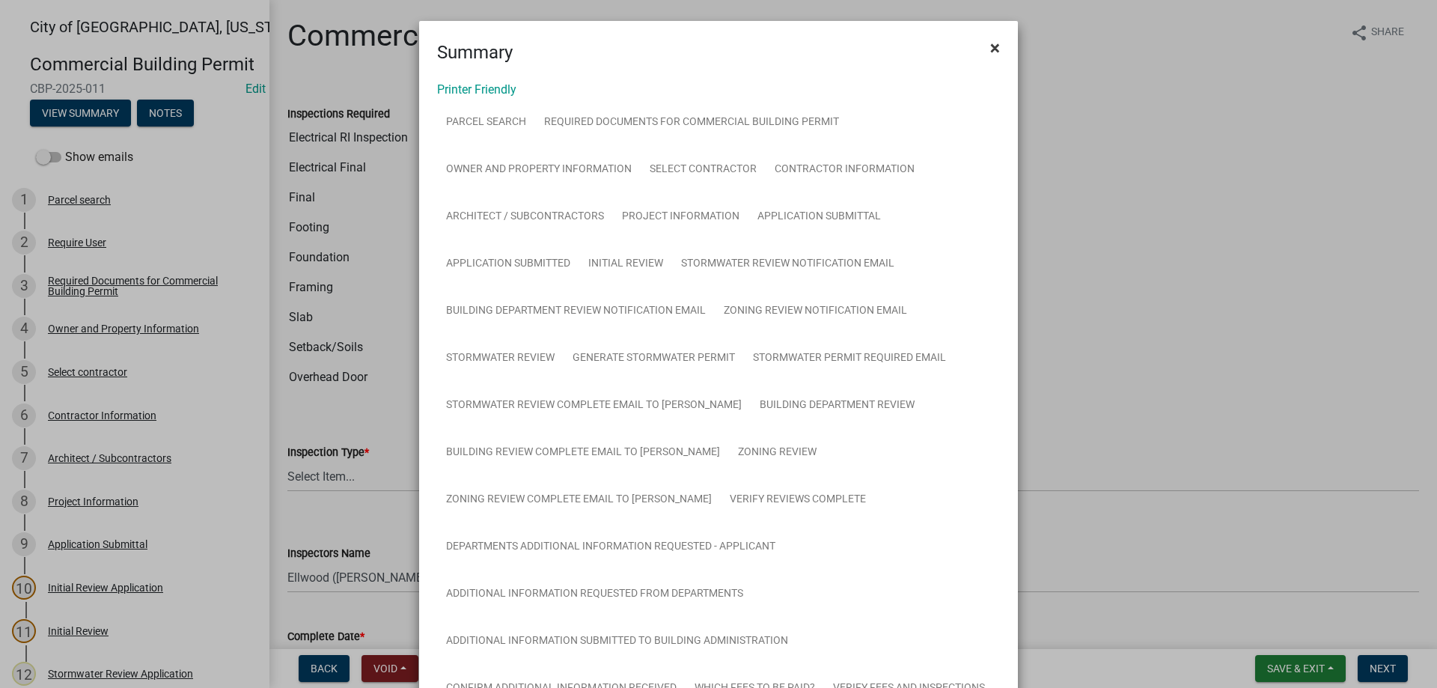
drag, startPoint x: 993, startPoint y: 51, endPoint x: 978, endPoint y: 112, distance: 62.4
click at [993, 52] on span "×" at bounding box center [995, 47] width 10 height 21
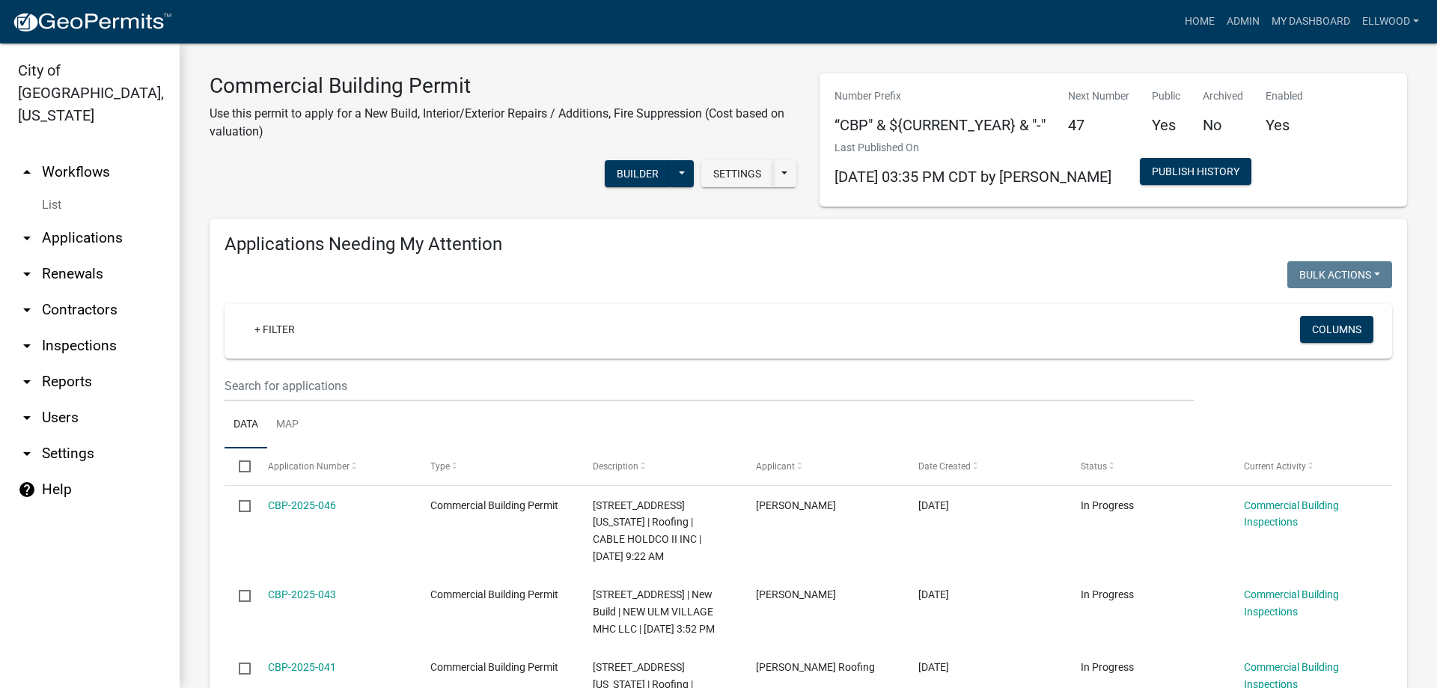
click at [55, 222] on link "arrow_drop_down Applications" at bounding box center [90, 238] width 180 height 36
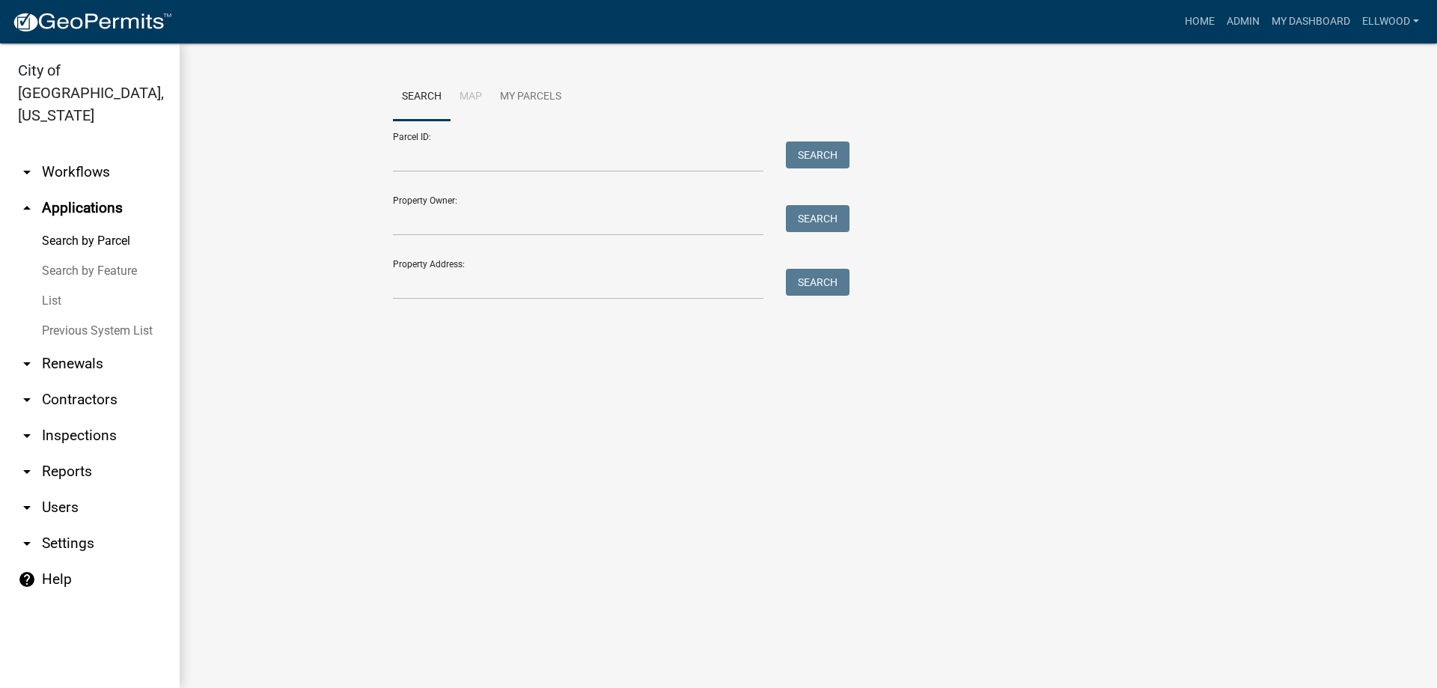
click at [80, 316] on link "Previous System List" at bounding box center [90, 331] width 180 height 30
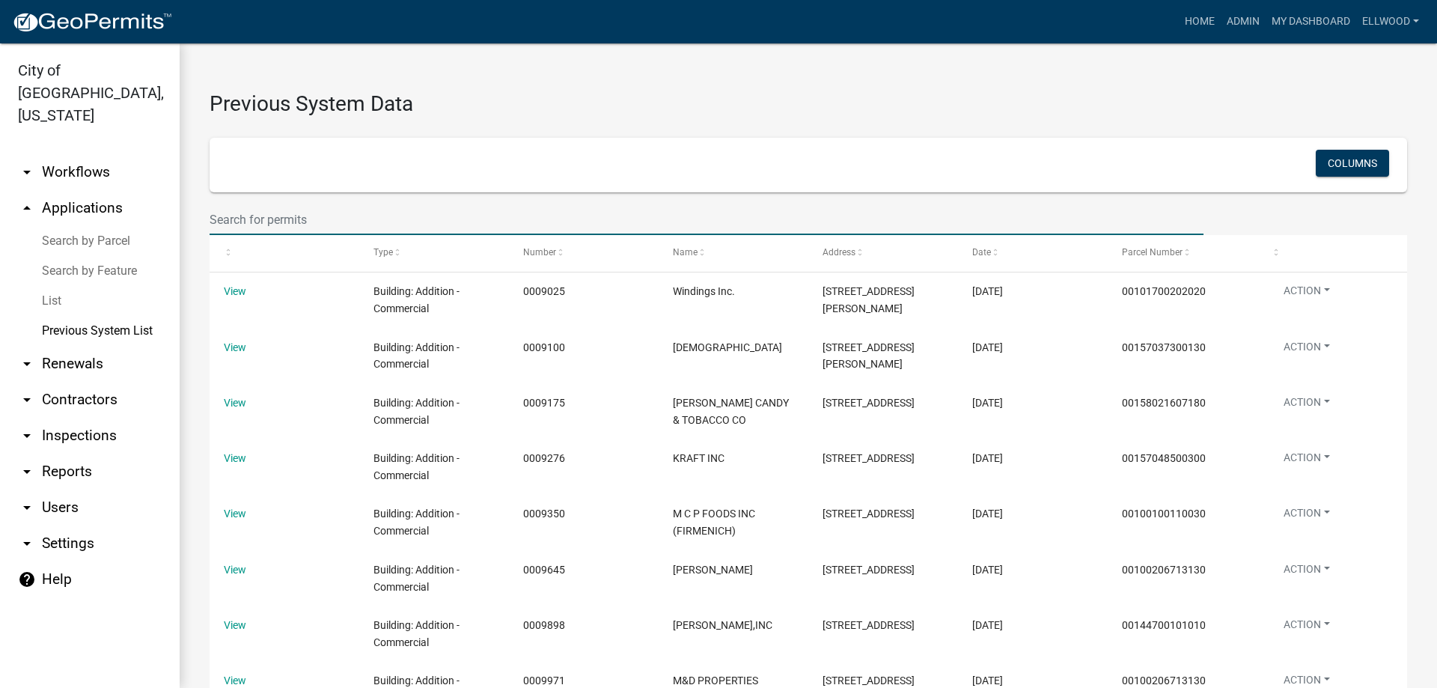
click at [264, 220] on input "text" at bounding box center [707, 219] width 994 height 31
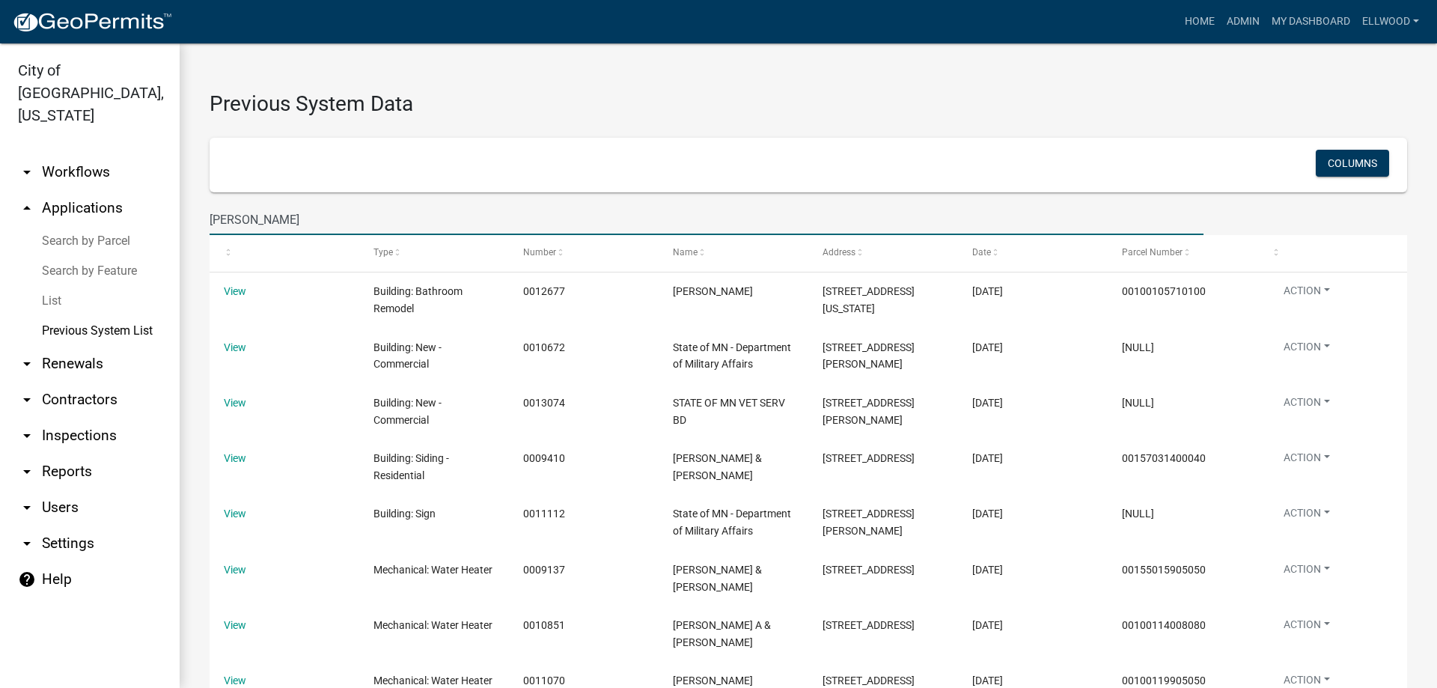
type input "[PERSON_NAME]"
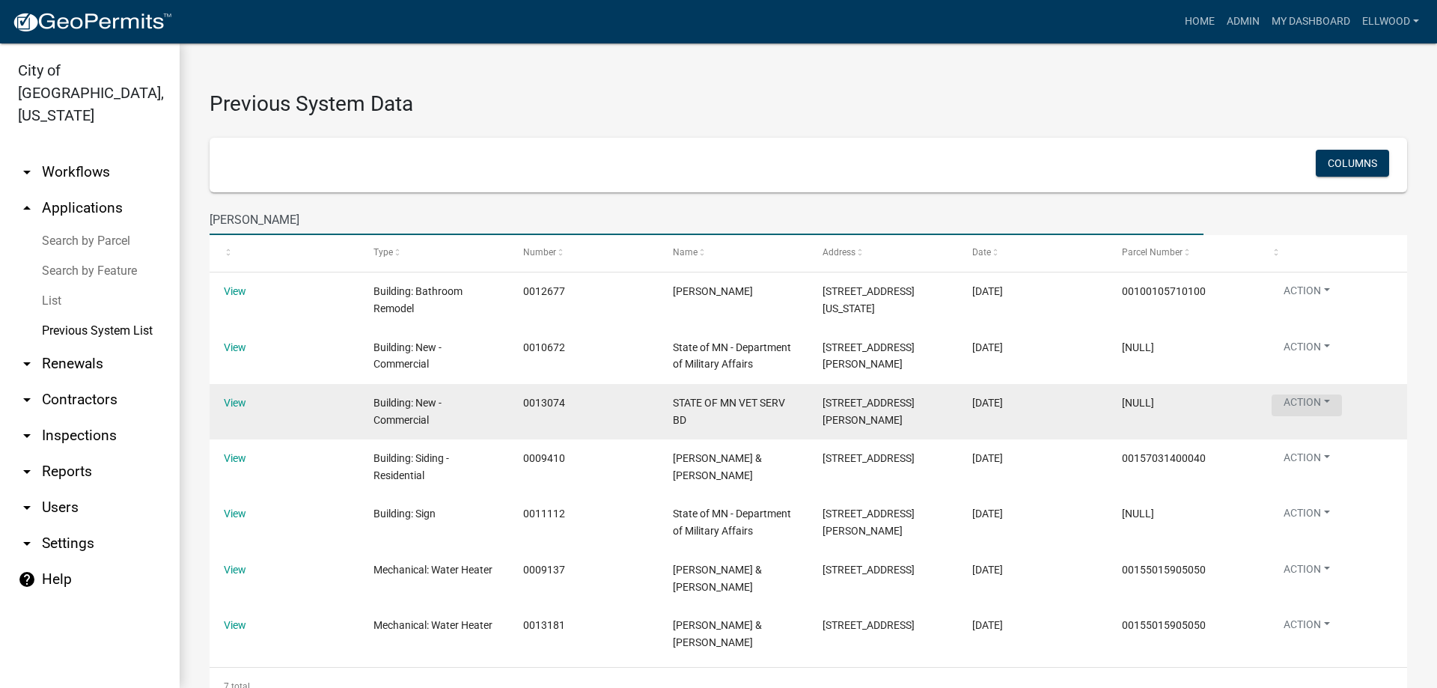
click at [1310, 415] on button "Action" at bounding box center [1307, 405] width 70 height 22
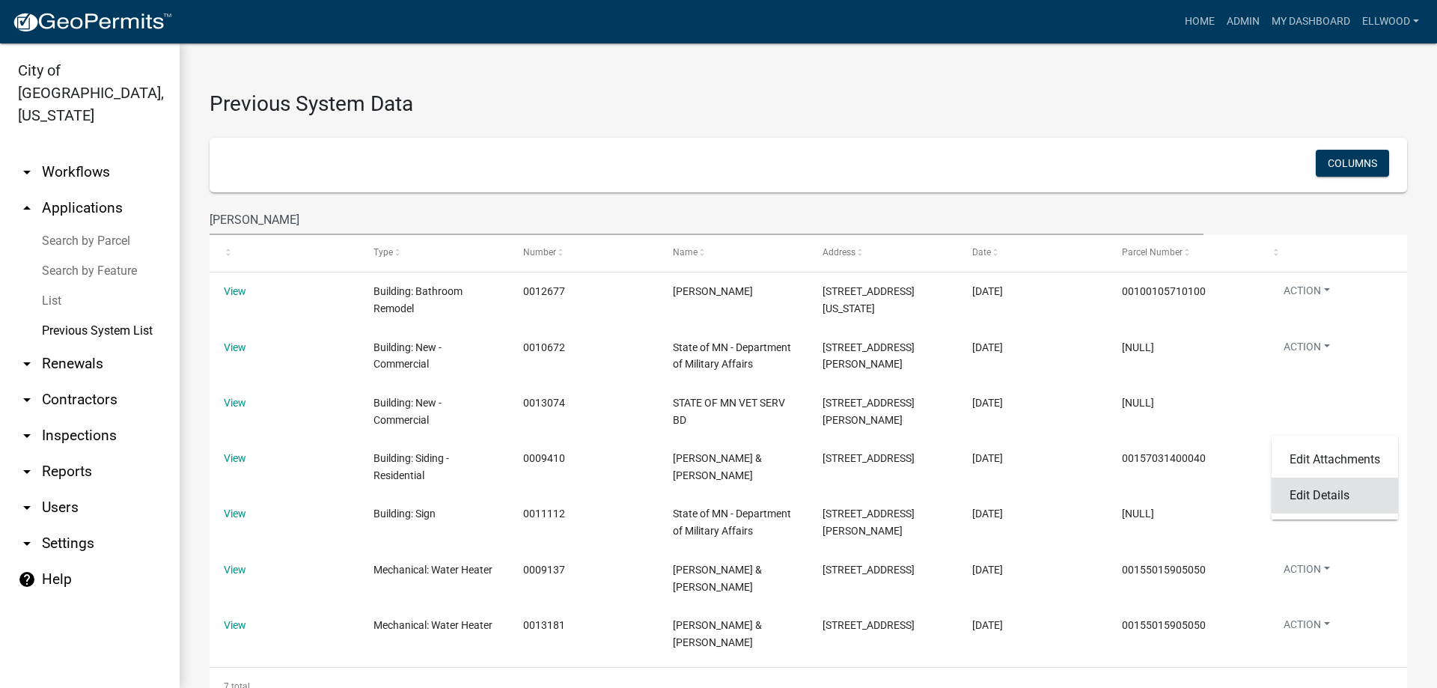
click at [1324, 498] on link "Edit Details" at bounding box center [1335, 495] width 126 height 36
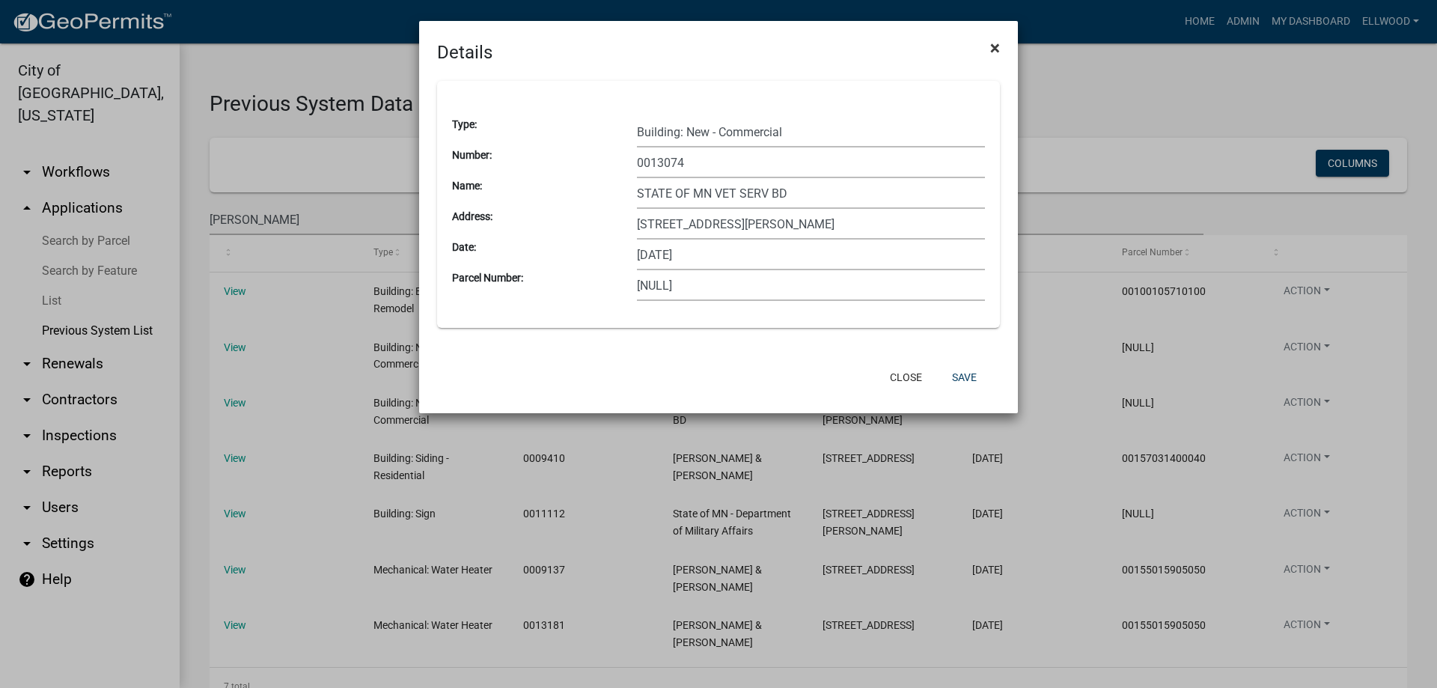
click at [995, 46] on span "×" at bounding box center [995, 47] width 10 height 21
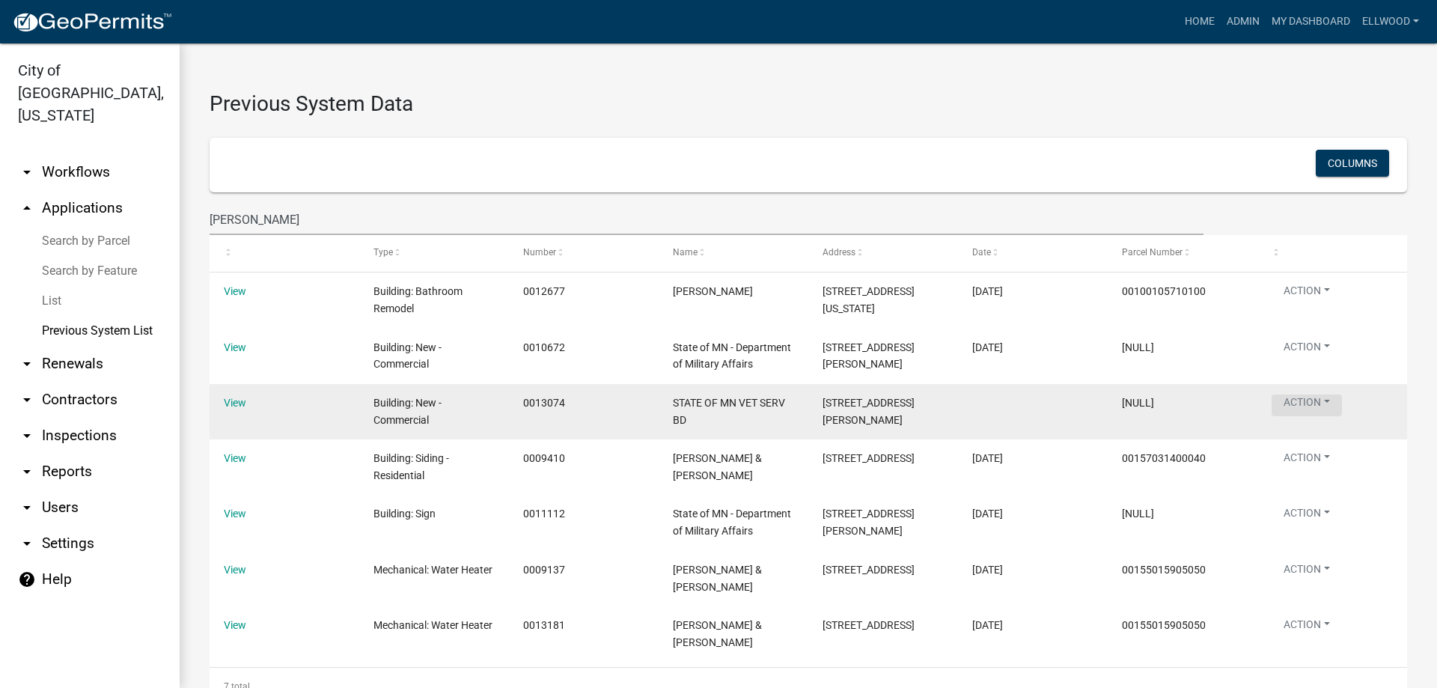
click at [1297, 416] on button "Action" at bounding box center [1307, 405] width 70 height 22
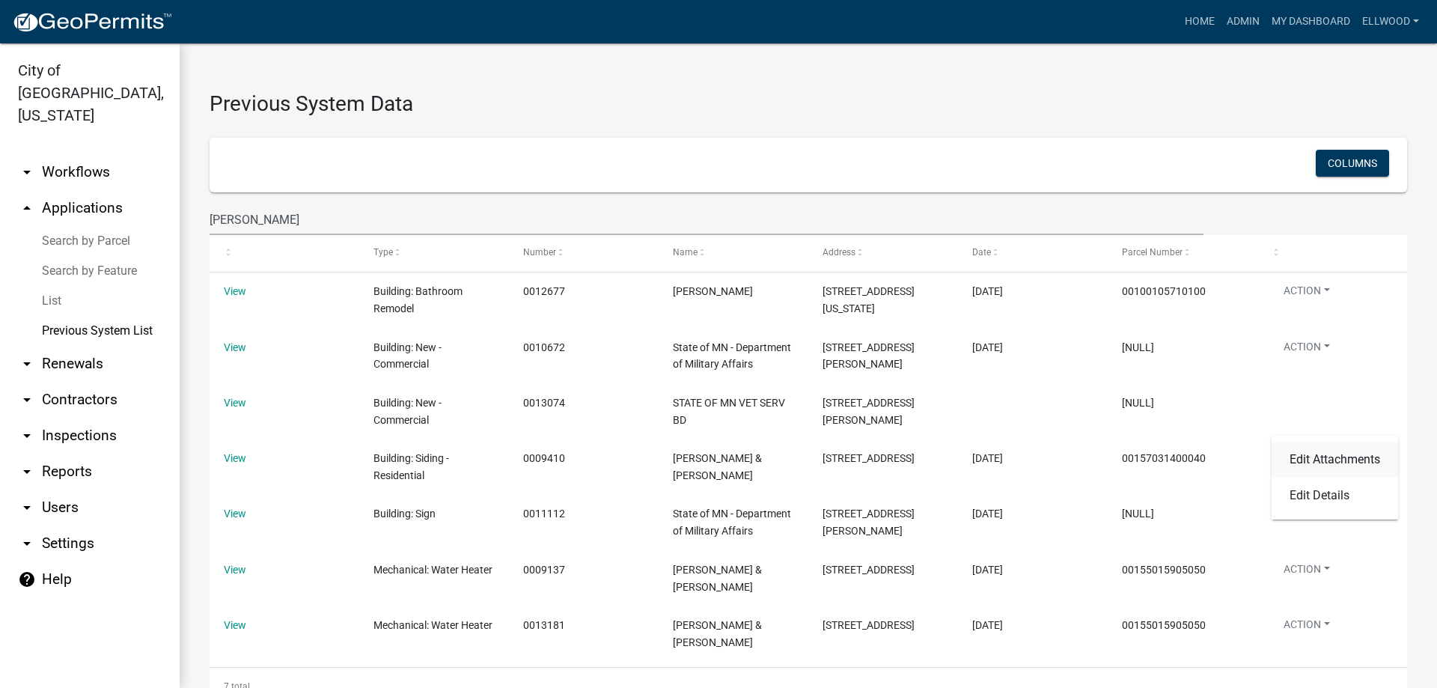
click at [1314, 459] on link "Edit Attachments" at bounding box center [1335, 460] width 126 height 36
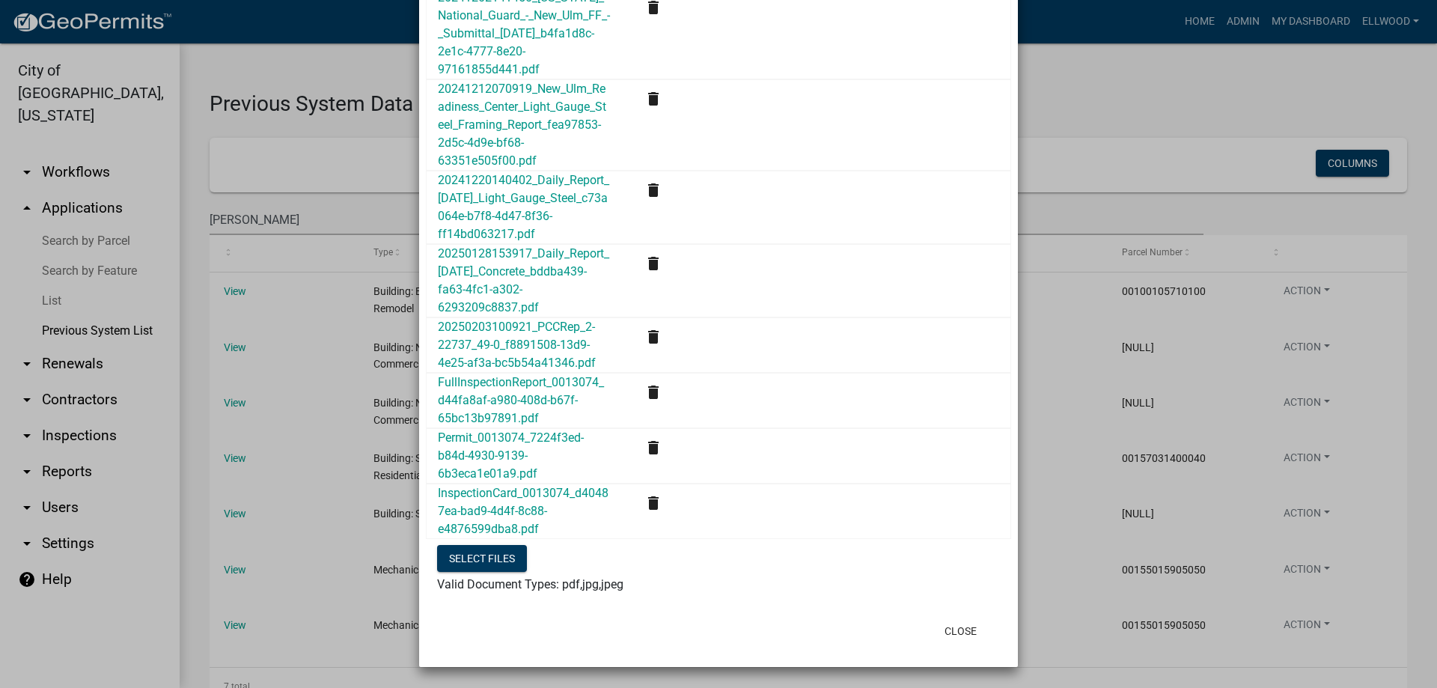
scroll to position [10238, 0]
click at [502, 509] on link "InspectionCard_0013074_d40487ea-bad9-4d4f-8c88-e4876599dba8.pdf" at bounding box center [523, 511] width 171 height 50
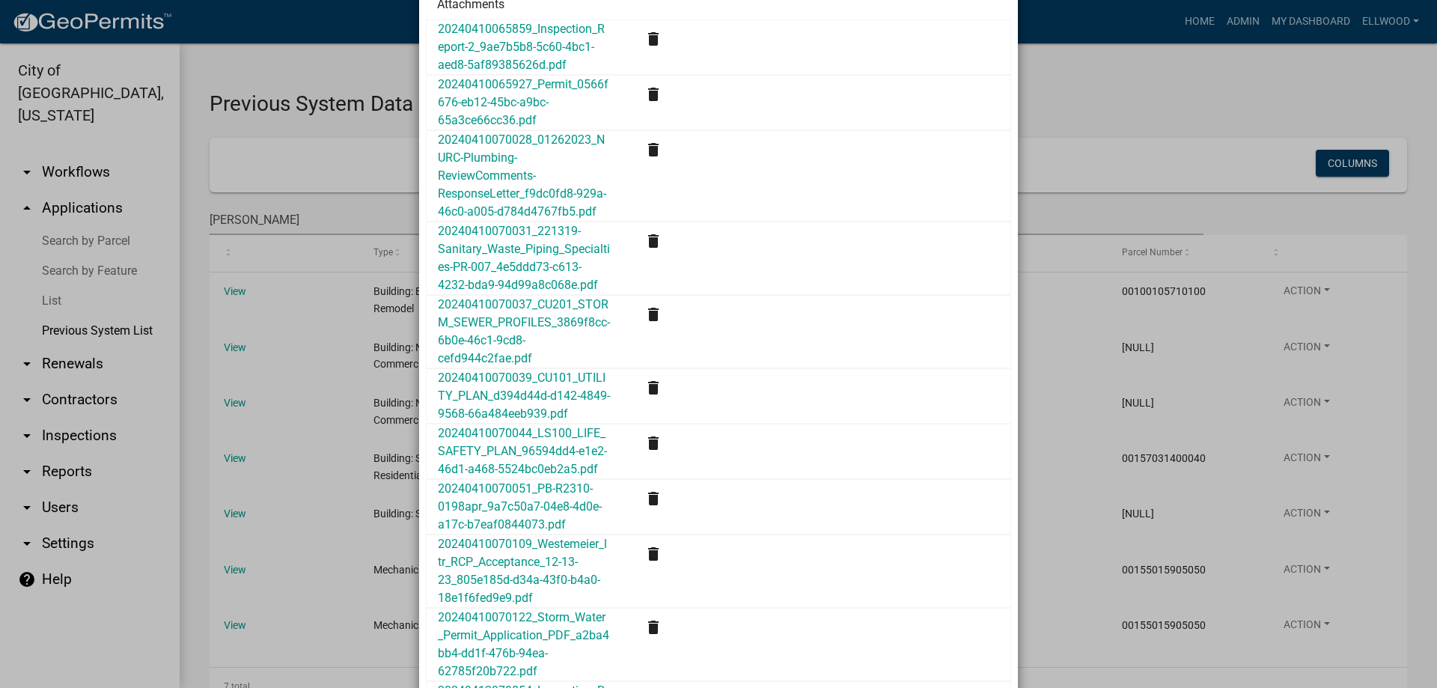
scroll to position [0, 0]
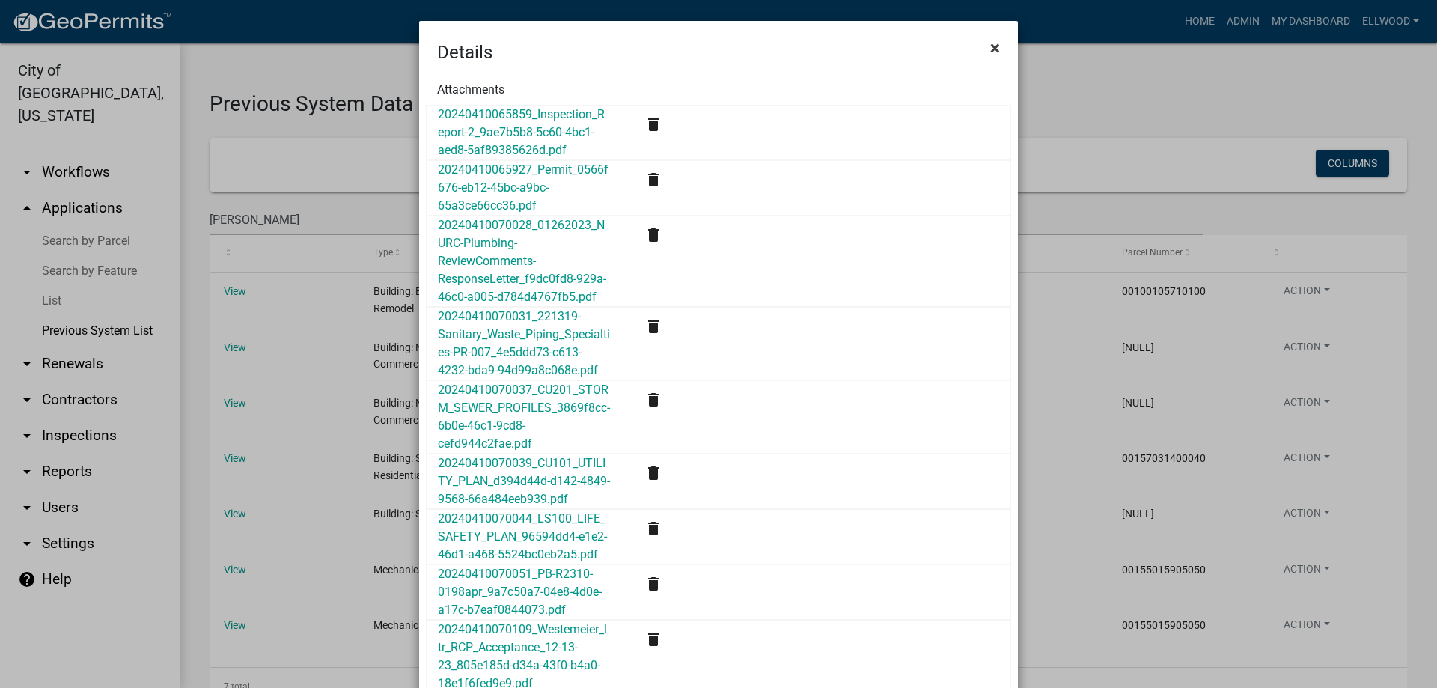
click at [1003, 47] on button "×" at bounding box center [995, 48] width 34 height 42
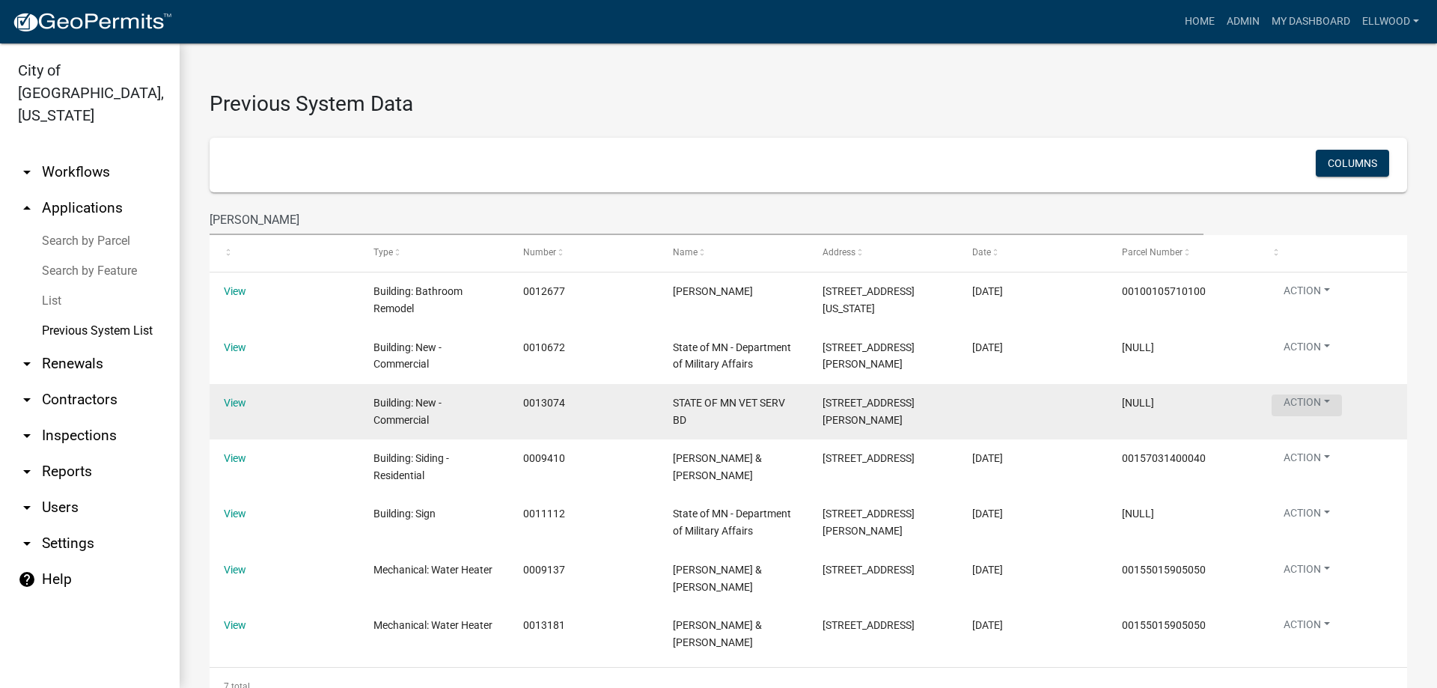
click at [1308, 416] on button "Action" at bounding box center [1307, 405] width 70 height 22
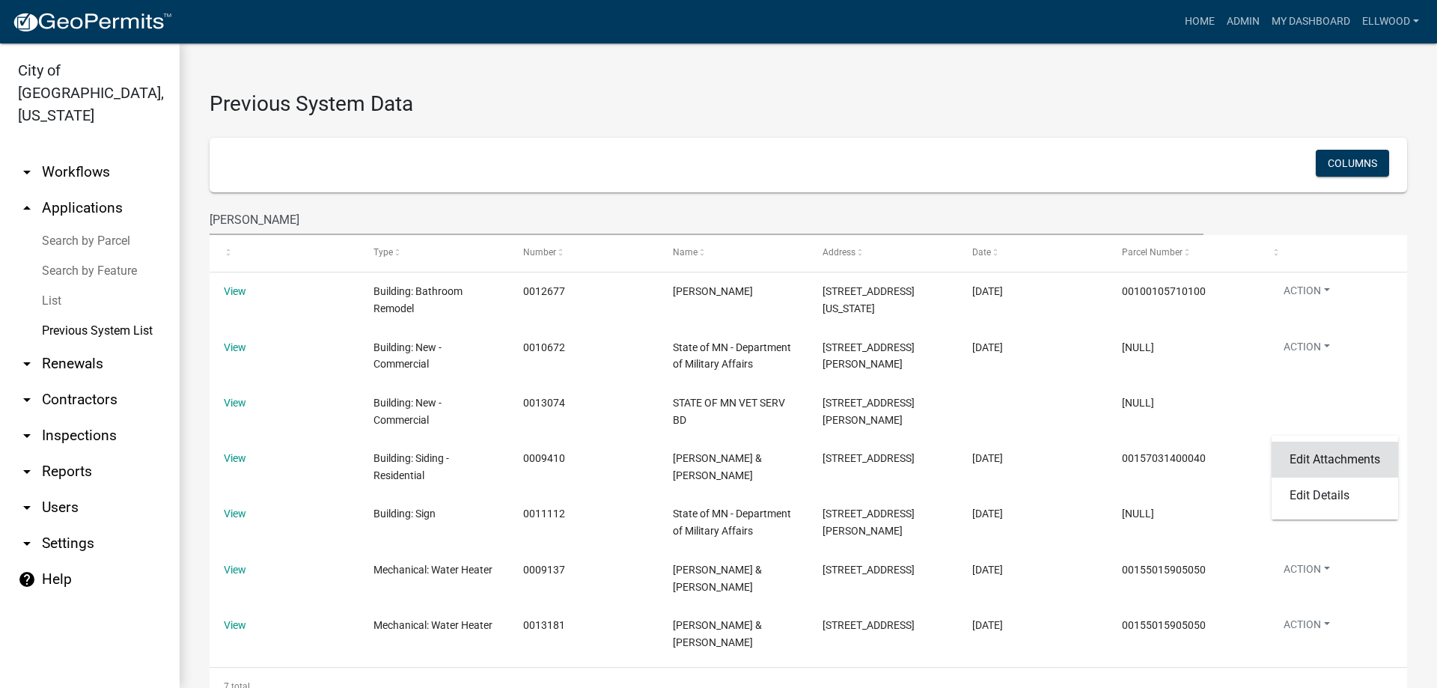
click at [1318, 452] on link "Edit Attachments" at bounding box center [1335, 460] width 126 height 36
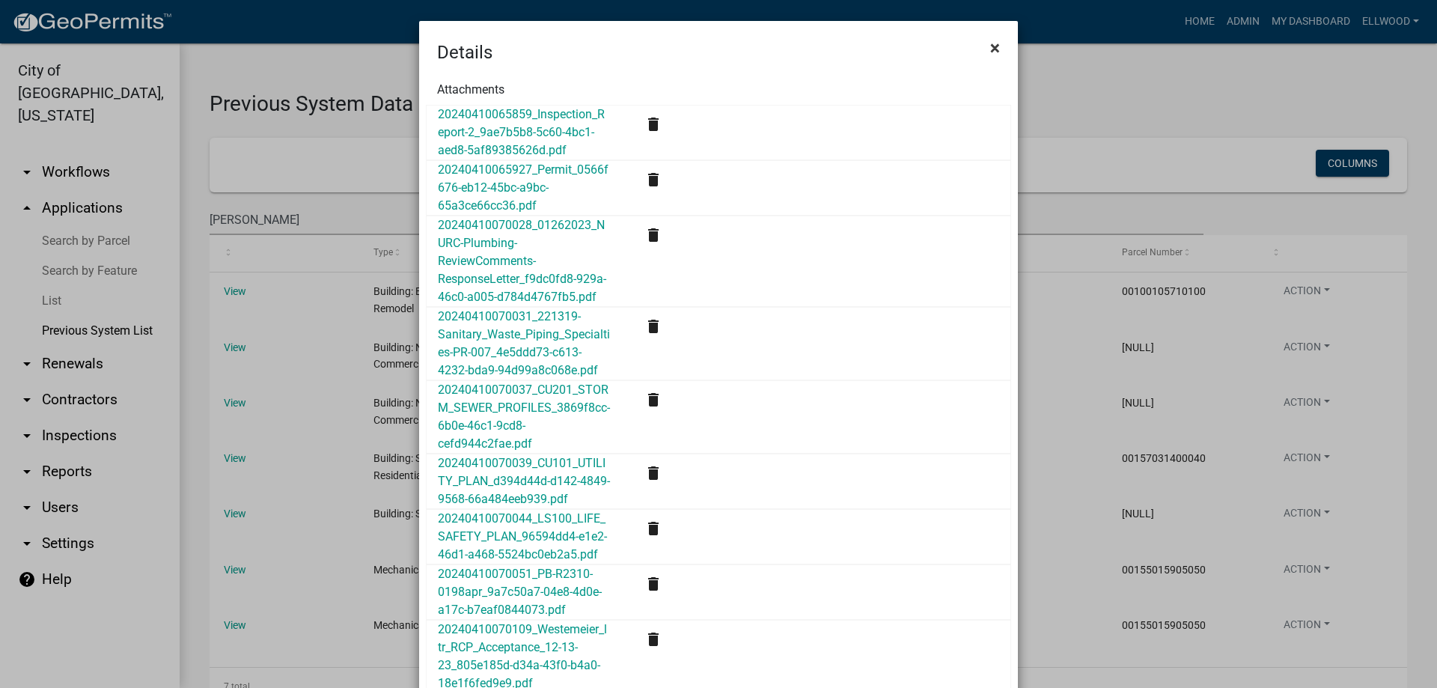
click at [990, 49] on span "×" at bounding box center [995, 47] width 10 height 21
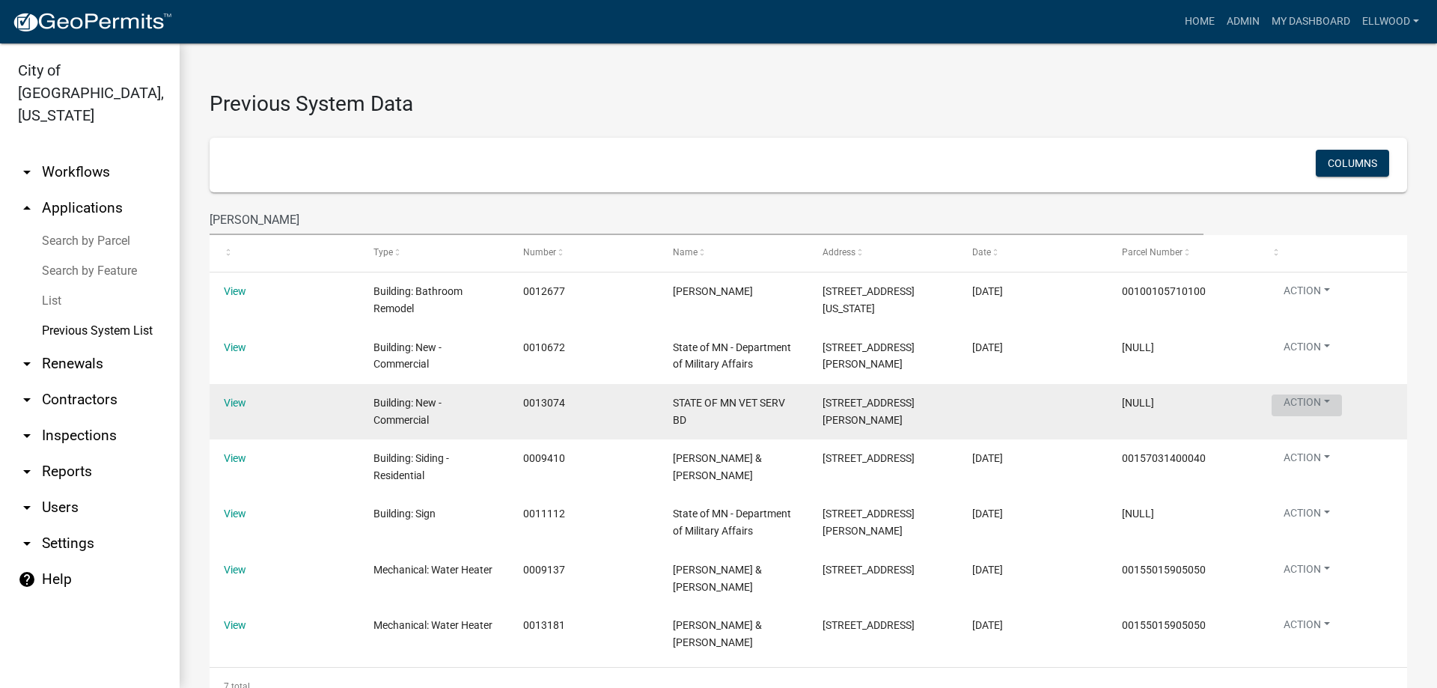
click at [1295, 416] on button "Action" at bounding box center [1307, 405] width 70 height 22
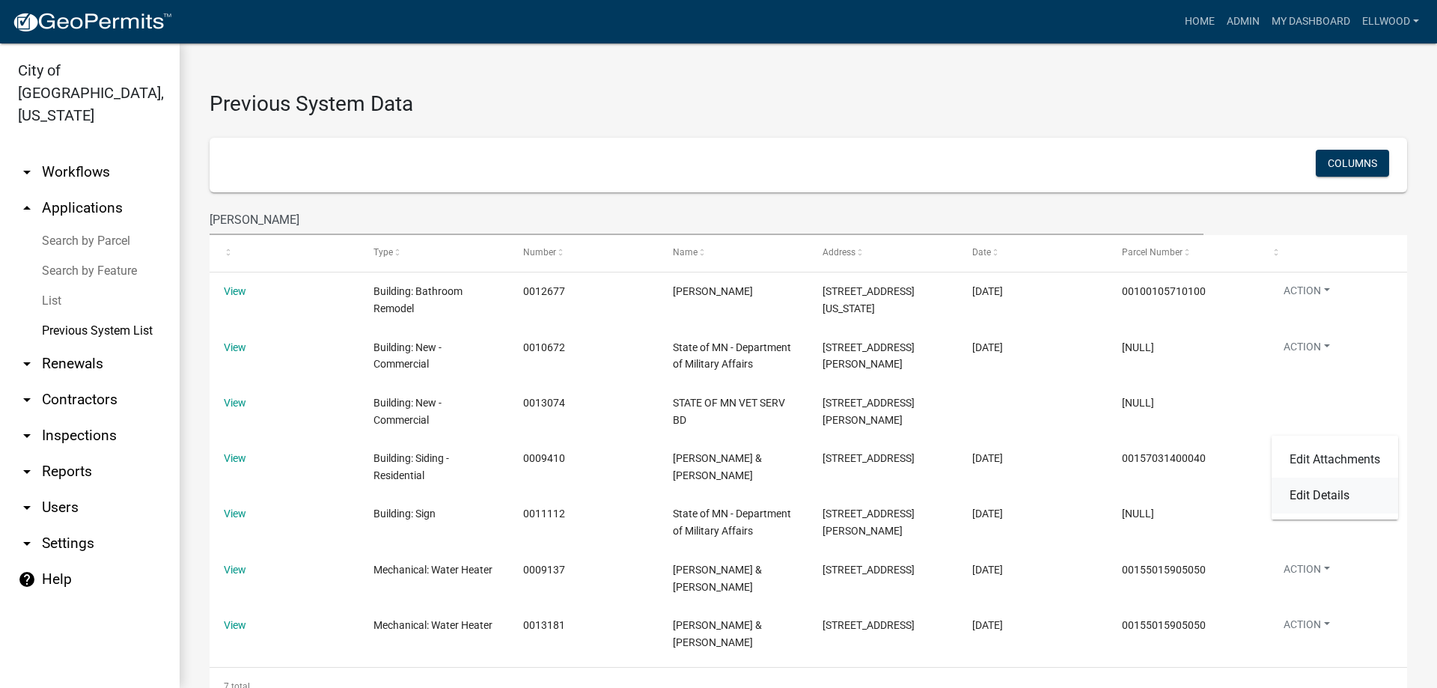
click at [1301, 500] on link "Edit Details" at bounding box center [1335, 495] width 126 height 36
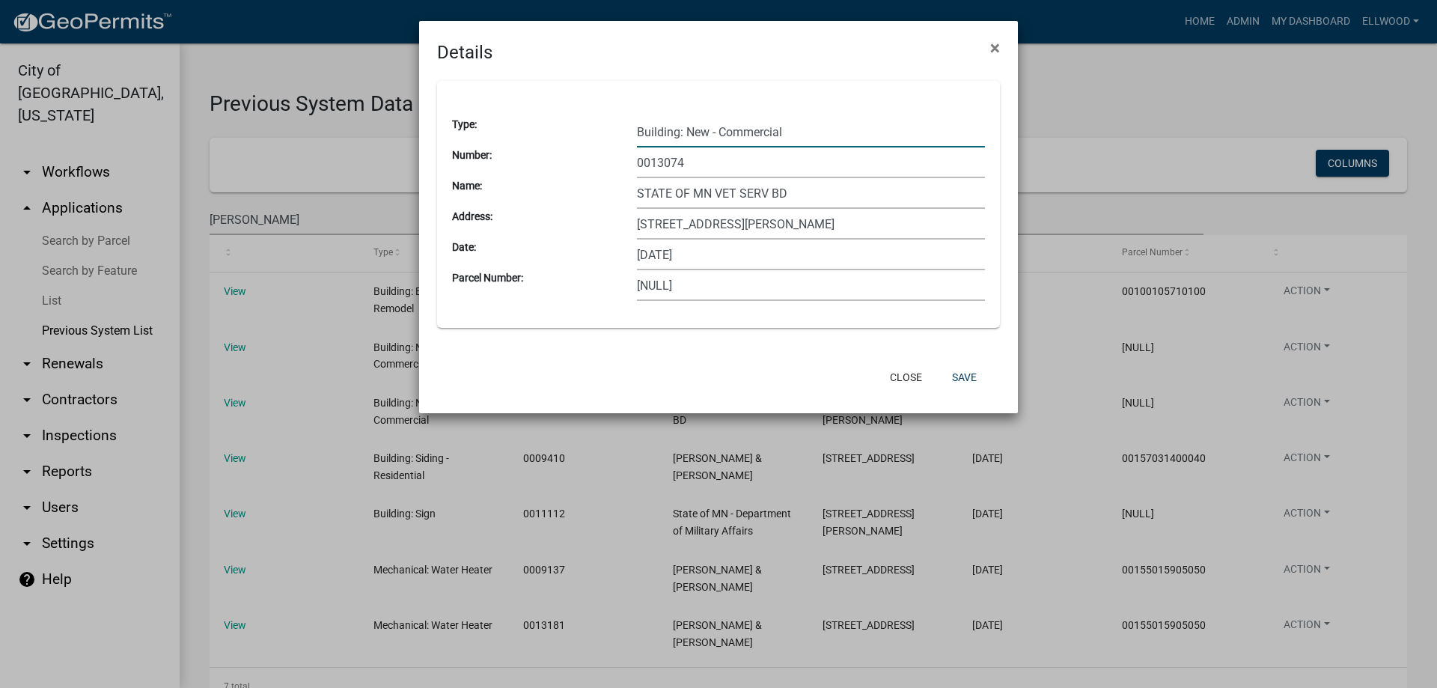
click at [805, 134] on input "Building: New - Commercial" at bounding box center [811, 132] width 348 height 31
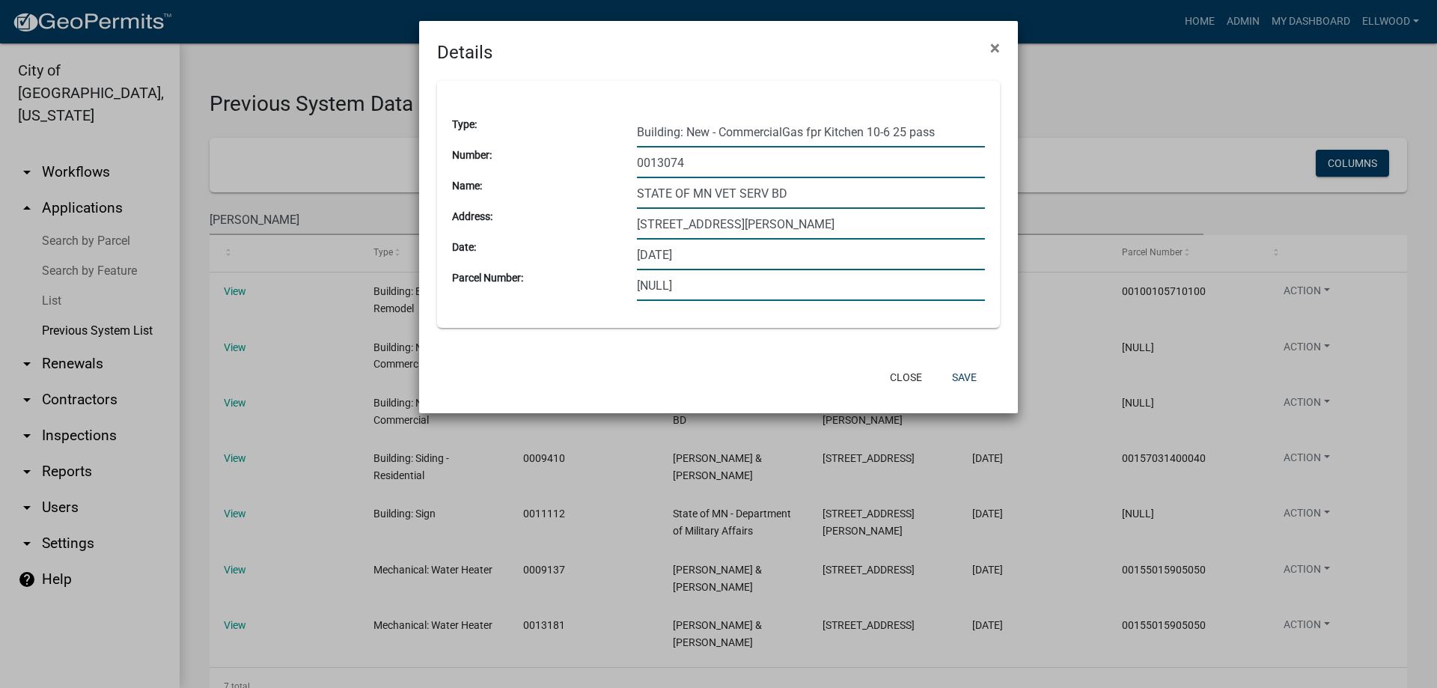
click at [817, 131] on input "Building: New - CommercialGas fpr Kitchen 10-6 25 pass" at bounding box center [811, 132] width 348 height 31
type input "Building: New - CommercialGas for Kitchen 10-6 25 pass"
click at [969, 372] on button "Save" at bounding box center [964, 377] width 49 height 27
